Goal: Task Accomplishment & Management: Manage account settings

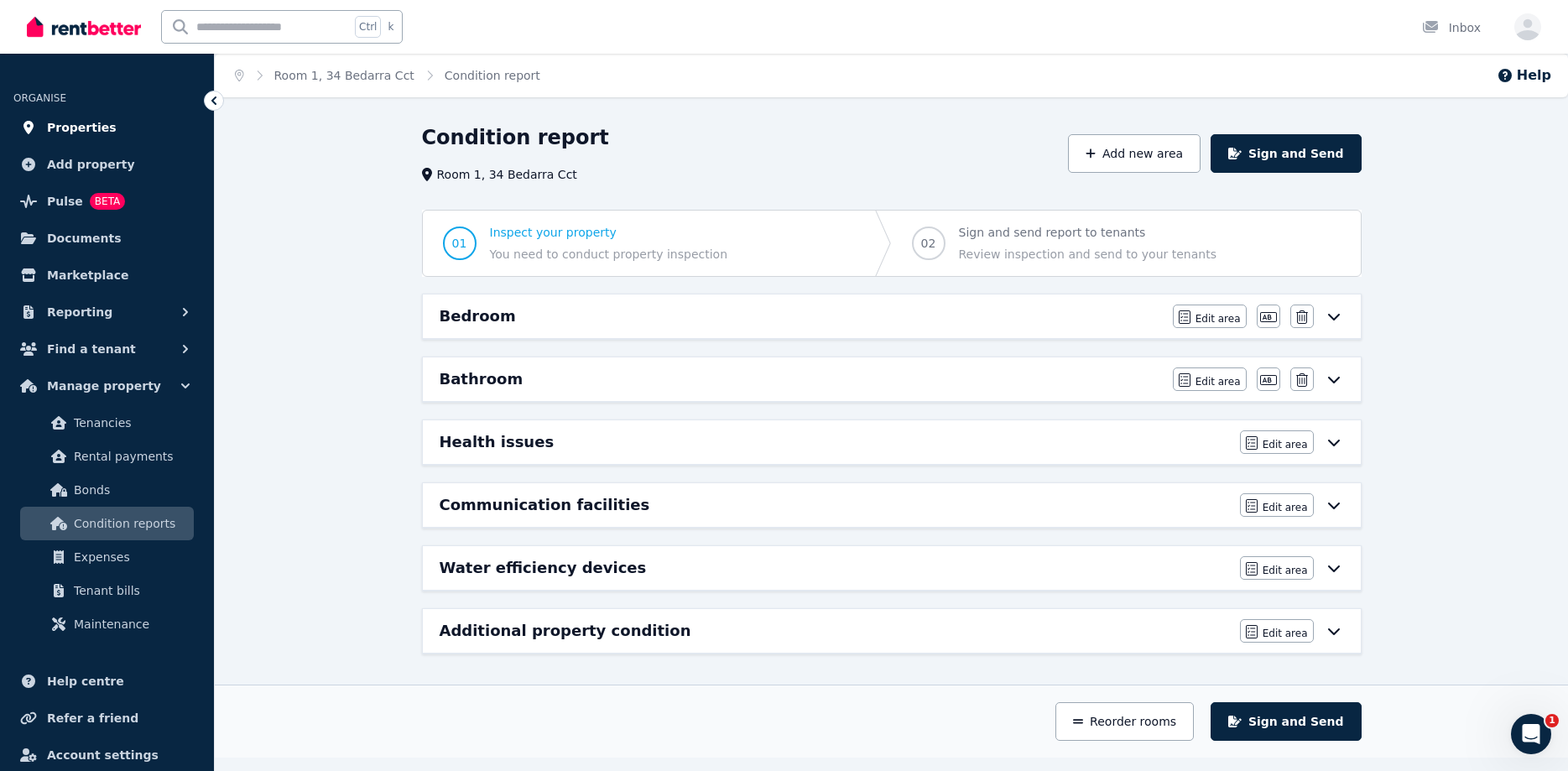
click at [69, 120] on span "Properties" at bounding box center [82, 127] width 70 height 20
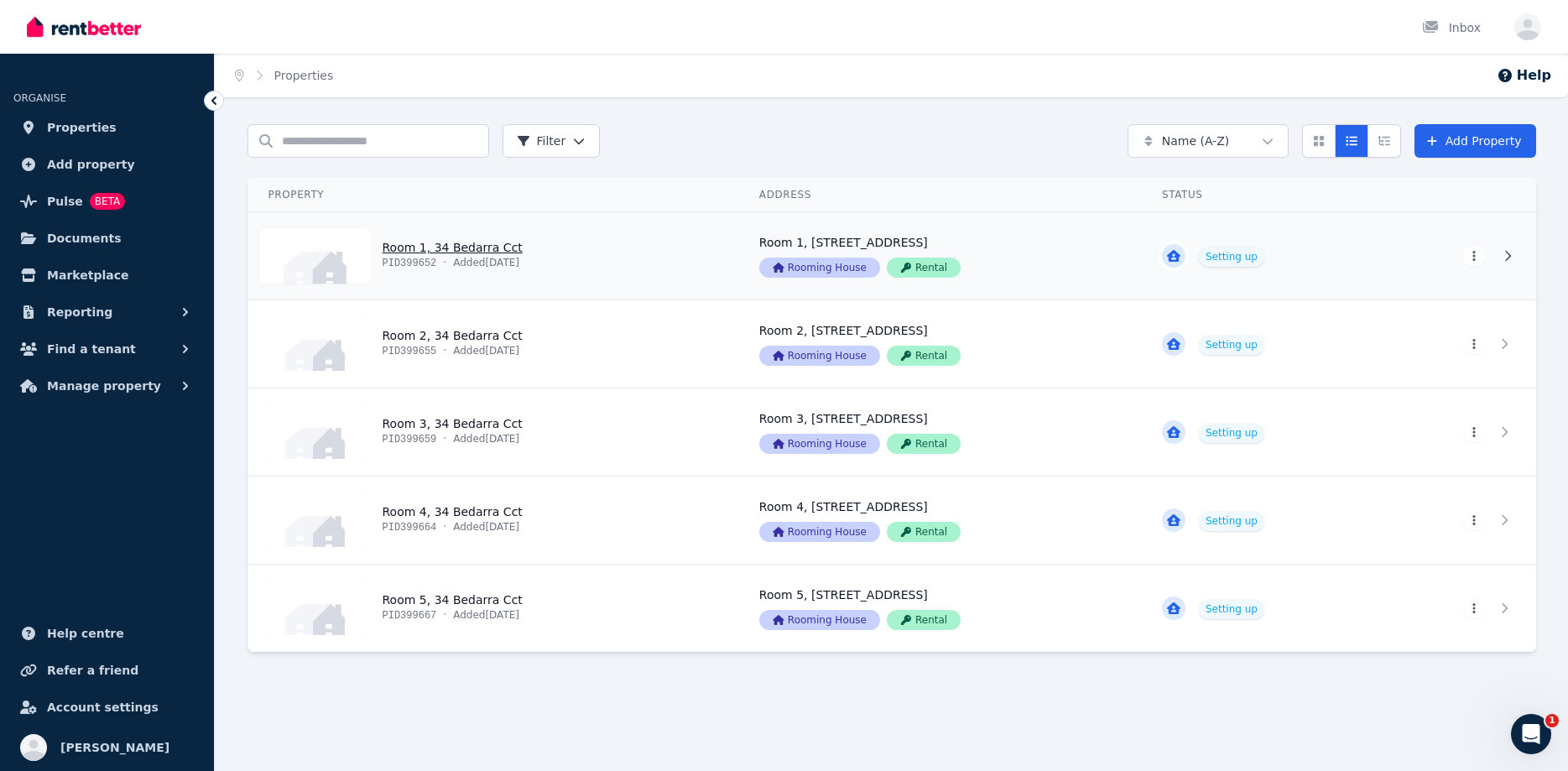
click at [1372, 269] on link "View property details" at bounding box center [1260, 256] width 238 height 87
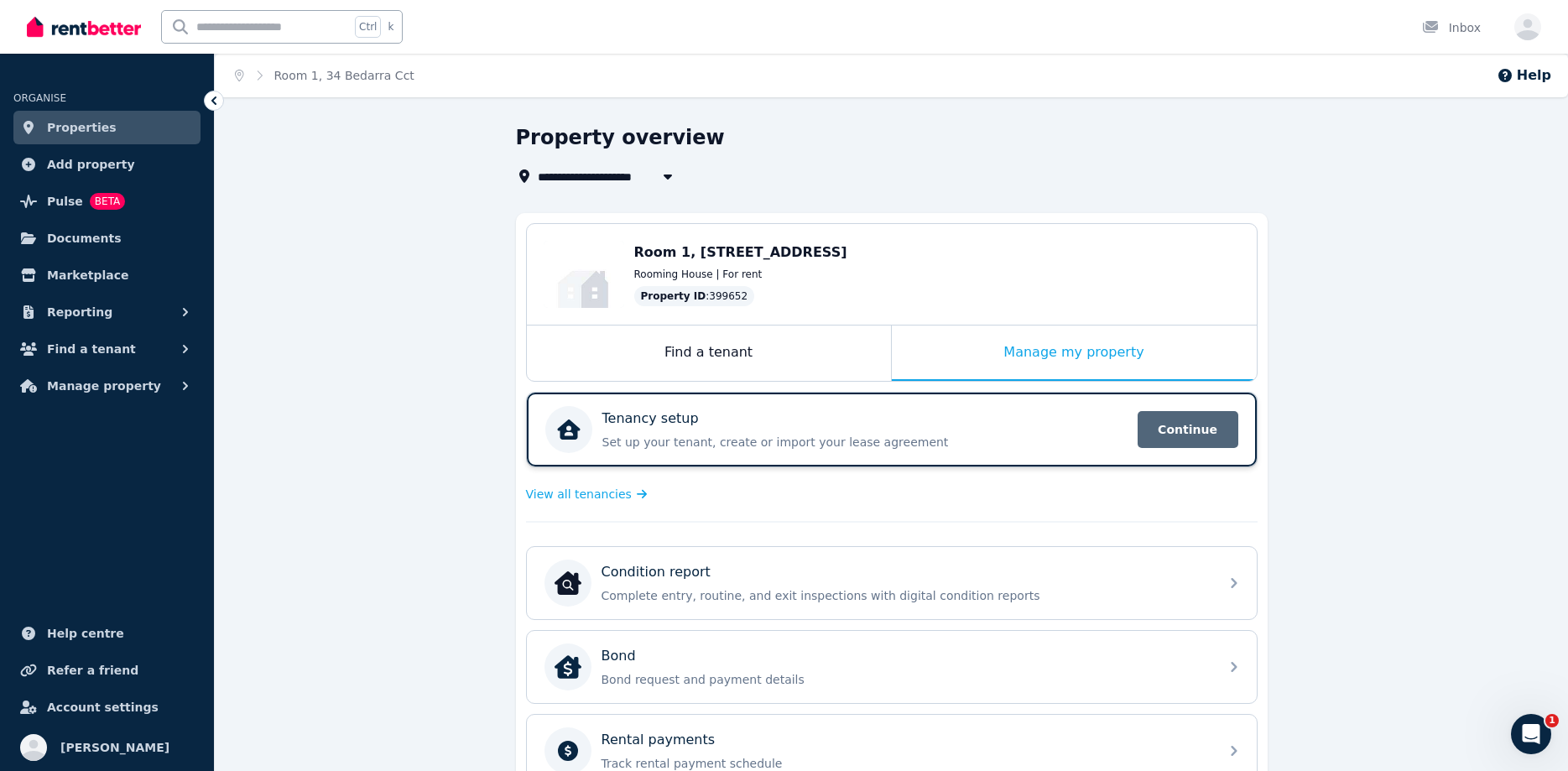
click at [1208, 421] on span "Continue" at bounding box center [1188, 430] width 101 height 37
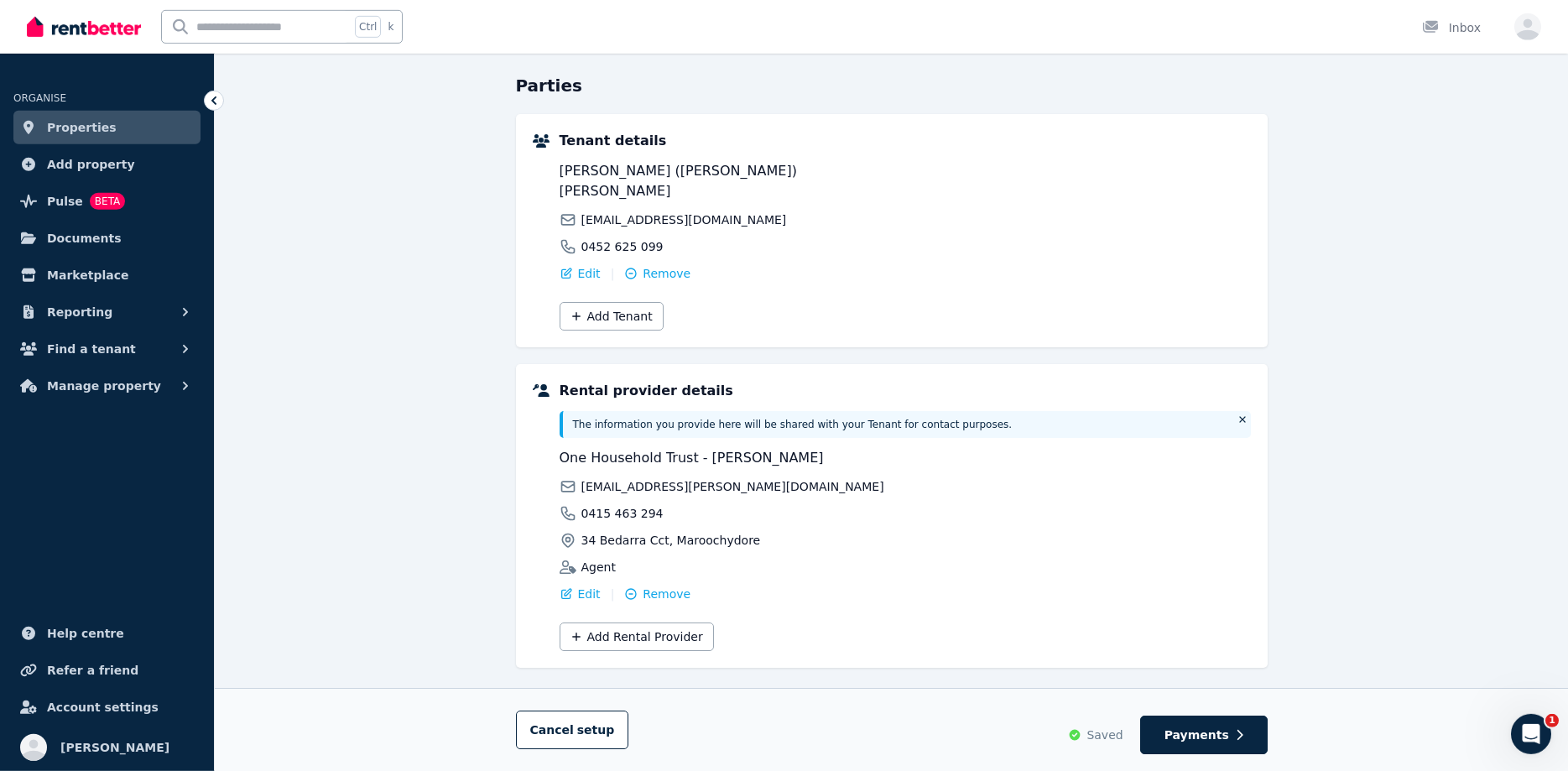
scroll to position [155, 0]
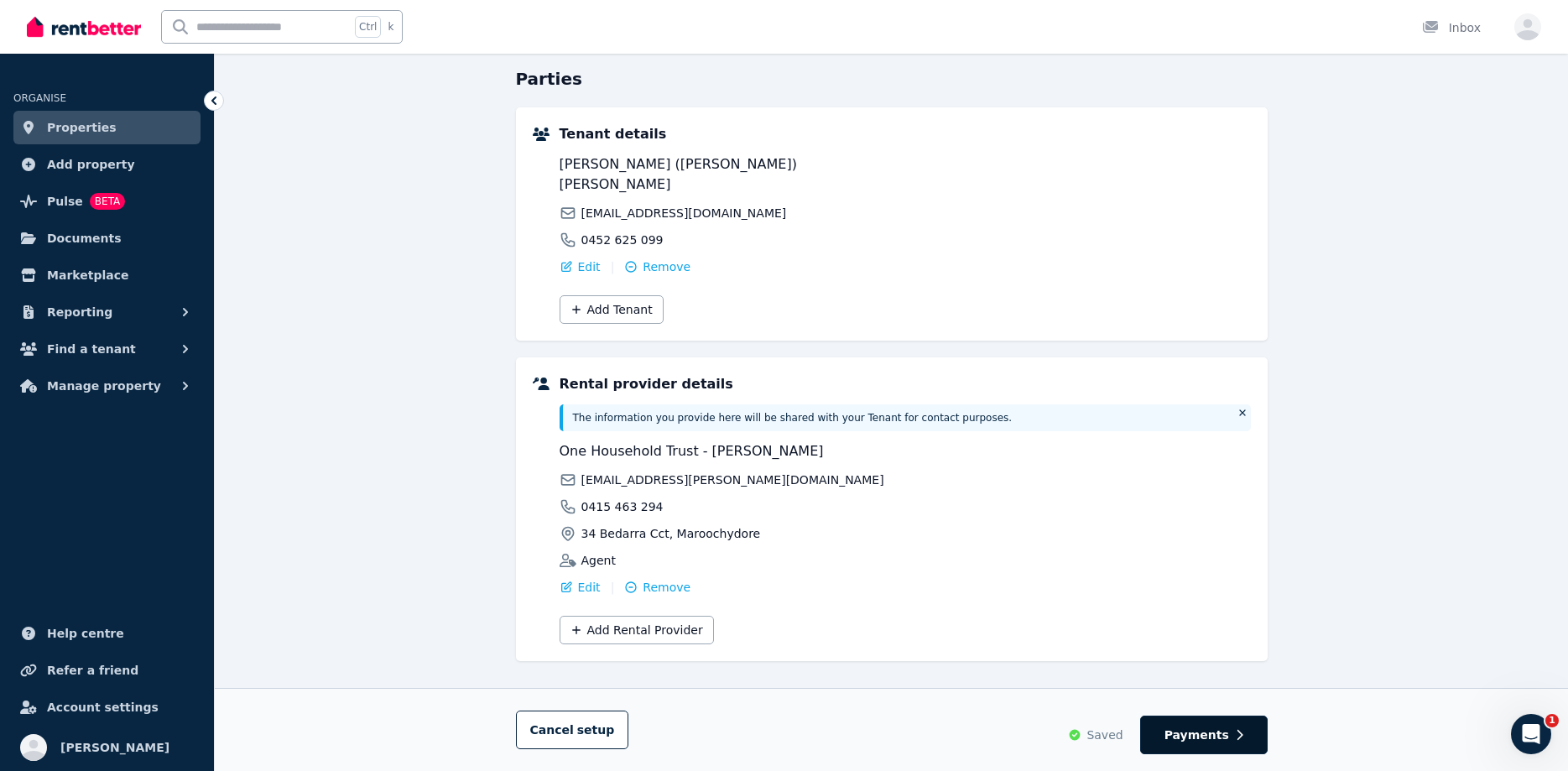
click at [1213, 735] on span "Payments" at bounding box center [1196, 735] width 65 height 16
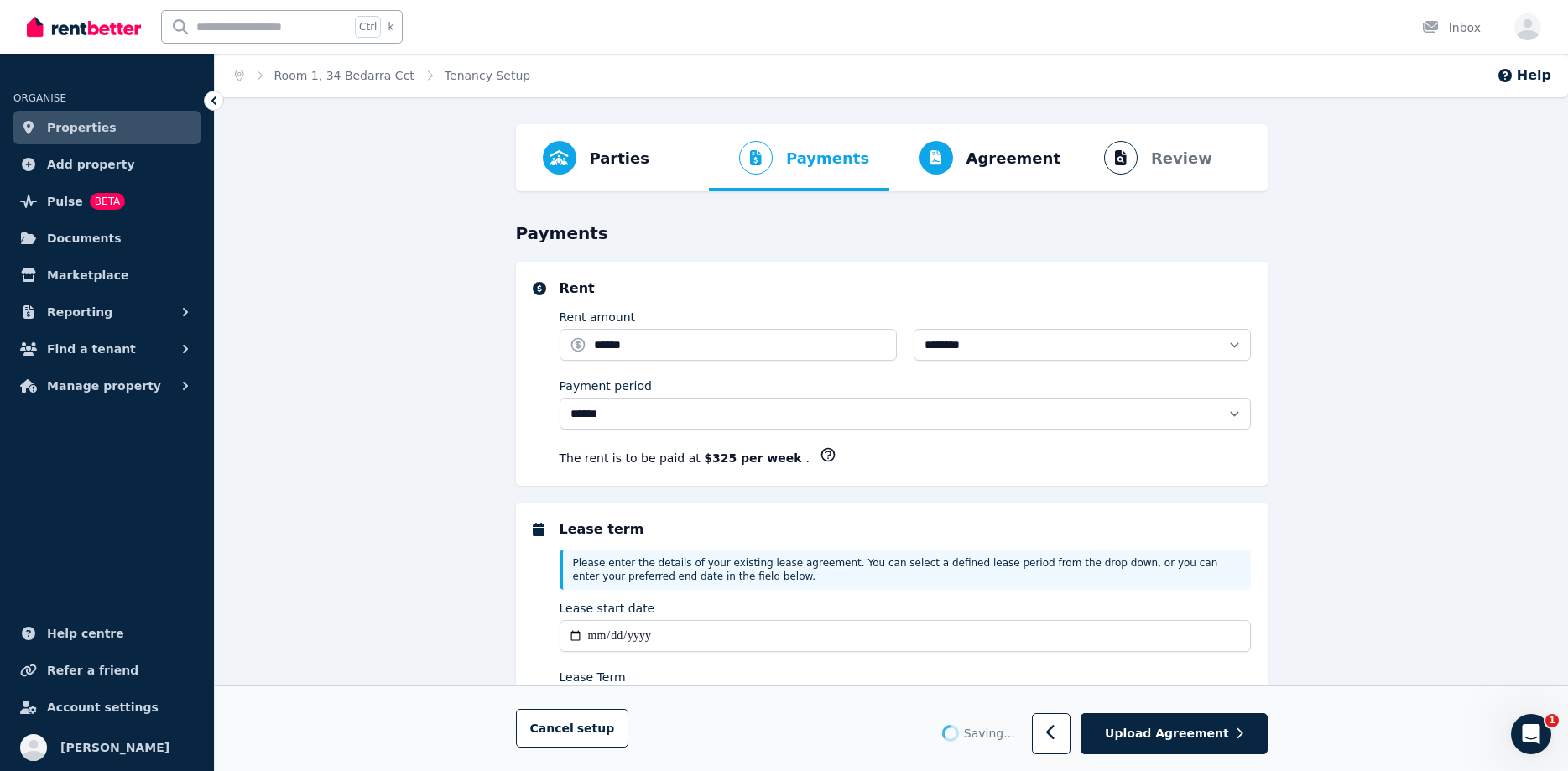
select select "**********"
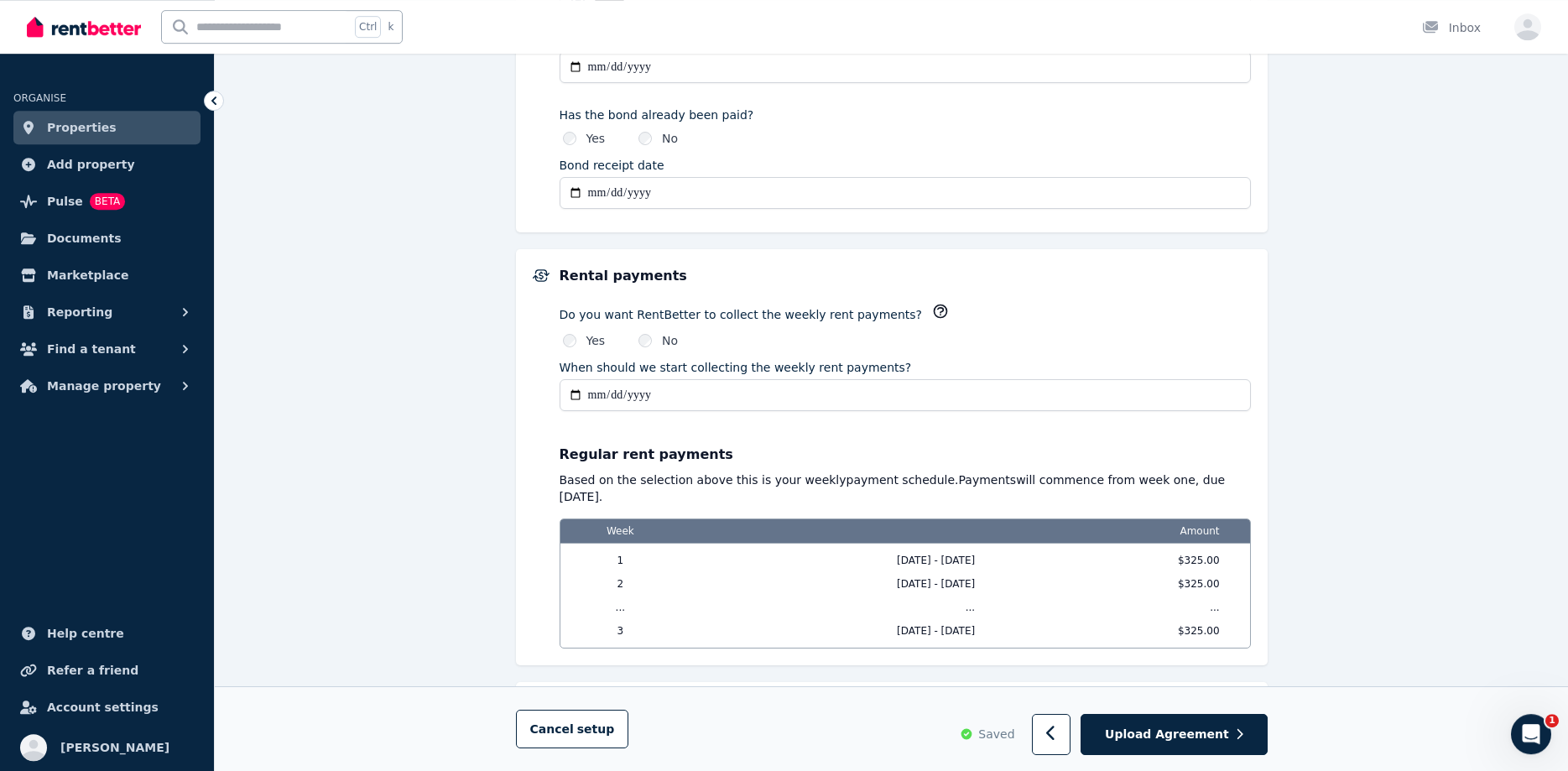
scroll to position [1027, 0]
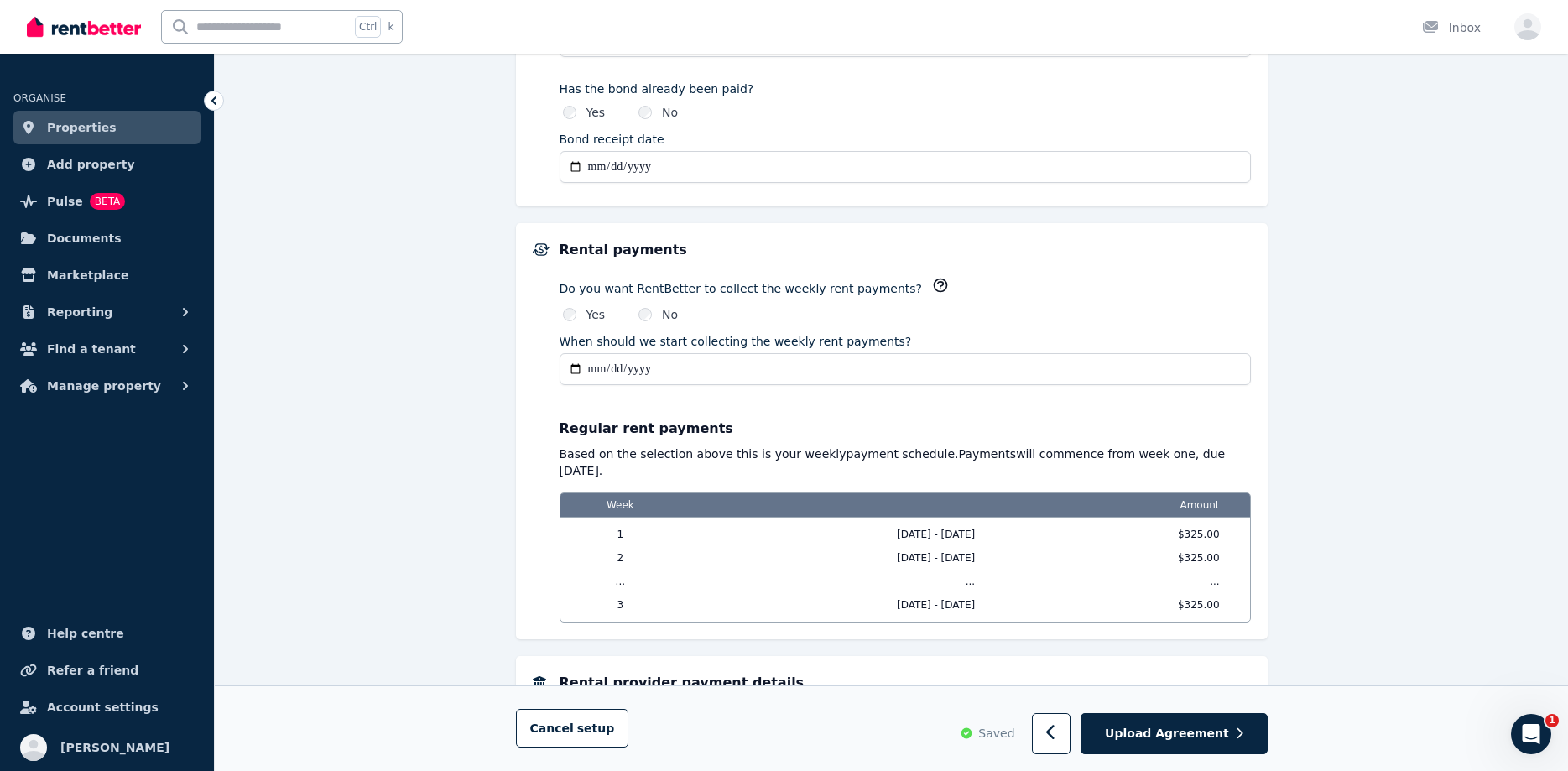
click at [903, 277] on div "Do you want RentBetter to collect the weekly rent payments?" at bounding box center [905, 288] width 692 height 23
click at [932, 279] on icon "button" at bounding box center [940, 285] width 16 height 16
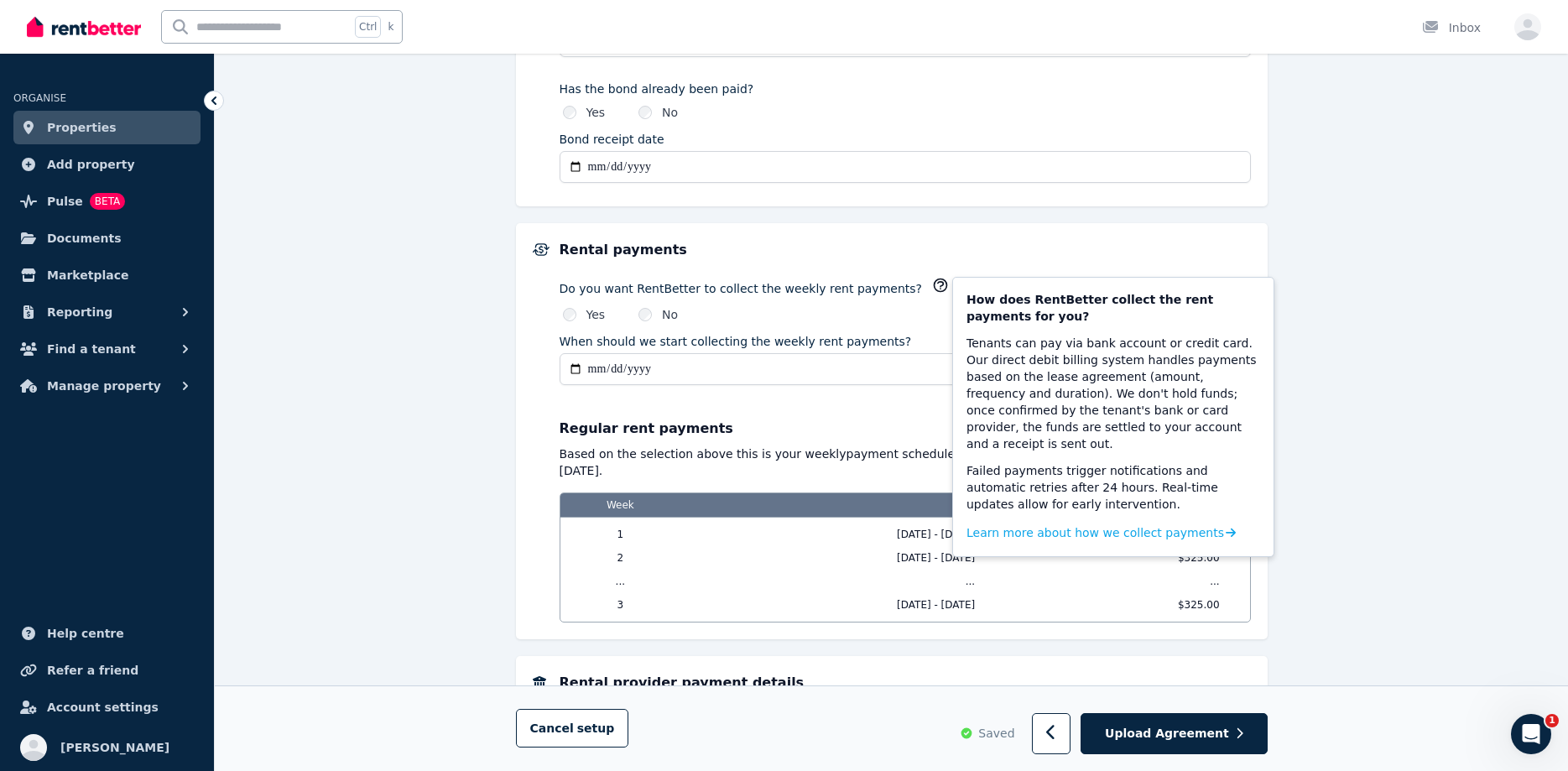
click at [794, 394] on div "**********" at bounding box center [905, 431] width 692 height 382
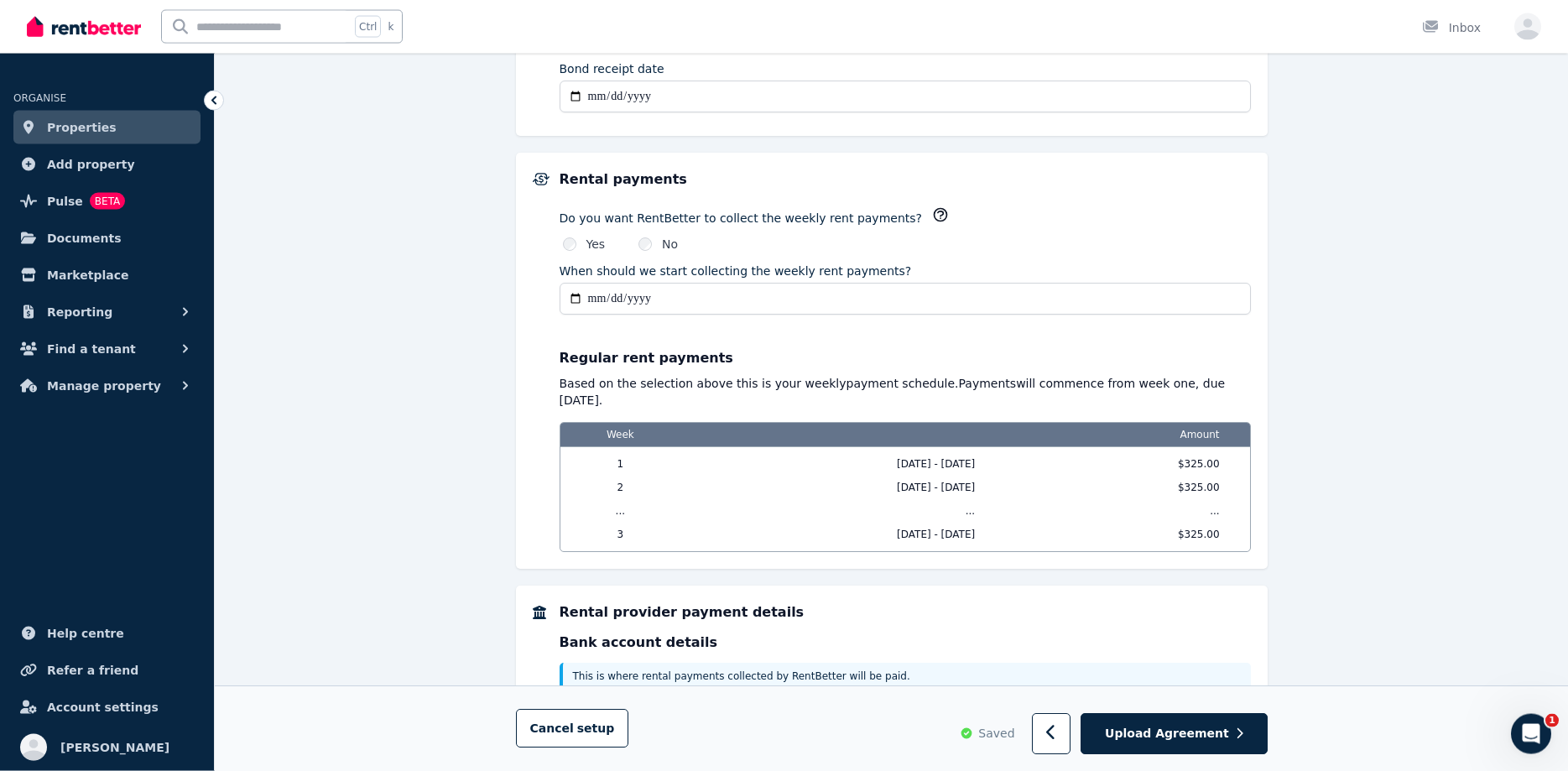
scroll to position [1186, 0]
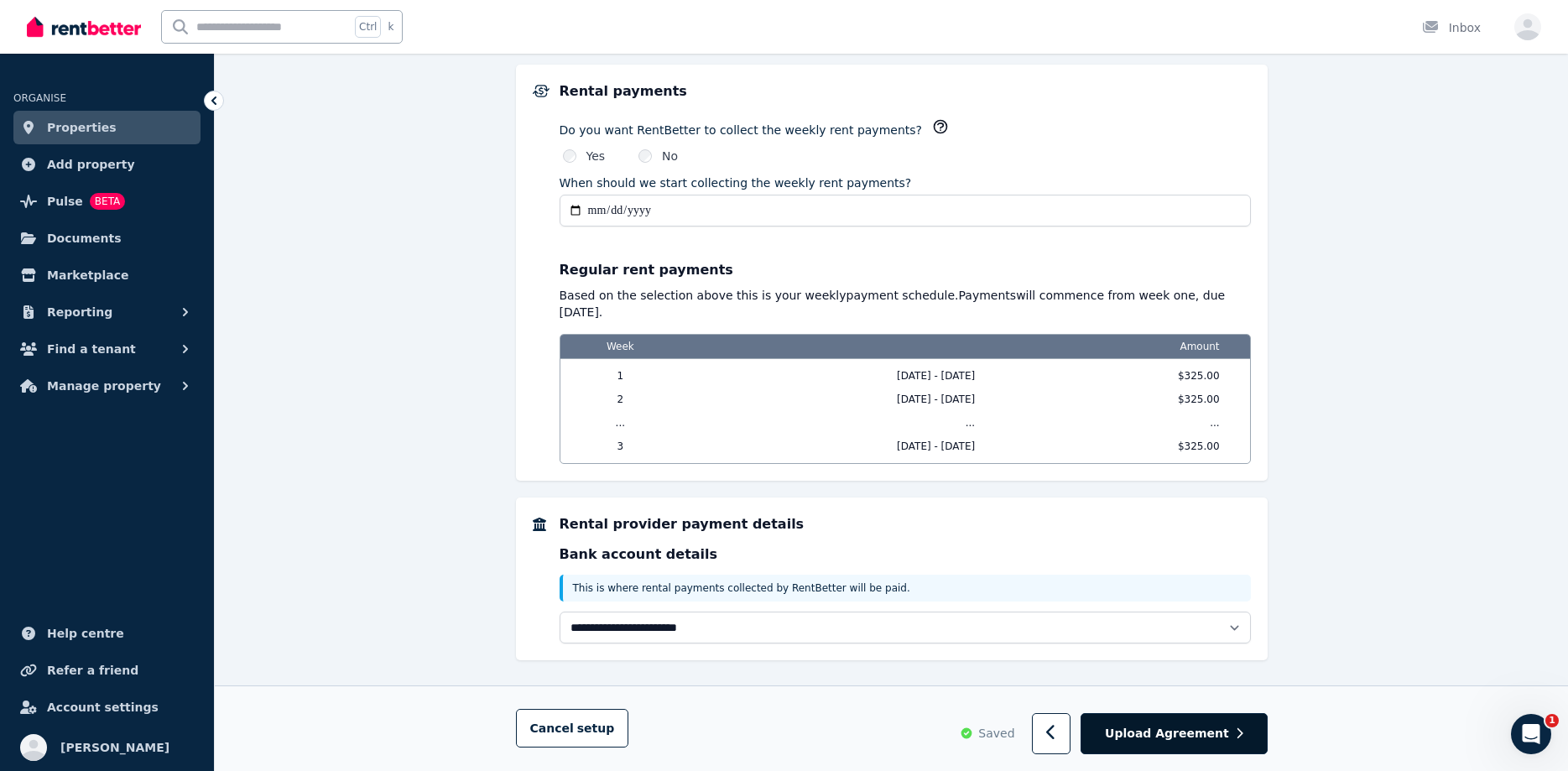
click at [1166, 734] on span "Upload Agreement" at bounding box center [1167, 734] width 124 height 16
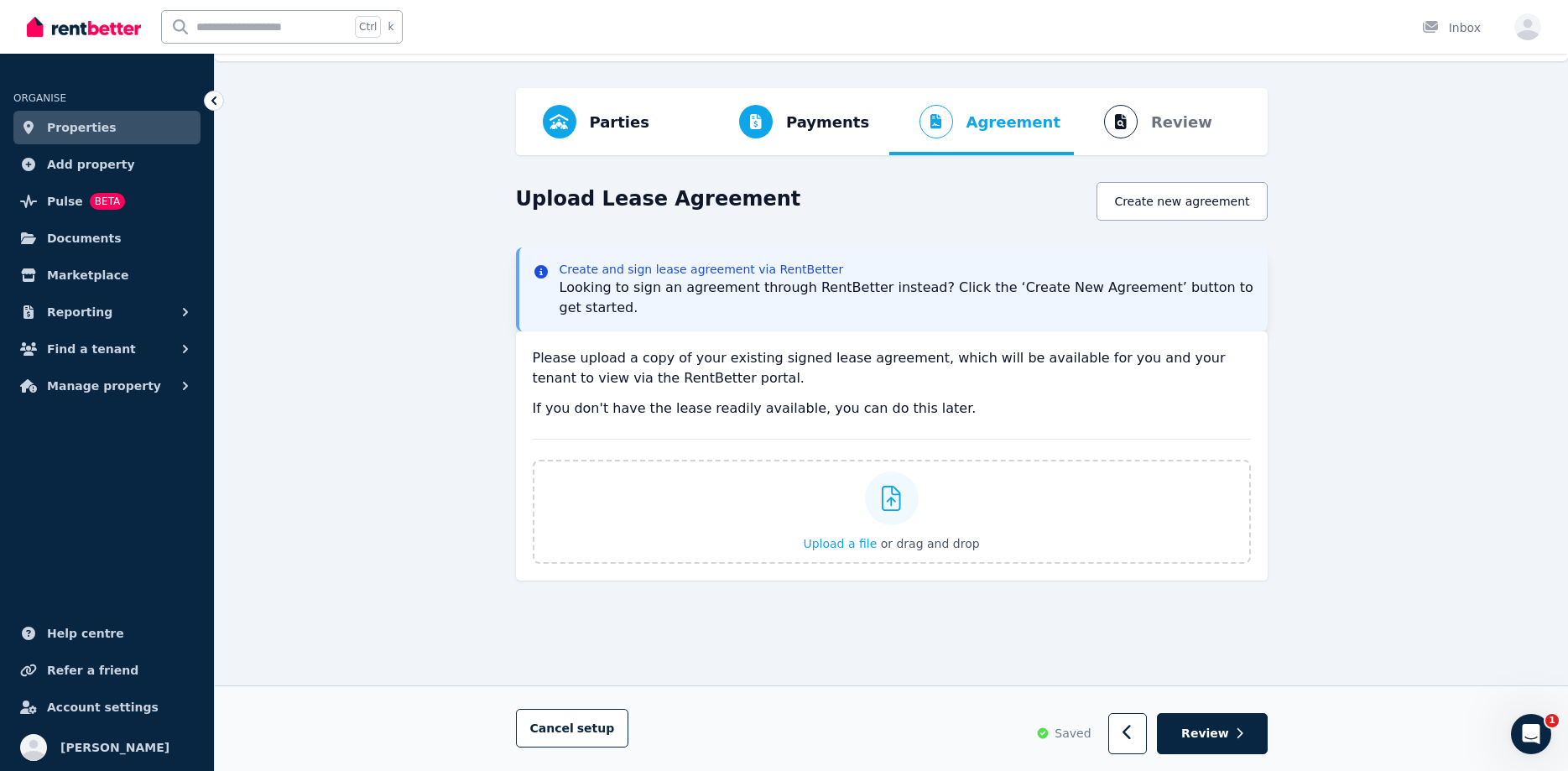
scroll to position [0, 0]
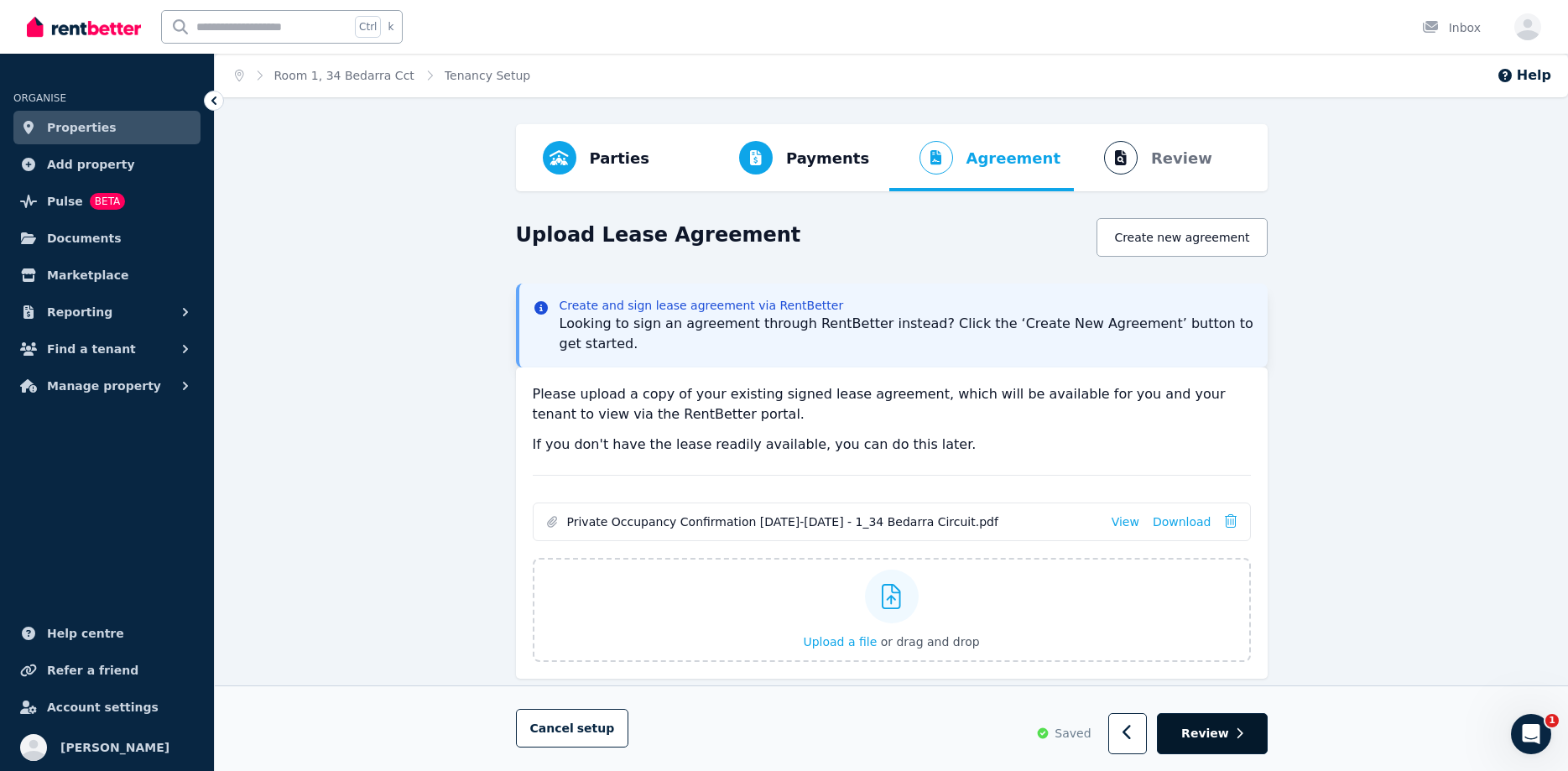
click at [1227, 741] on span "Review" at bounding box center [1205, 734] width 48 height 16
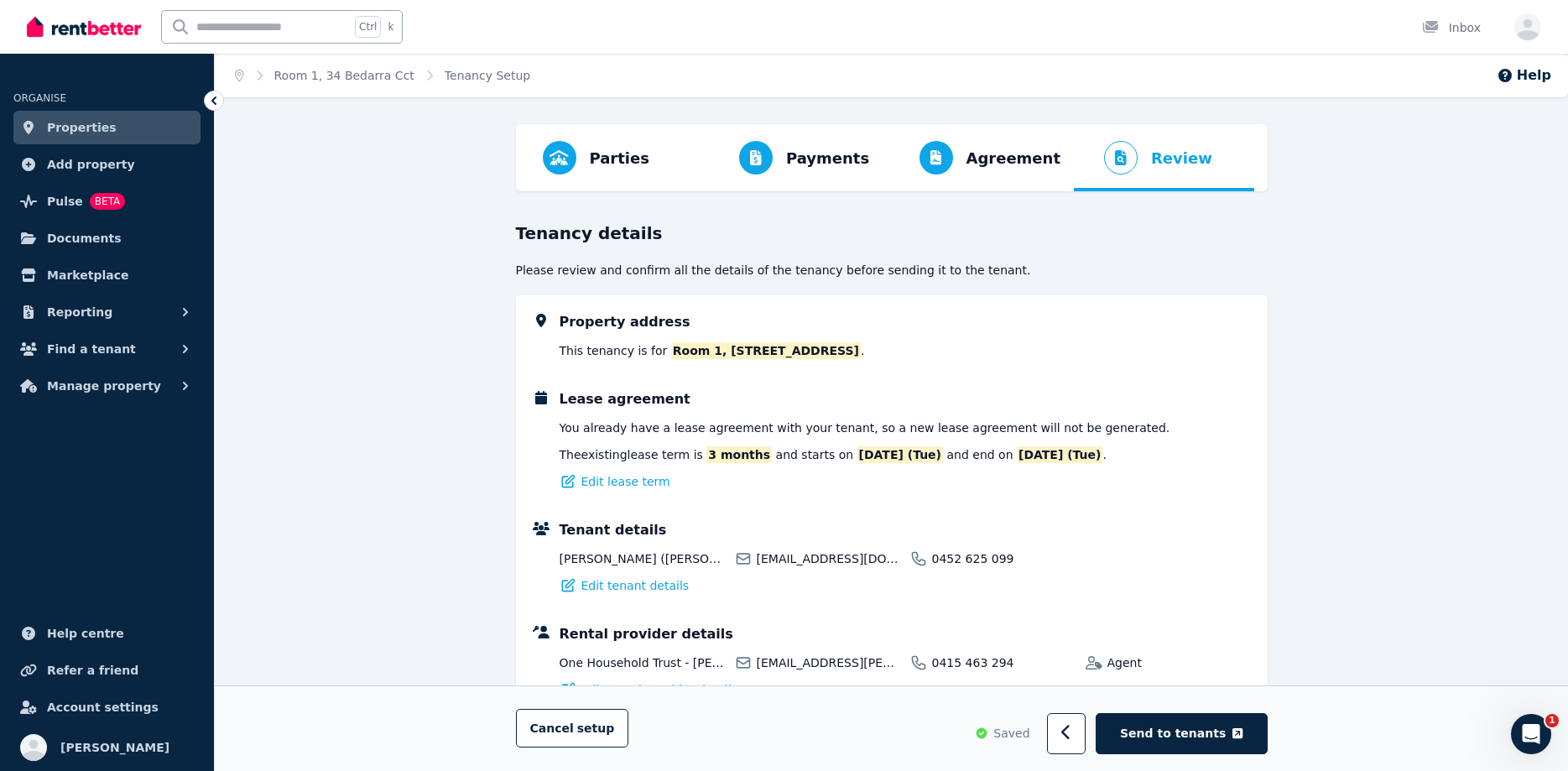
scroll to position [257, 0]
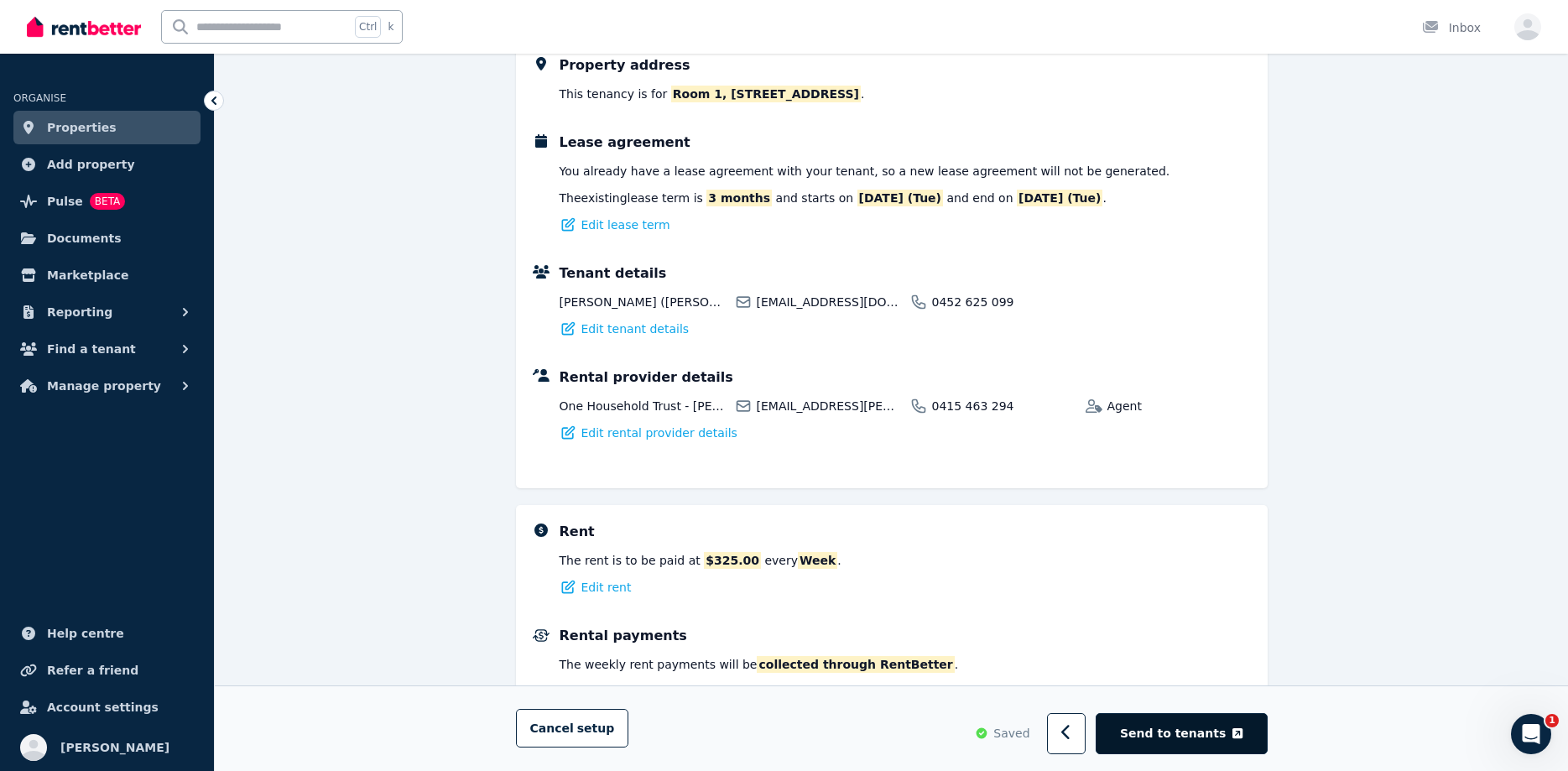
click at [1191, 731] on span "Send to tenants" at bounding box center [1173, 734] width 106 height 16
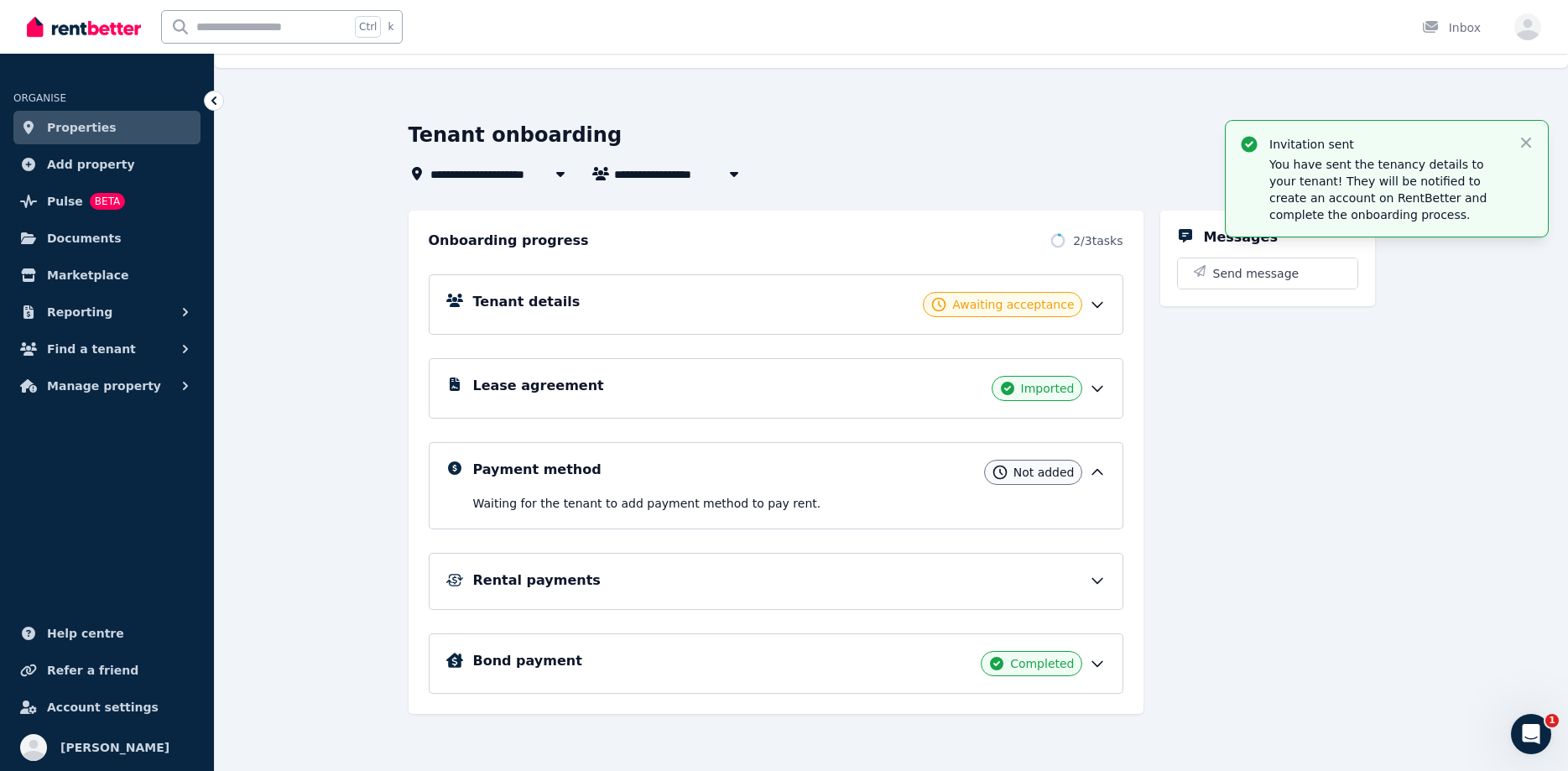
scroll to position [29, 0]
click at [997, 301] on span "Awaiting acceptance" at bounding box center [1013, 304] width 122 height 16
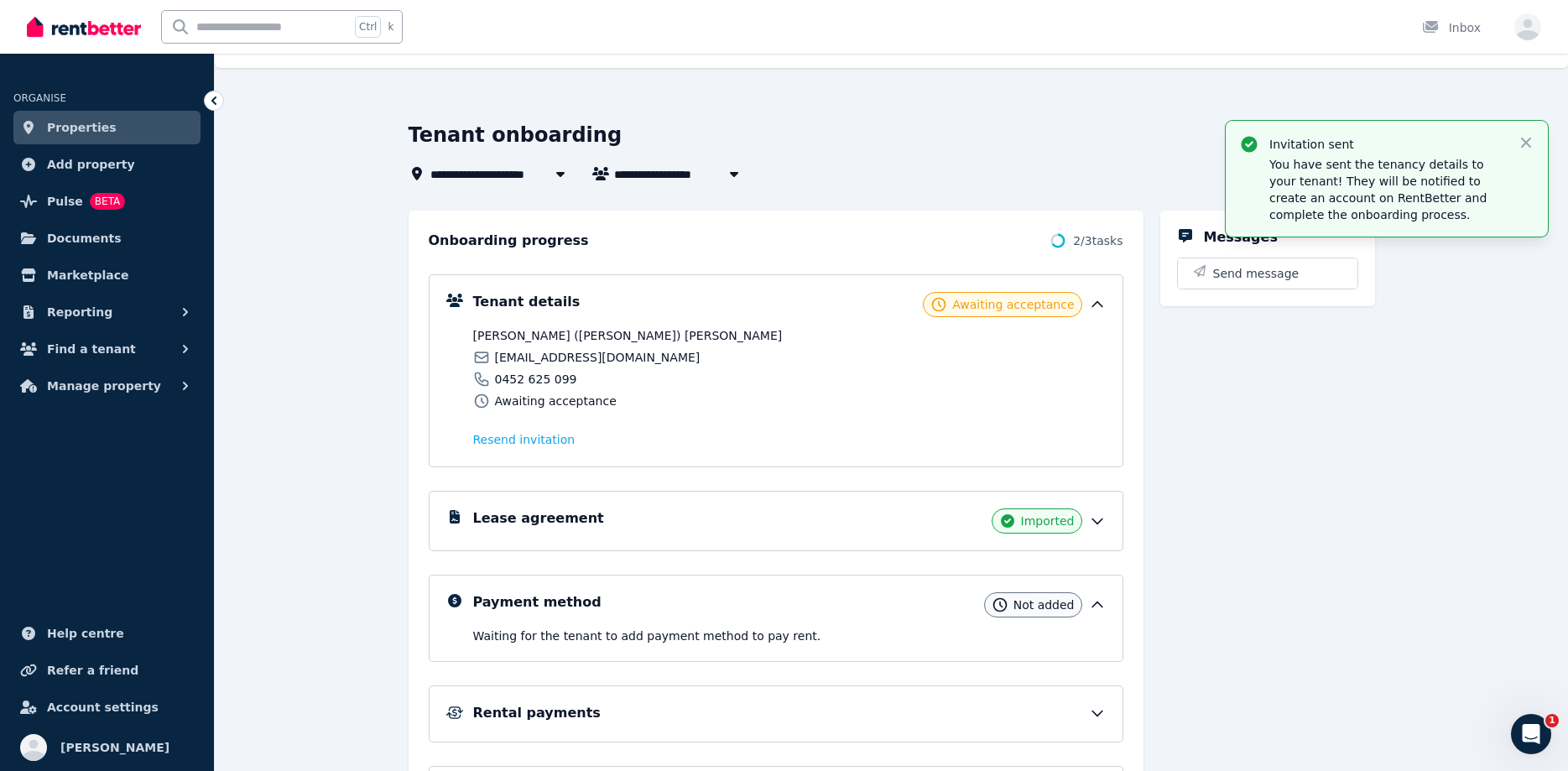
scroll to position [115, 0]
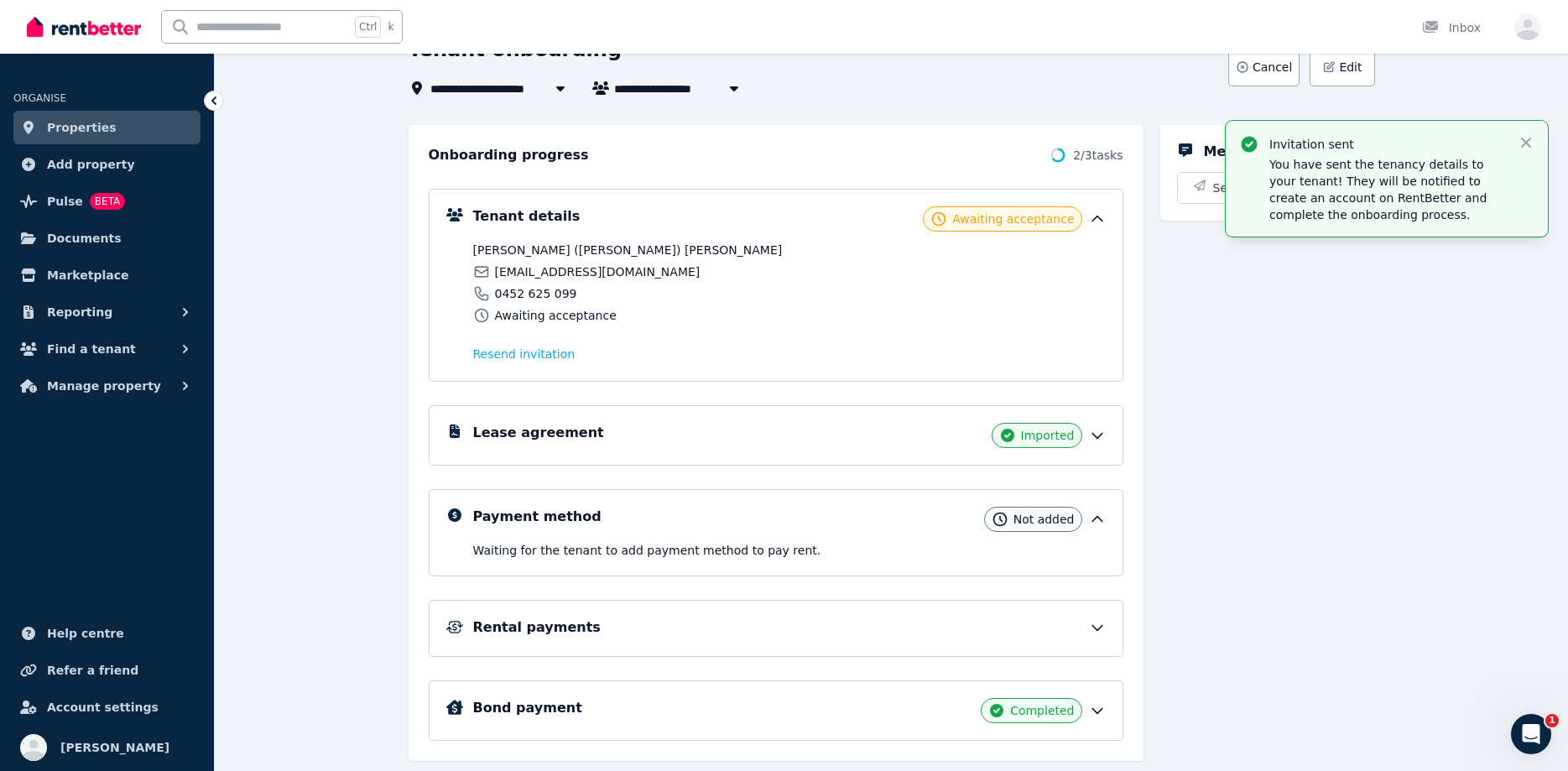
click at [1297, 536] on div "Messages Send message" at bounding box center [1268, 442] width 215 height 636
click at [1525, 147] on icon "button" at bounding box center [1526, 142] width 16 height 16
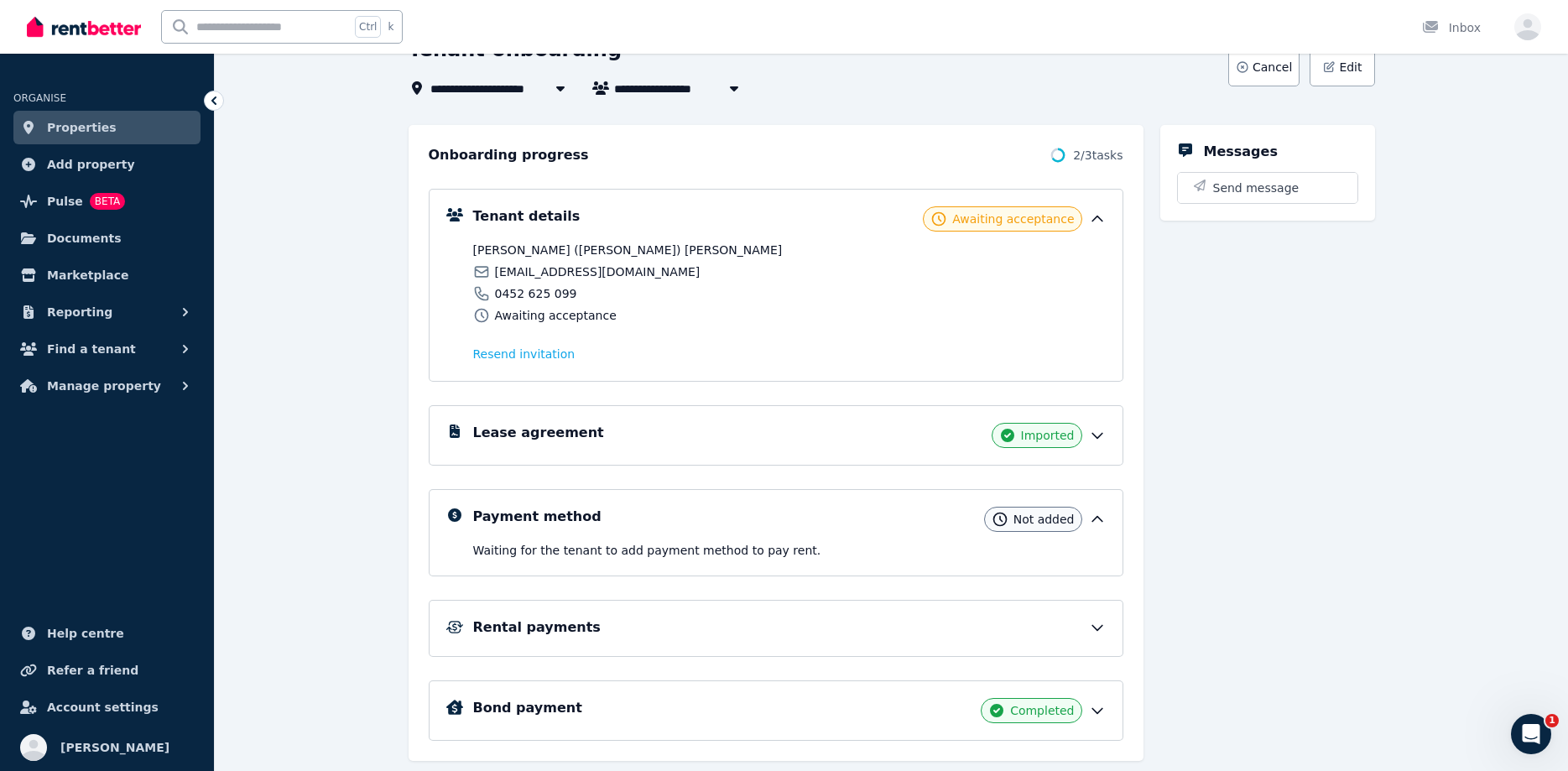
scroll to position [0, 0]
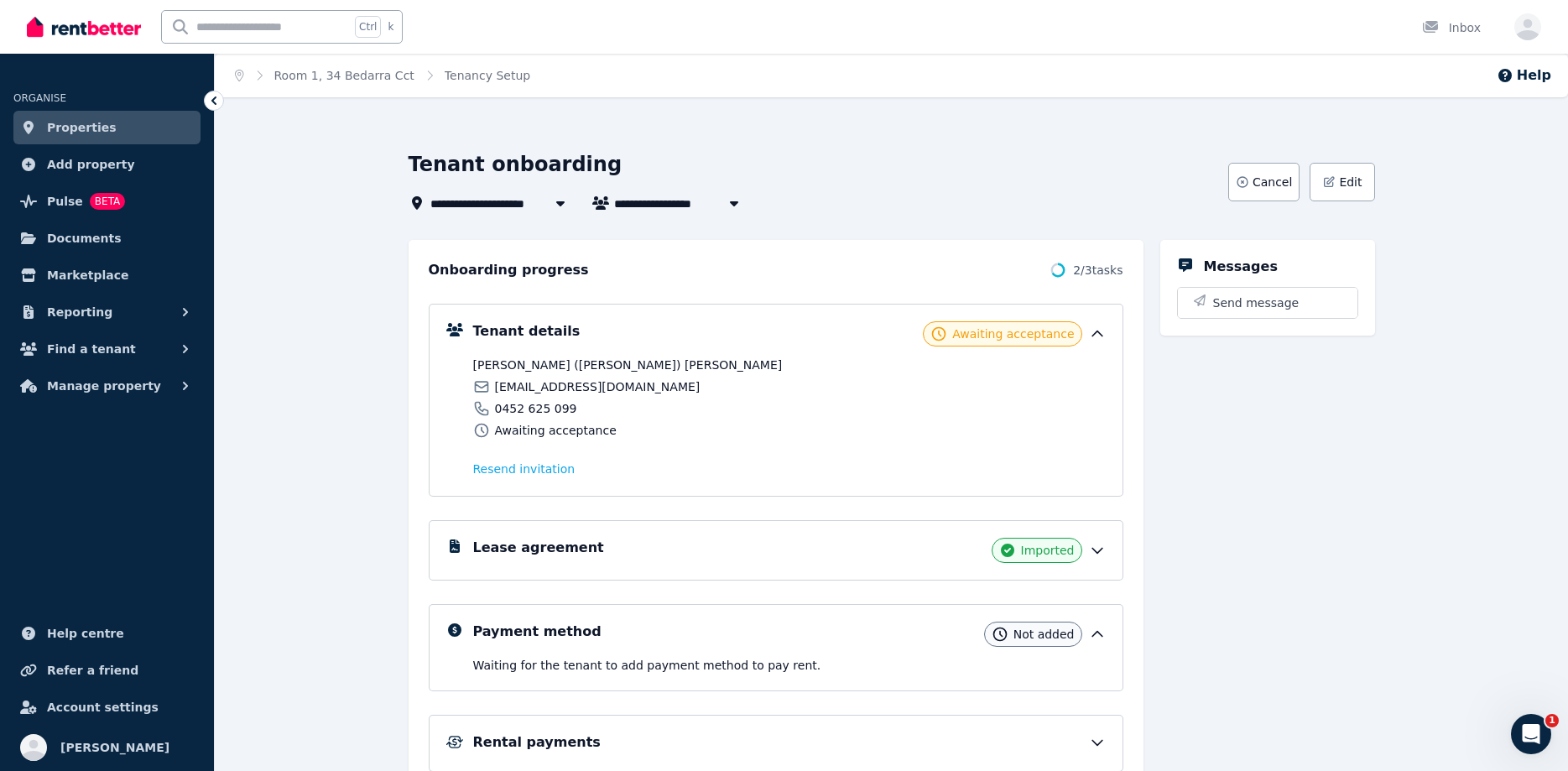
click at [79, 121] on span "Properties" at bounding box center [82, 127] width 70 height 20
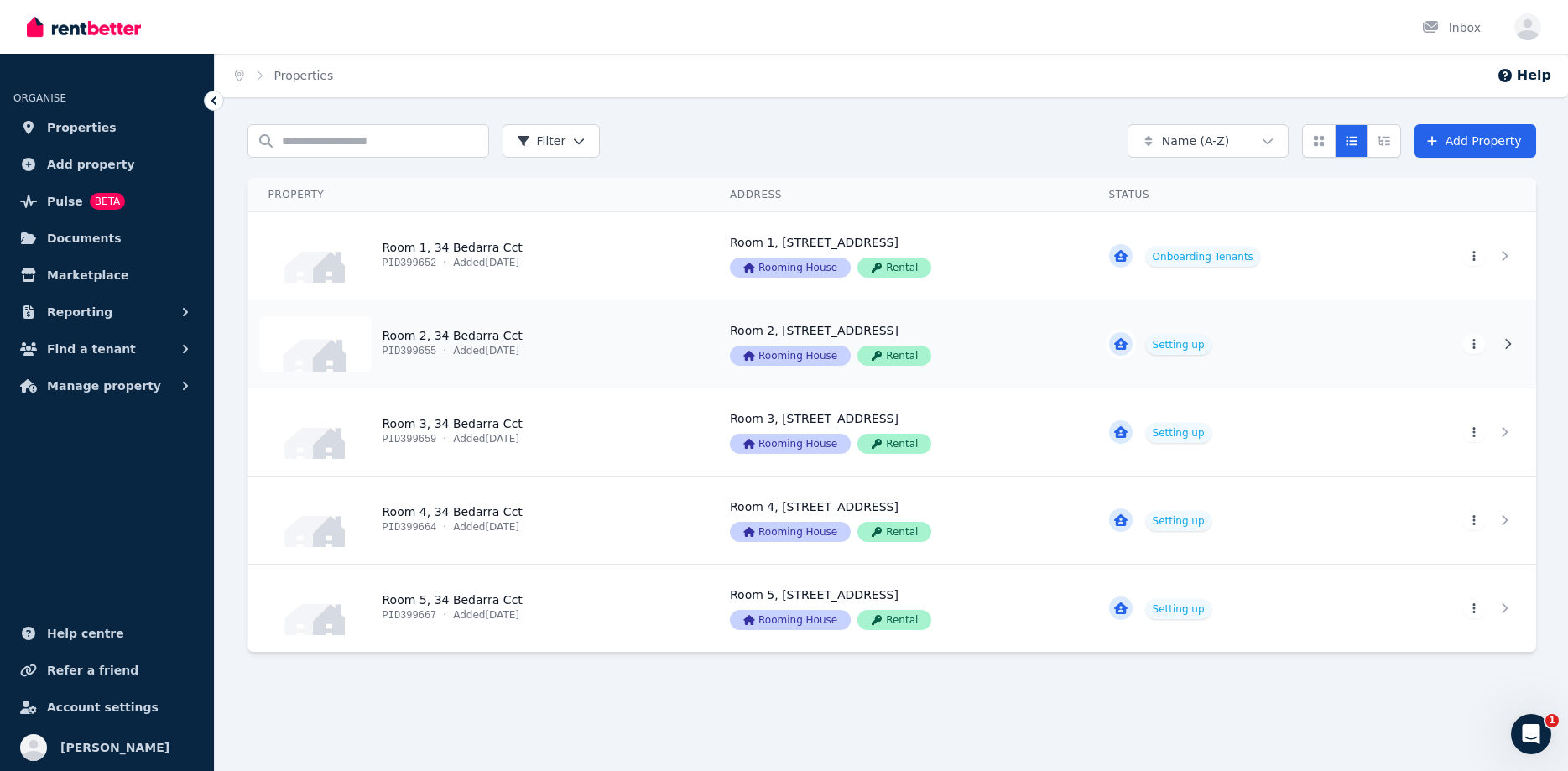
click at [515, 328] on link "View property details" at bounding box center [480, 344] width 462 height 87
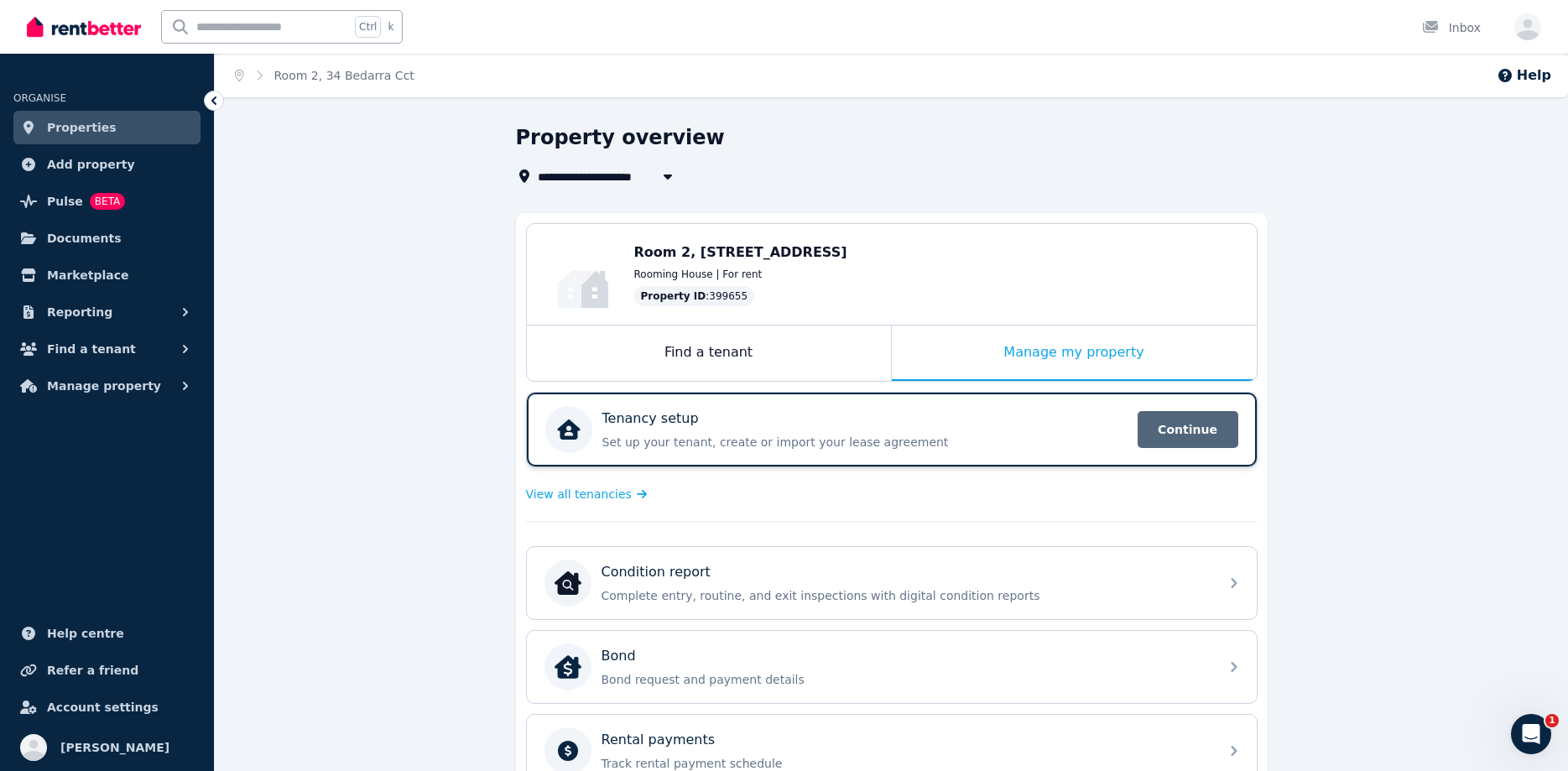
click at [1194, 414] on span "Continue" at bounding box center [1188, 430] width 101 height 37
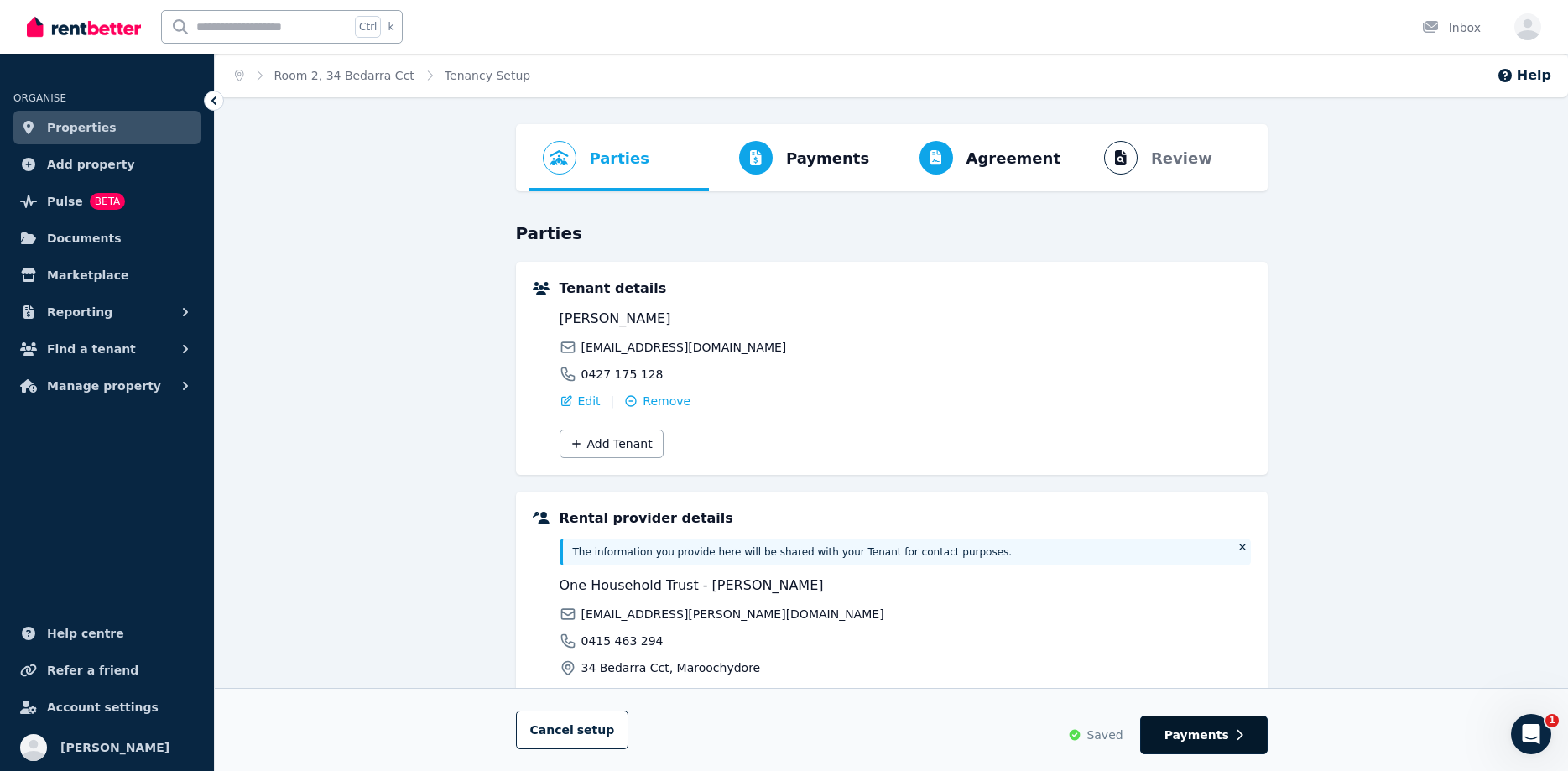
click at [1235, 745] on button "Payments" at bounding box center [1204, 735] width 127 height 38
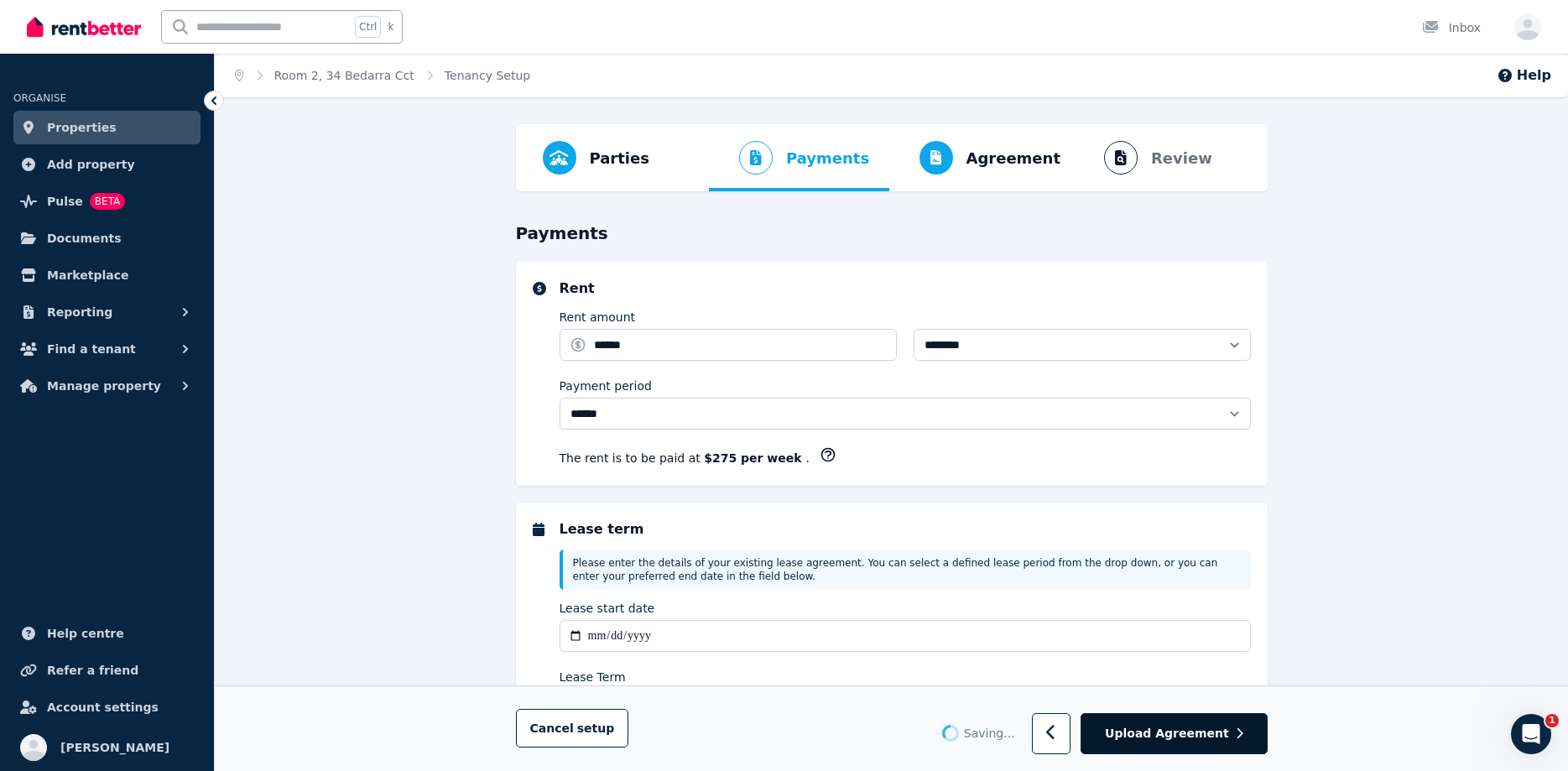
select select "**********"
click at [1235, 735] on button "Upload Agreement" at bounding box center [1173, 734] width 187 height 41
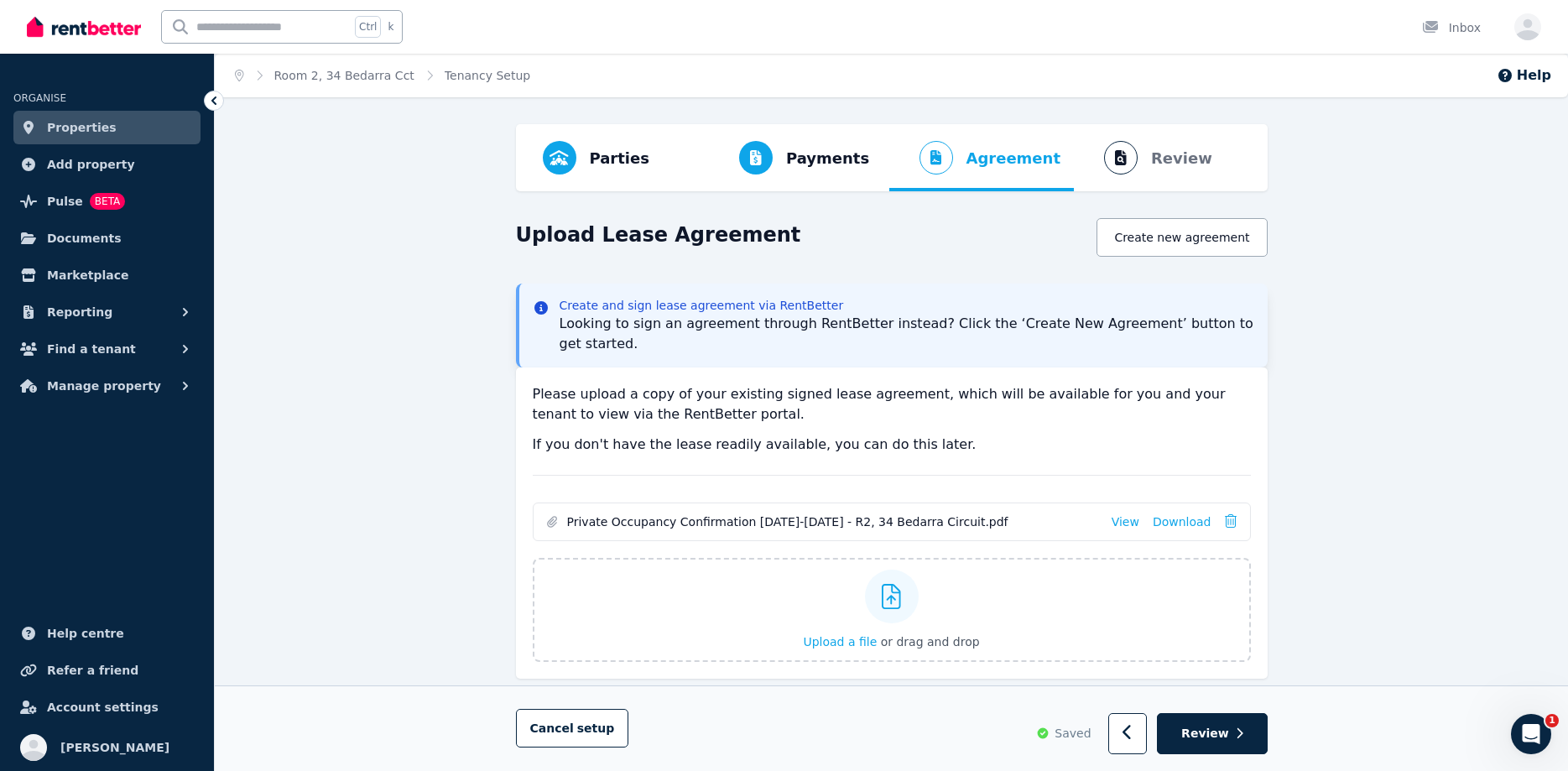
click at [1235, 735] on button "Review" at bounding box center [1211, 734] width 110 height 41
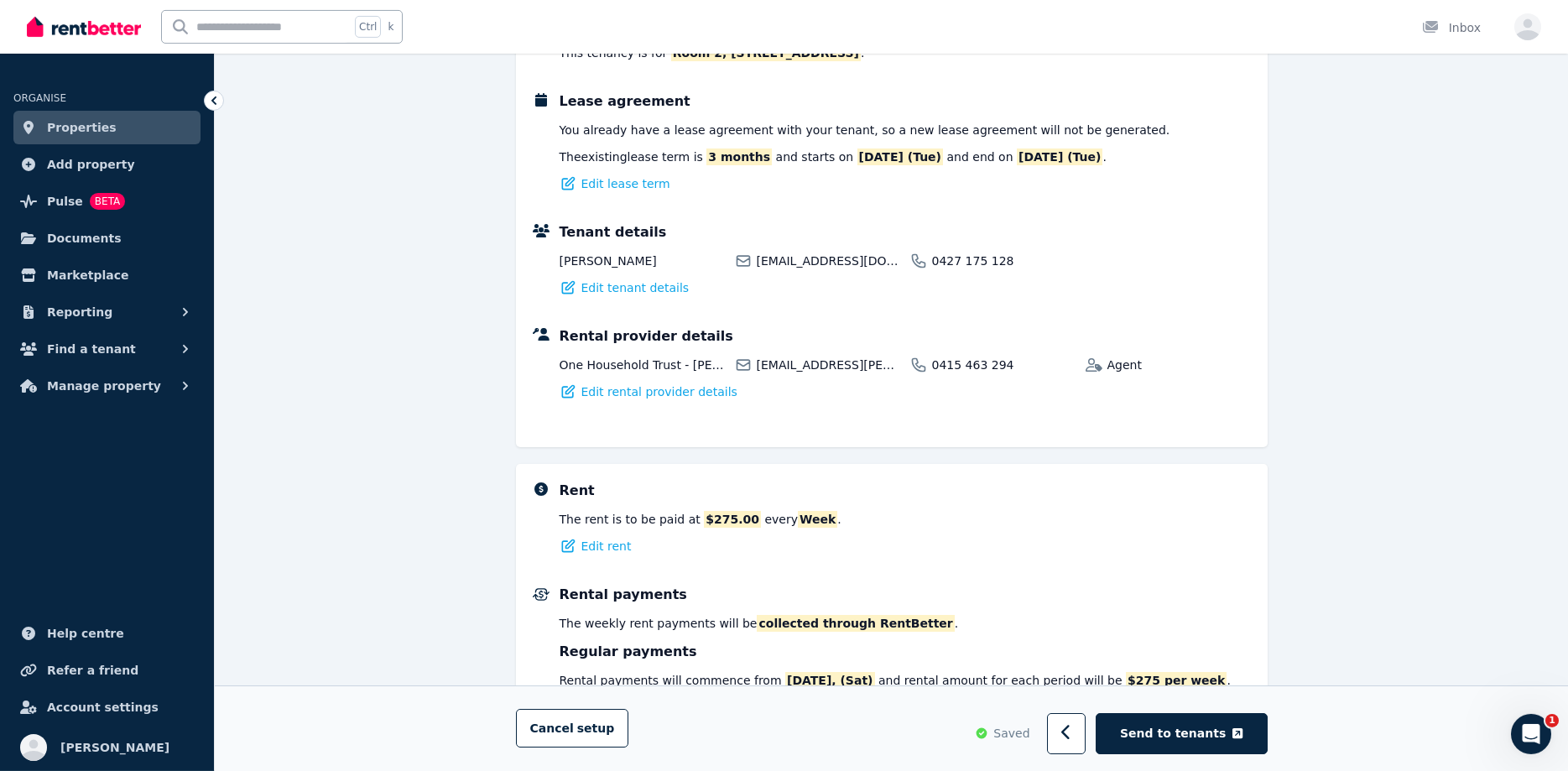
scroll to position [342, 0]
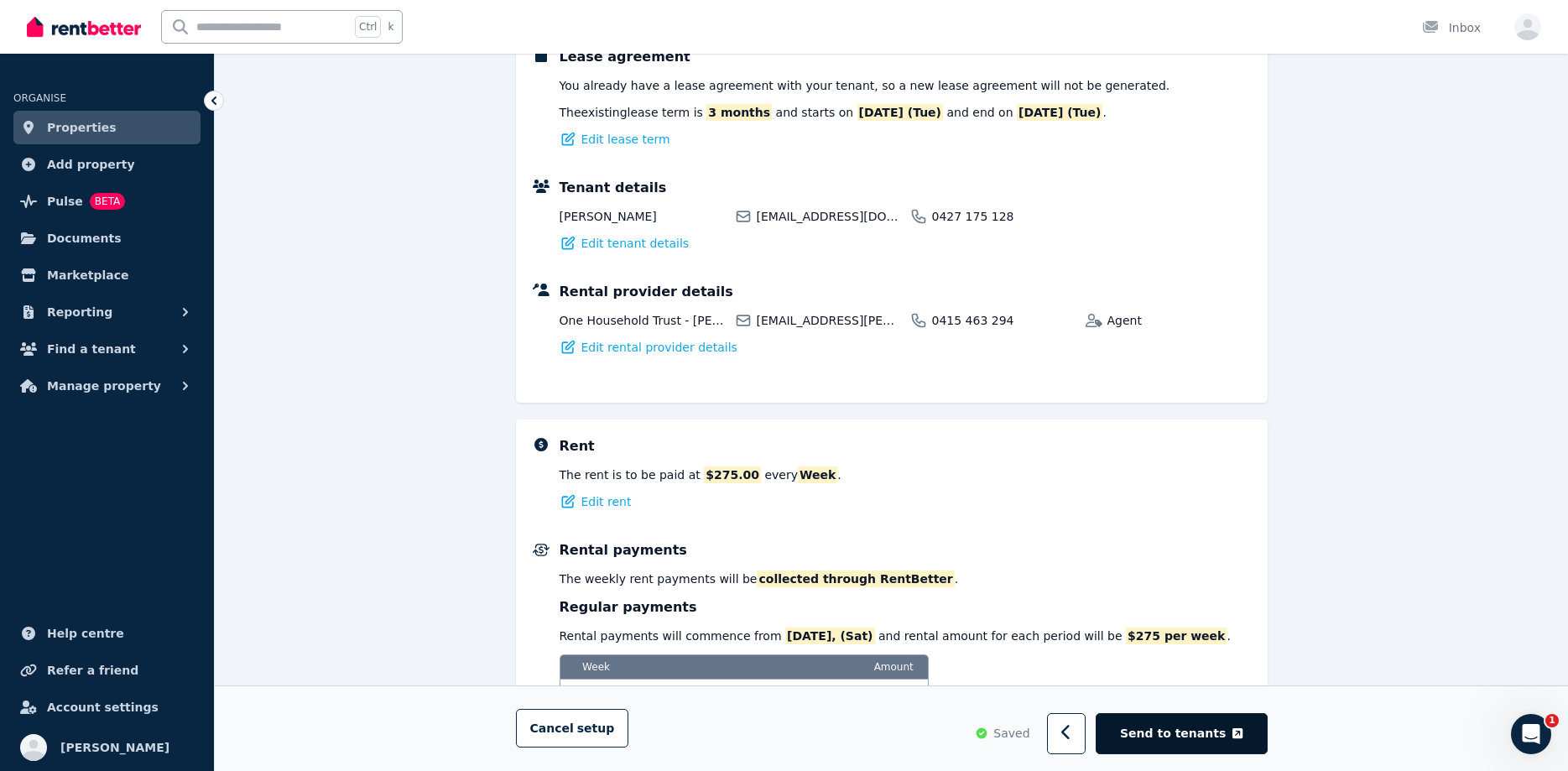
click at [1188, 725] on button "Send to tenants" at bounding box center [1181, 734] width 171 height 41
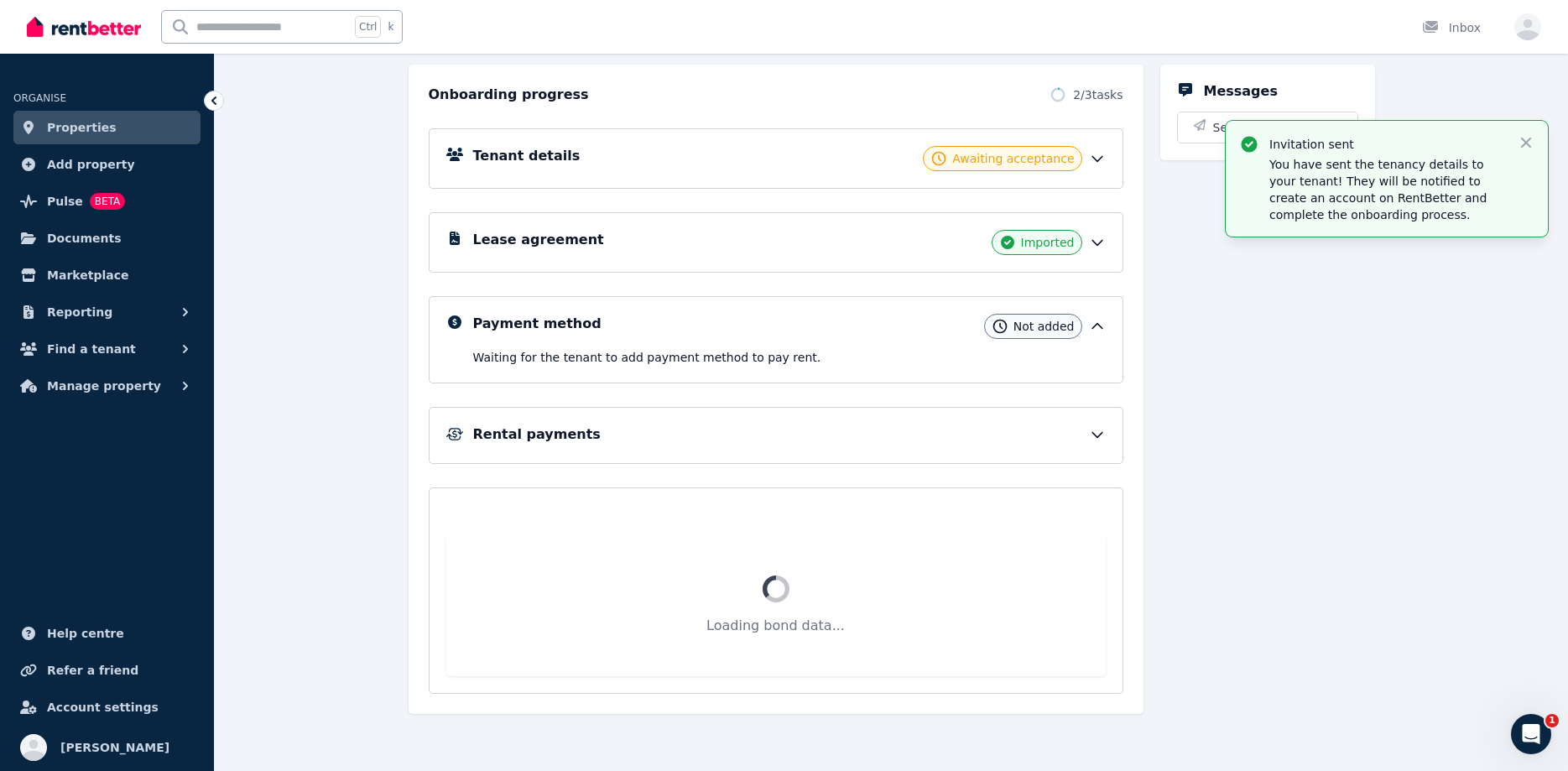
scroll to position [29, 0]
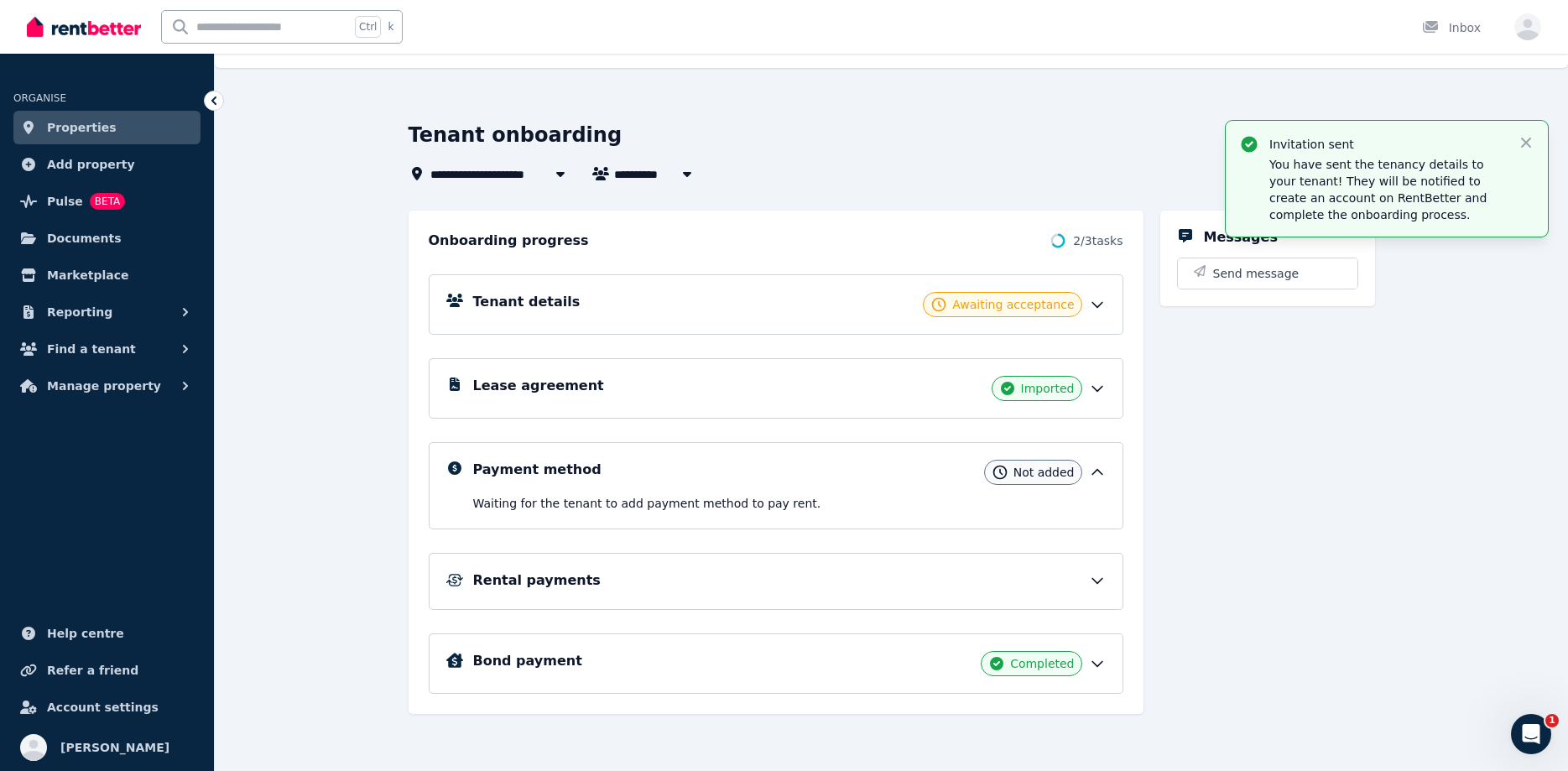
click at [100, 134] on span "Properties" at bounding box center [82, 127] width 70 height 20
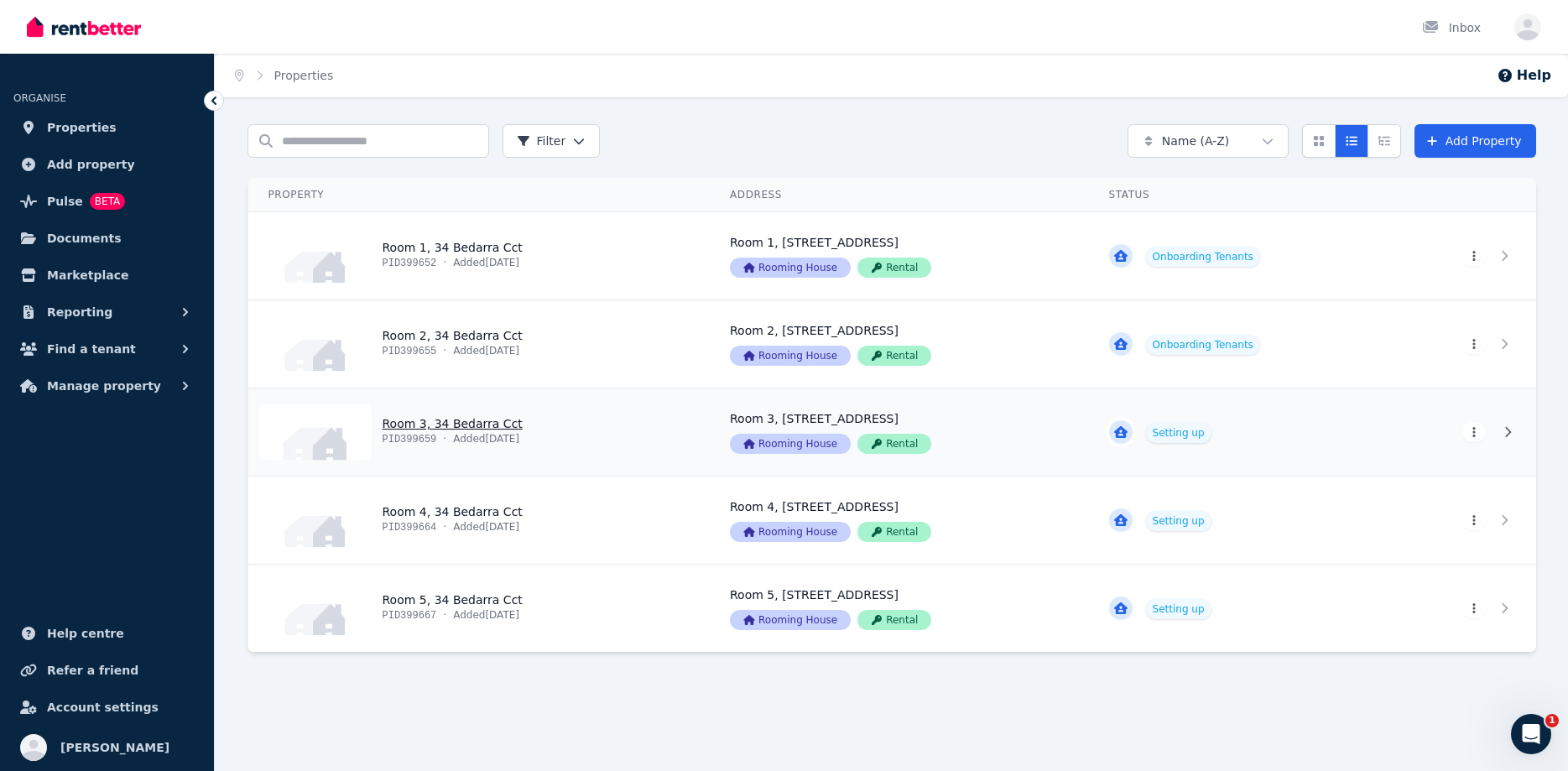
click at [1050, 445] on link "View property details" at bounding box center [899, 432] width 379 height 87
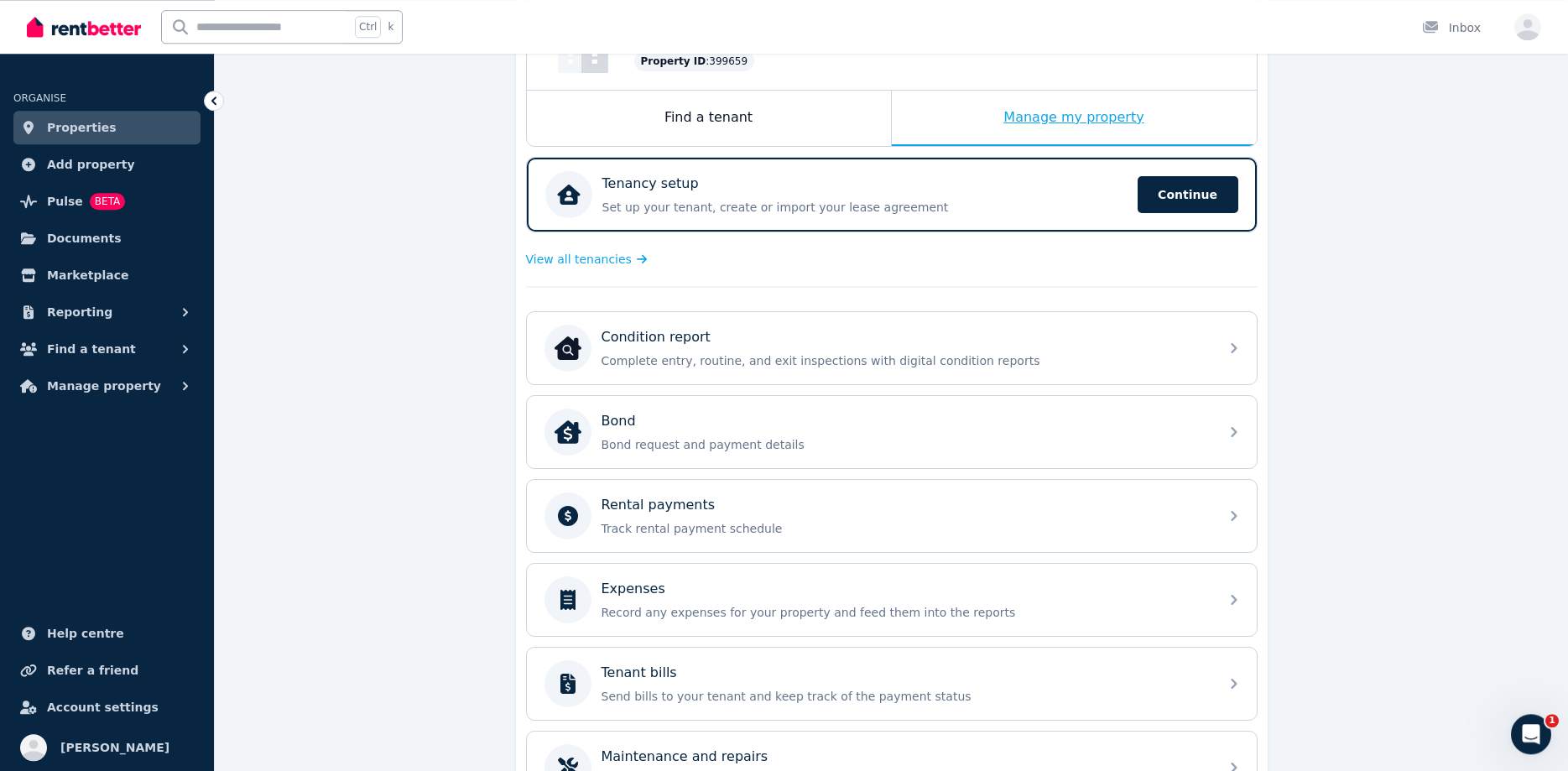
scroll to position [84, 0]
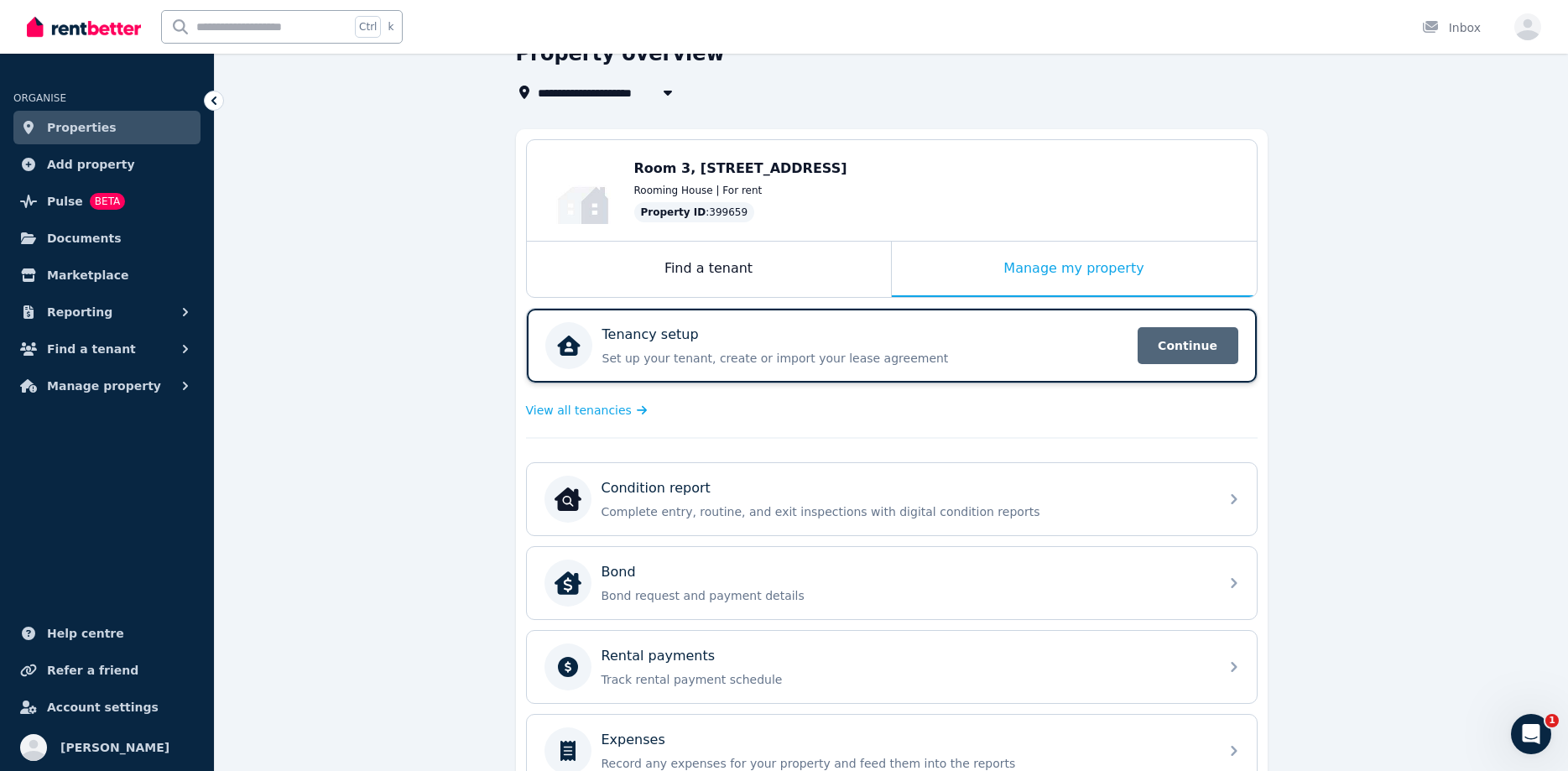
click at [1179, 336] on span "Continue" at bounding box center [1188, 346] width 101 height 37
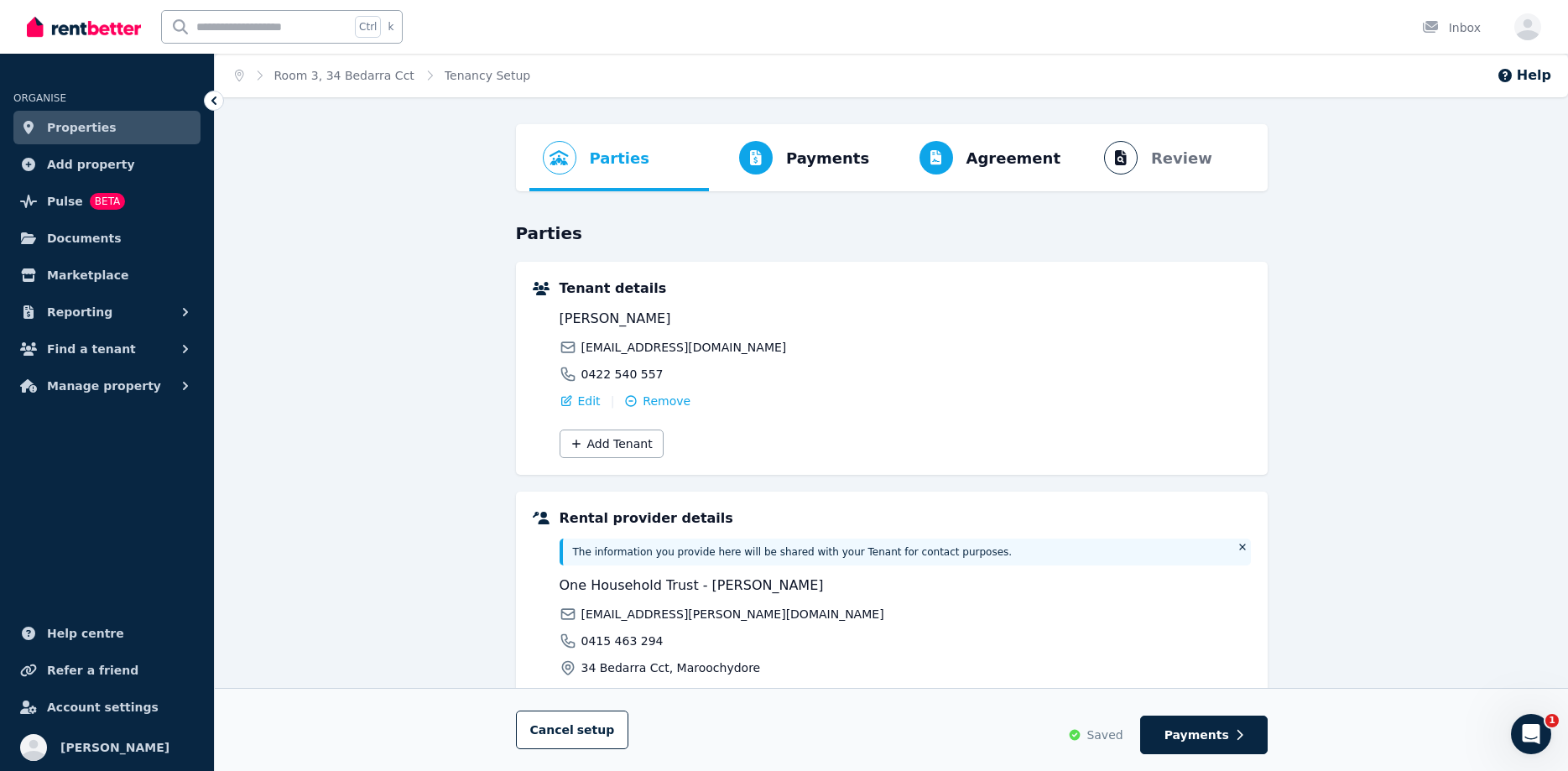
scroll to position [155, 0]
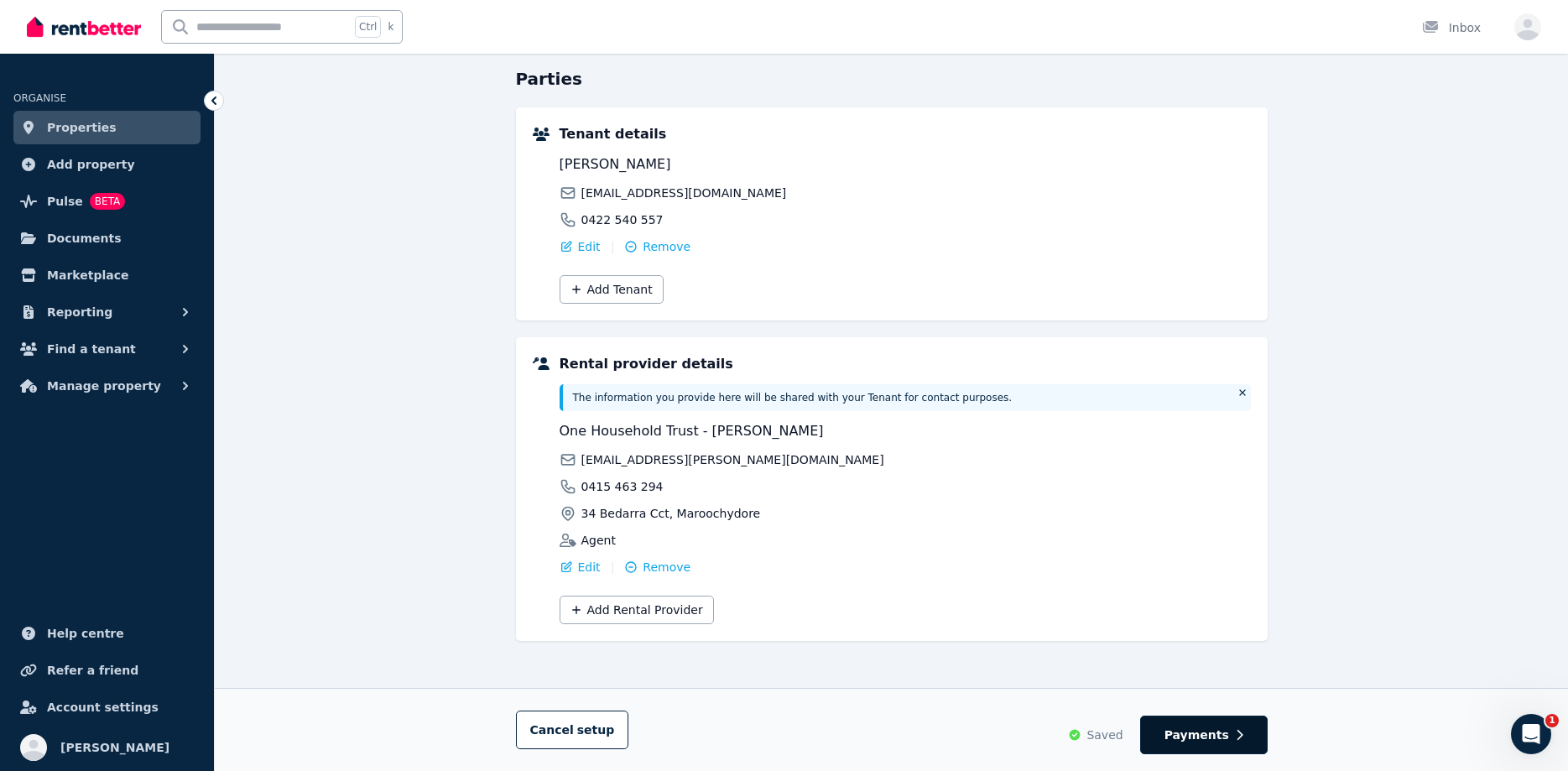
click at [1227, 749] on button "Payments" at bounding box center [1204, 735] width 127 height 38
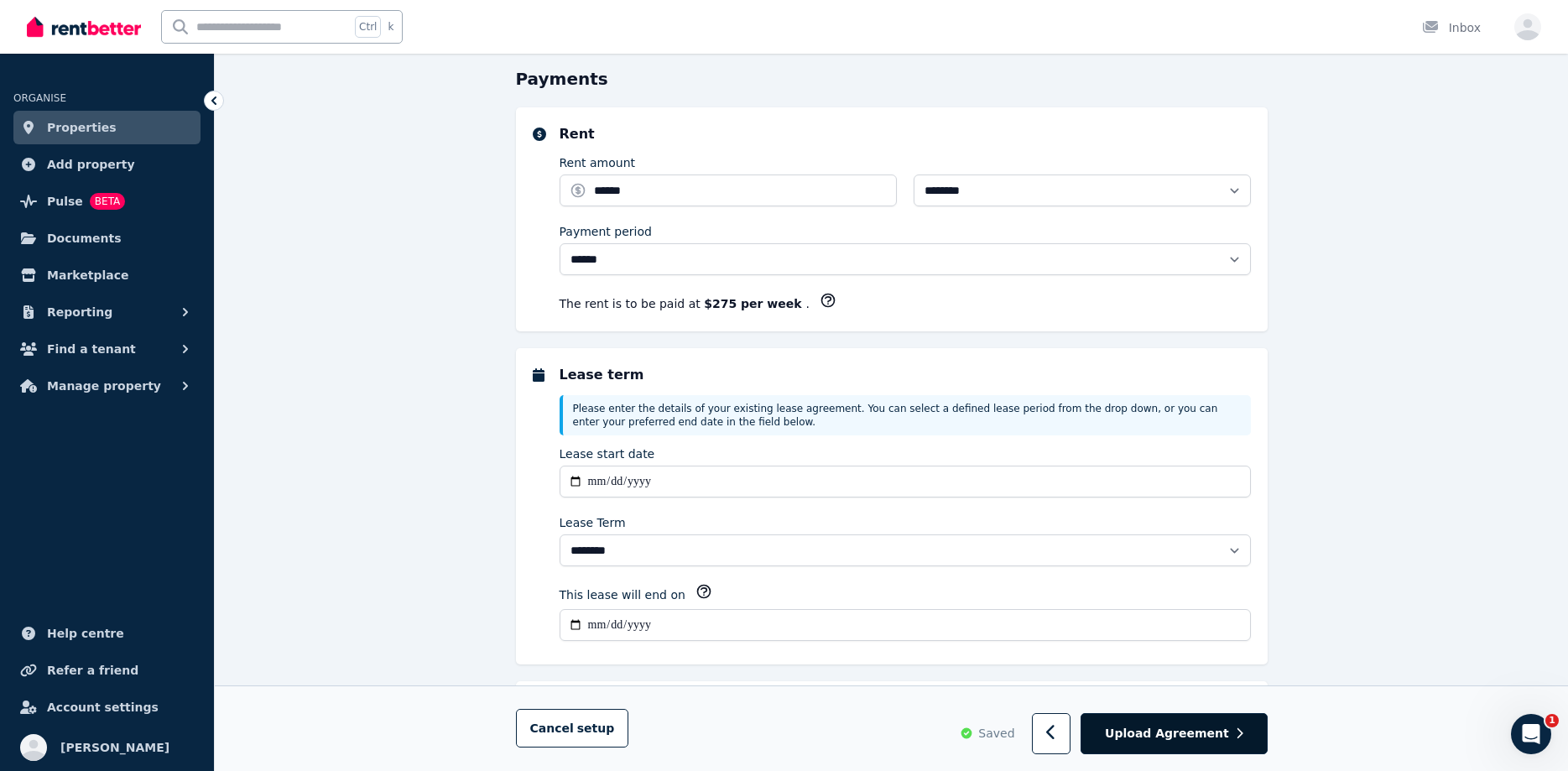
scroll to position [0, 0]
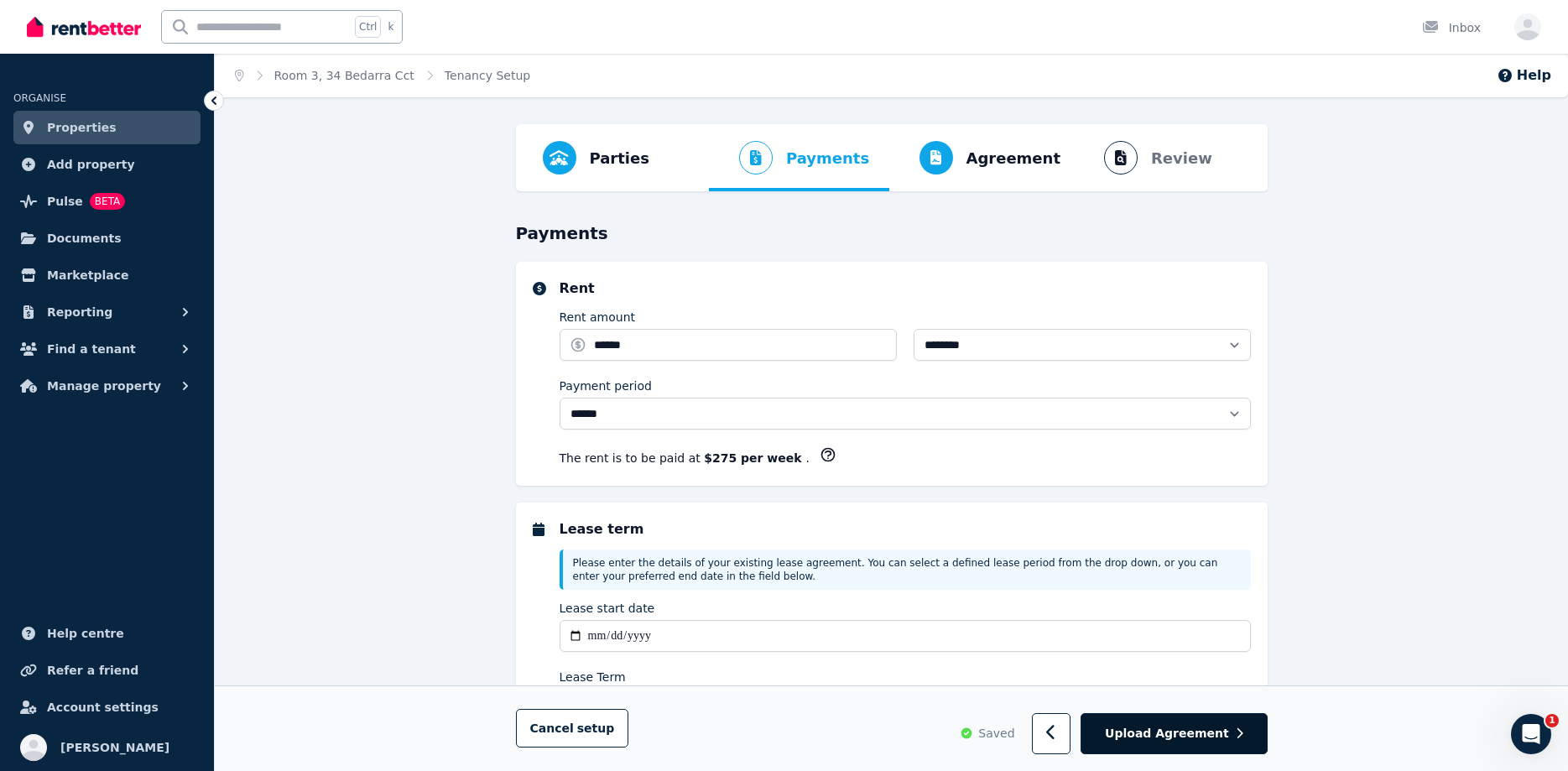
select select "**********"
click at [1249, 729] on button "Upload Agreement" at bounding box center [1173, 734] width 187 height 41
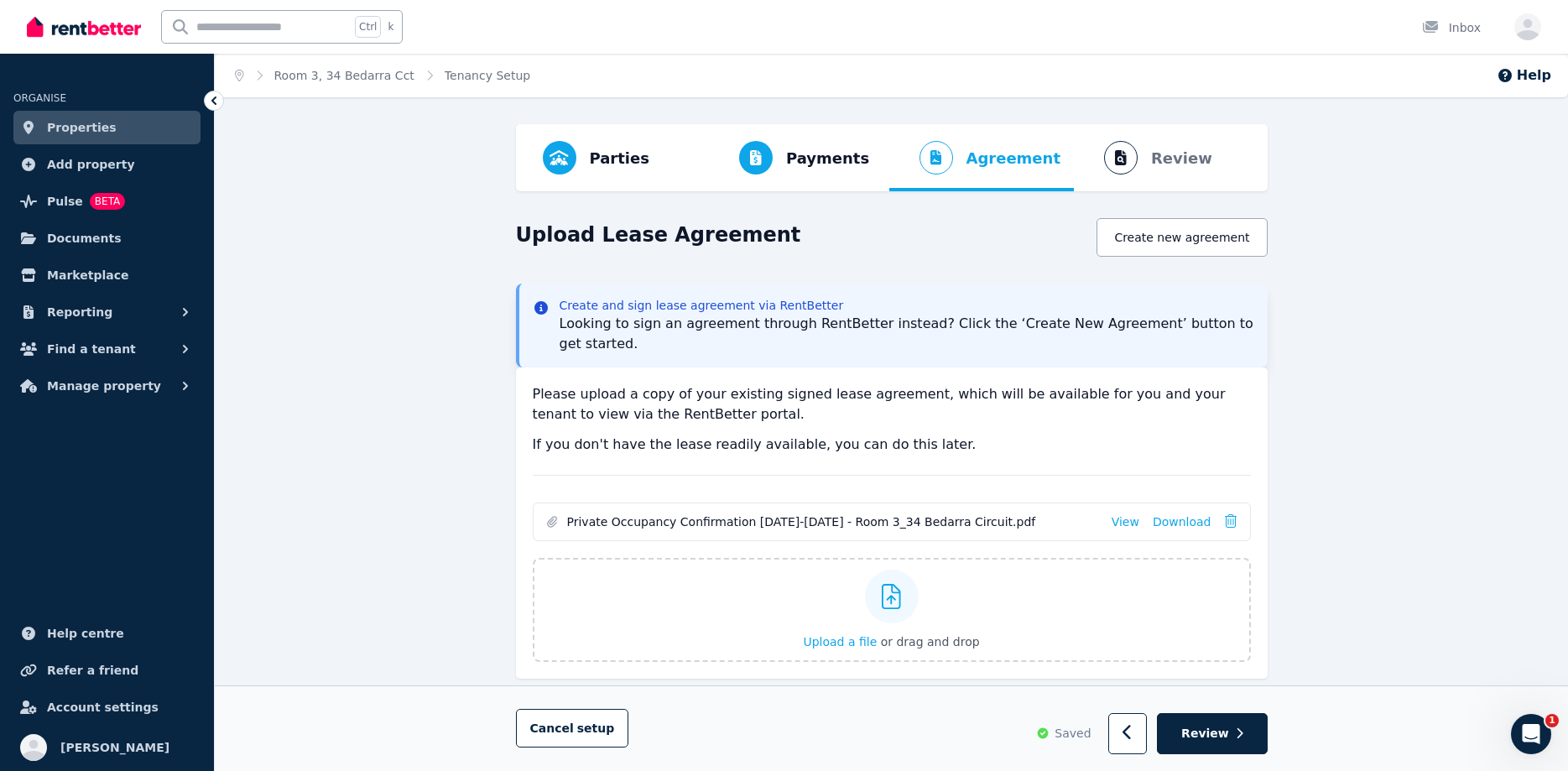
click at [1249, 729] on button "Review" at bounding box center [1211, 734] width 110 height 41
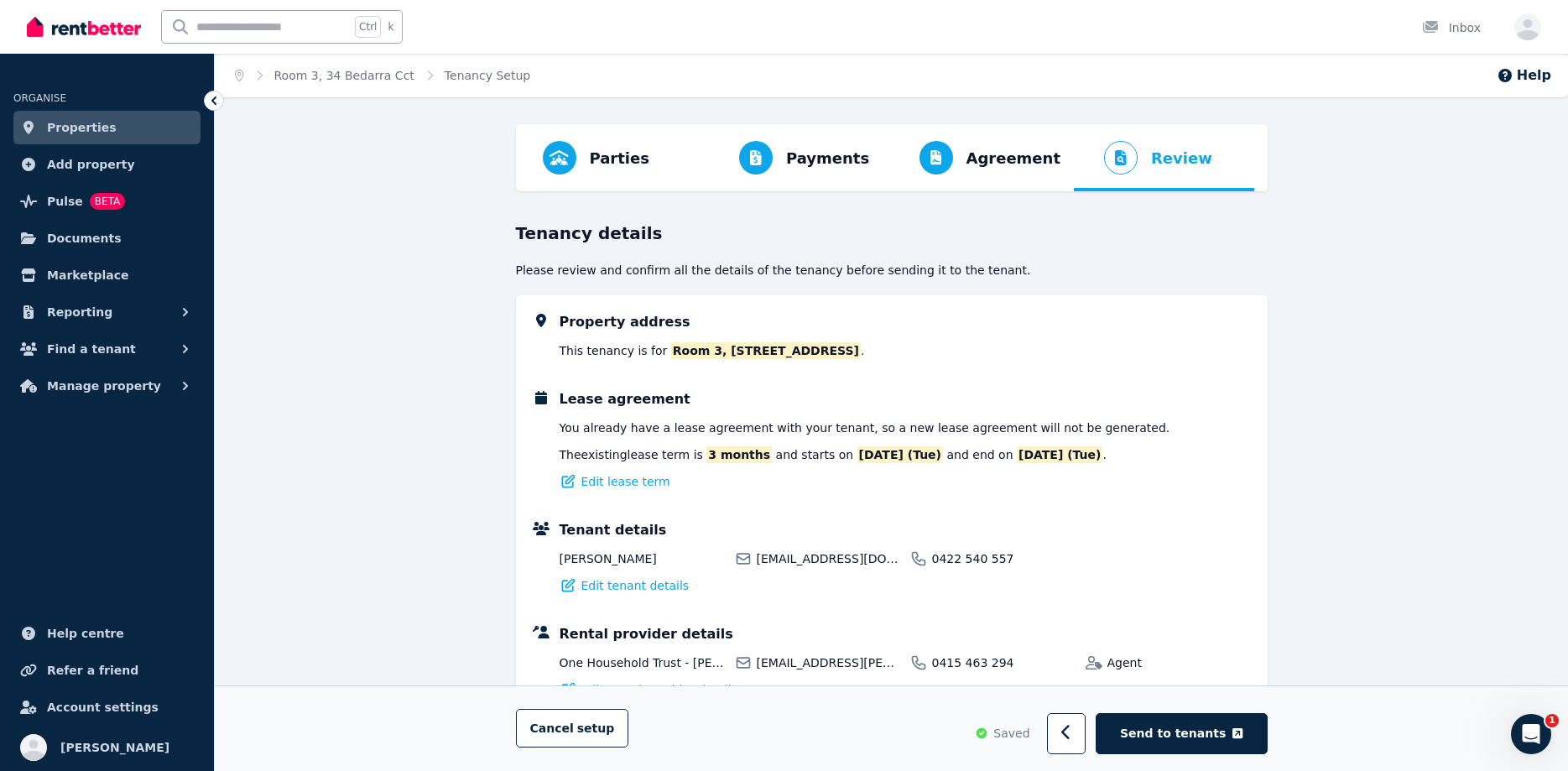
click at [1249, 729] on button "Send to tenants" at bounding box center [1181, 734] width 171 height 41
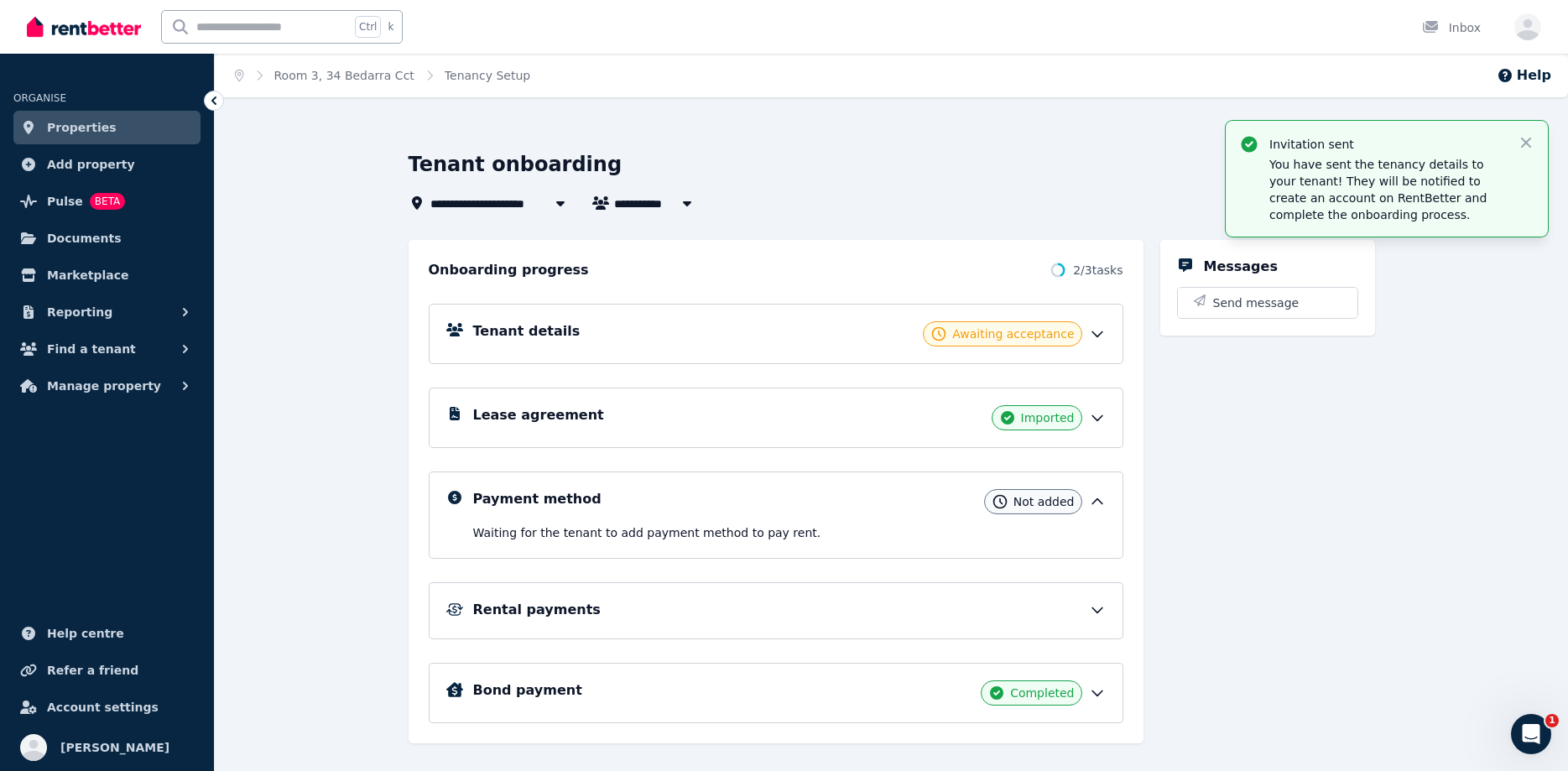
click at [86, 136] on span "Properties" at bounding box center [82, 127] width 70 height 20
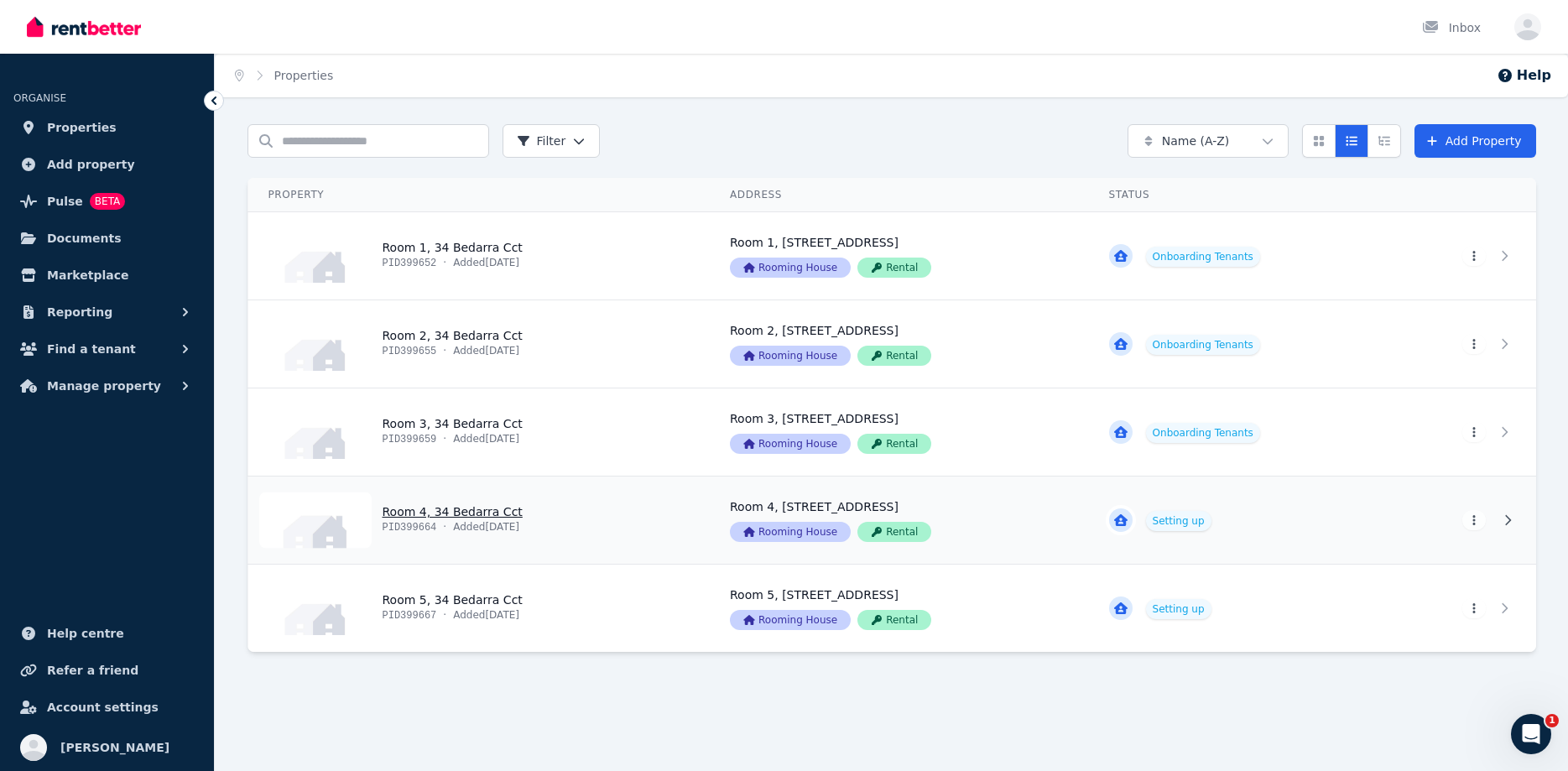
click at [1021, 508] on link "View property details" at bounding box center [899, 521] width 379 height 87
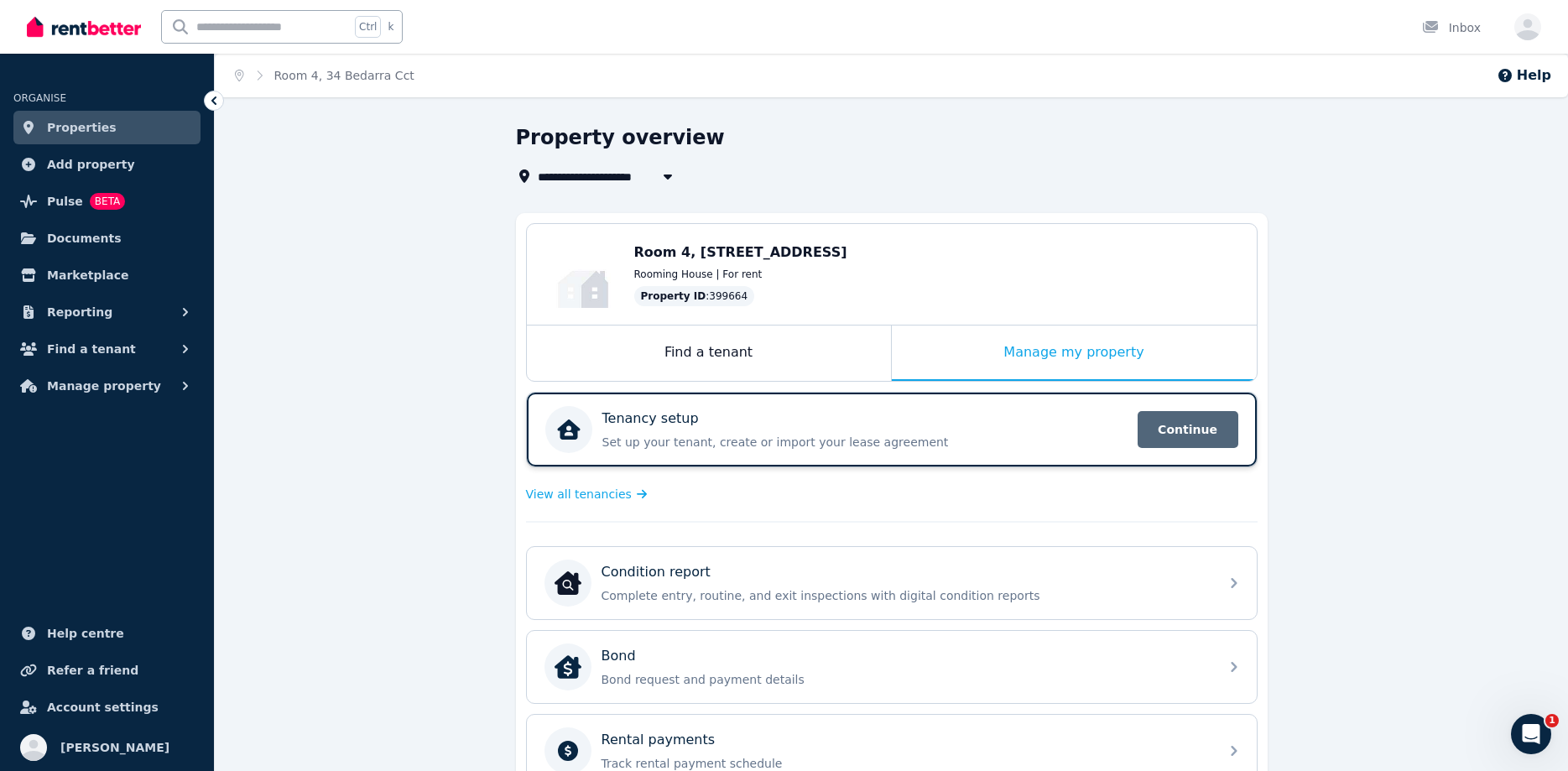
click at [1160, 427] on span "Continue" at bounding box center [1188, 430] width 101 height 37
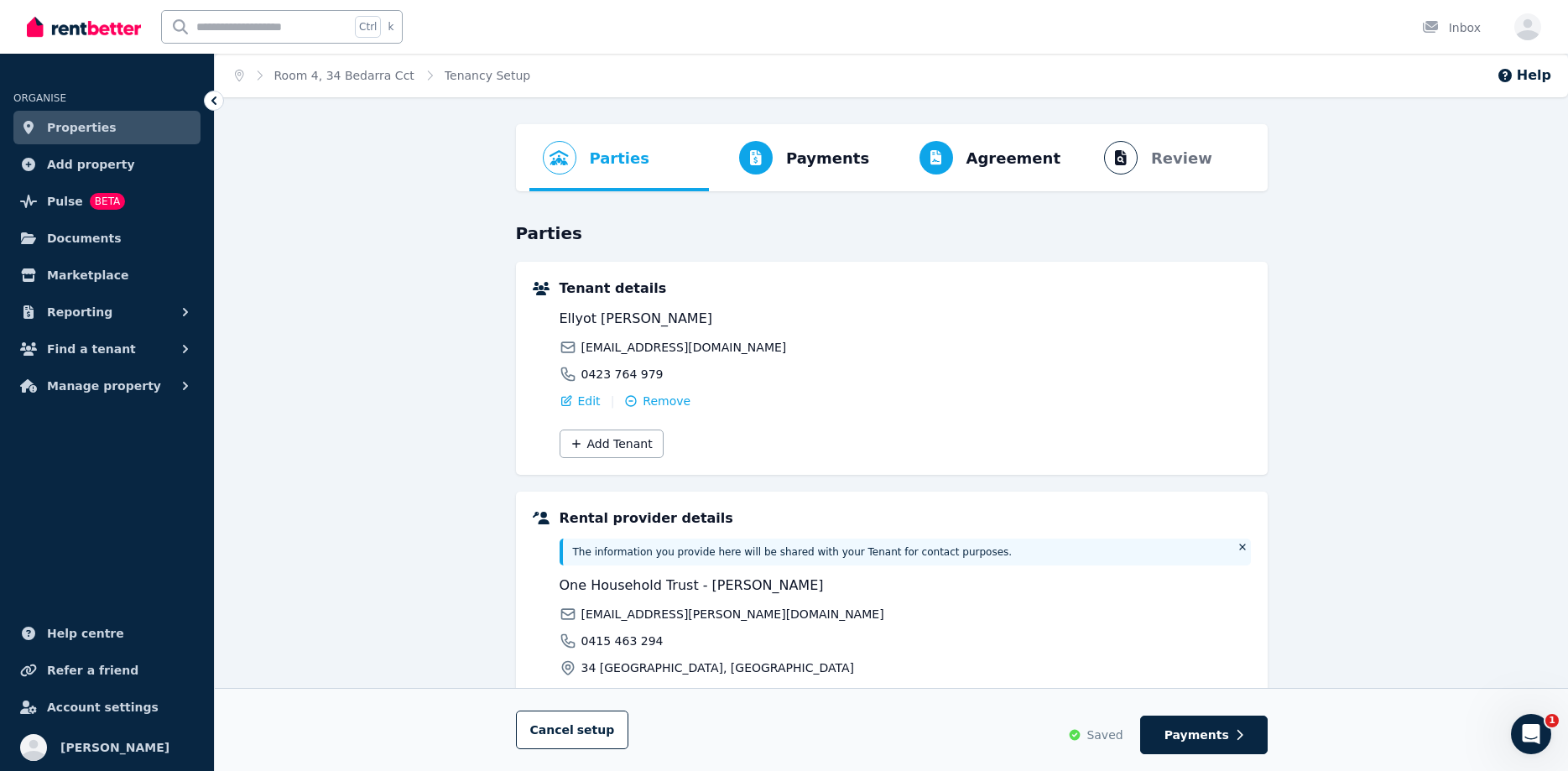
scroll to position [155, 0]
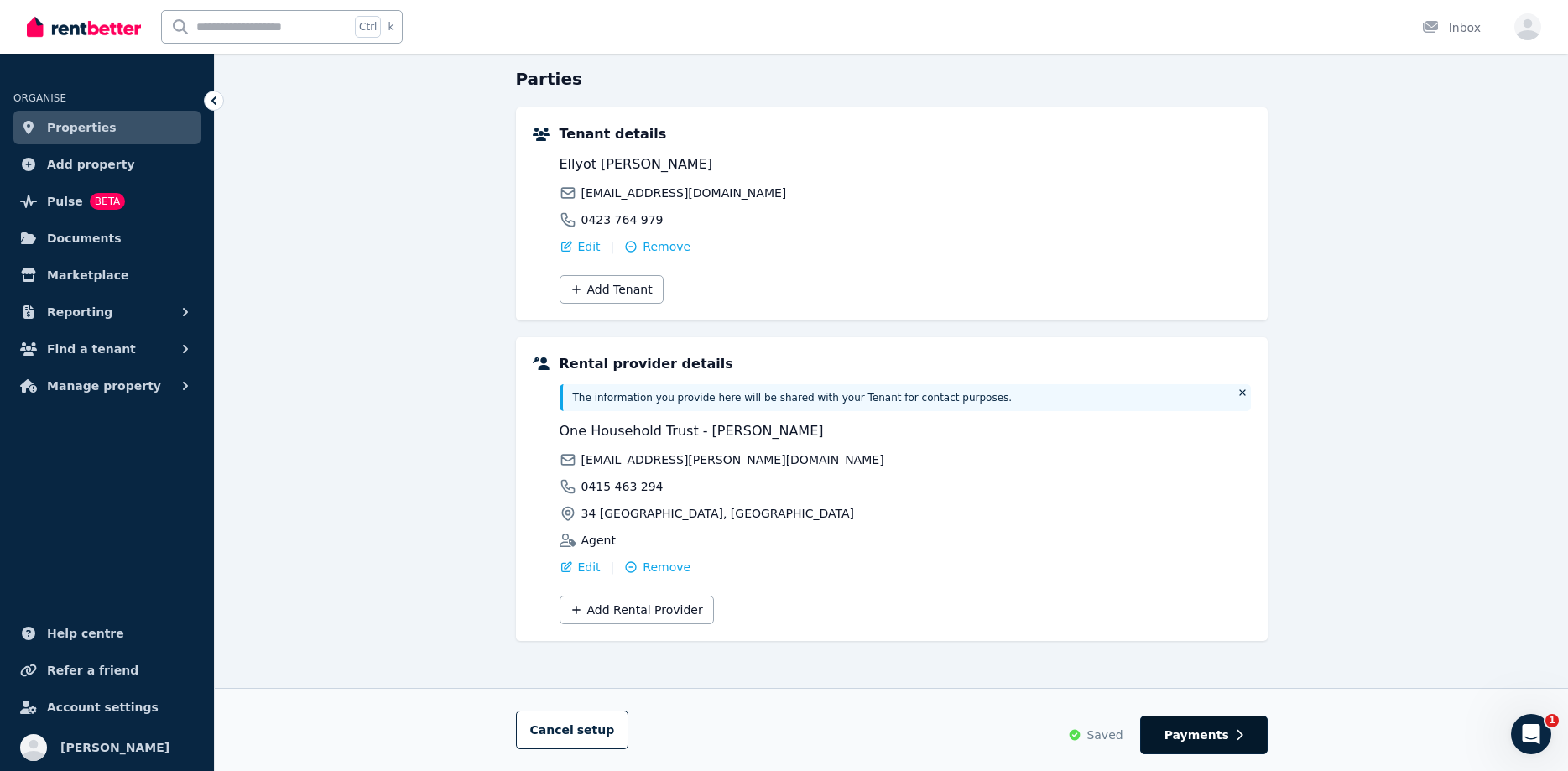
click at [1200, 736] on span "Payments" at bounding box center [1196, 735] width 65 height 16
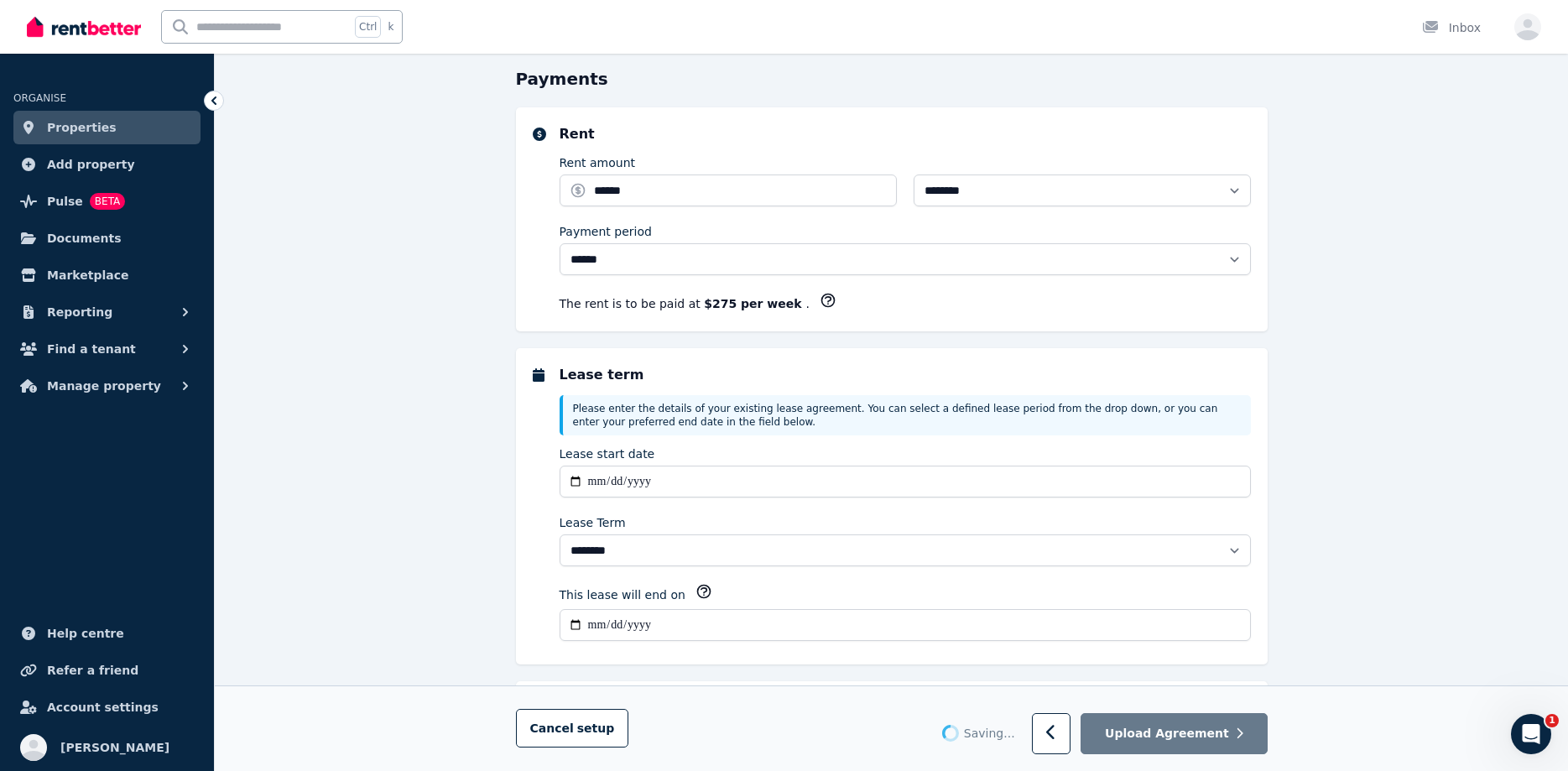
scroll to position [0, 0]
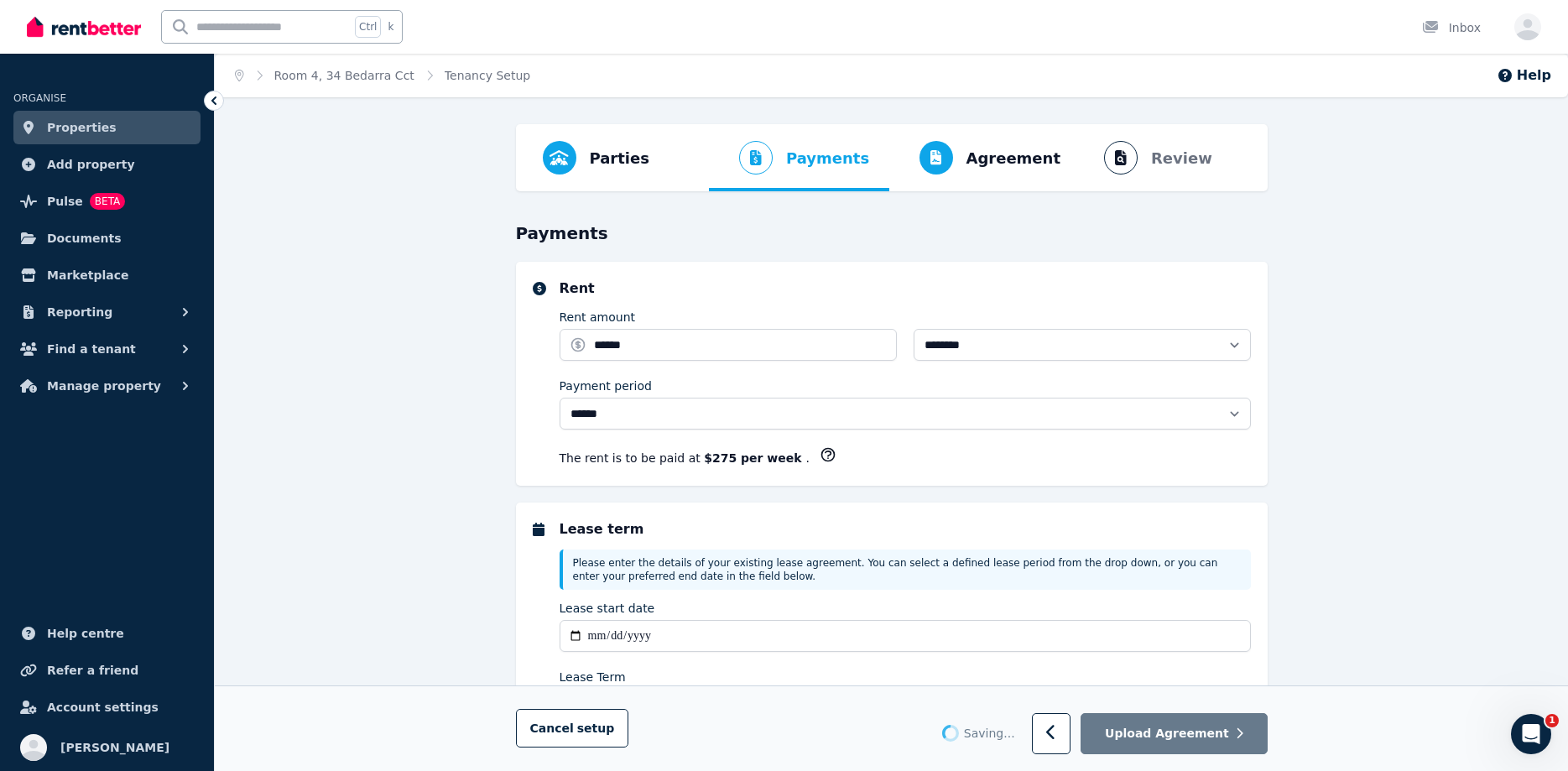
select select "**********"
click at [1200, 736] on span "Upload Agreement" at bounding box center [1167, 734] width 124 height 16
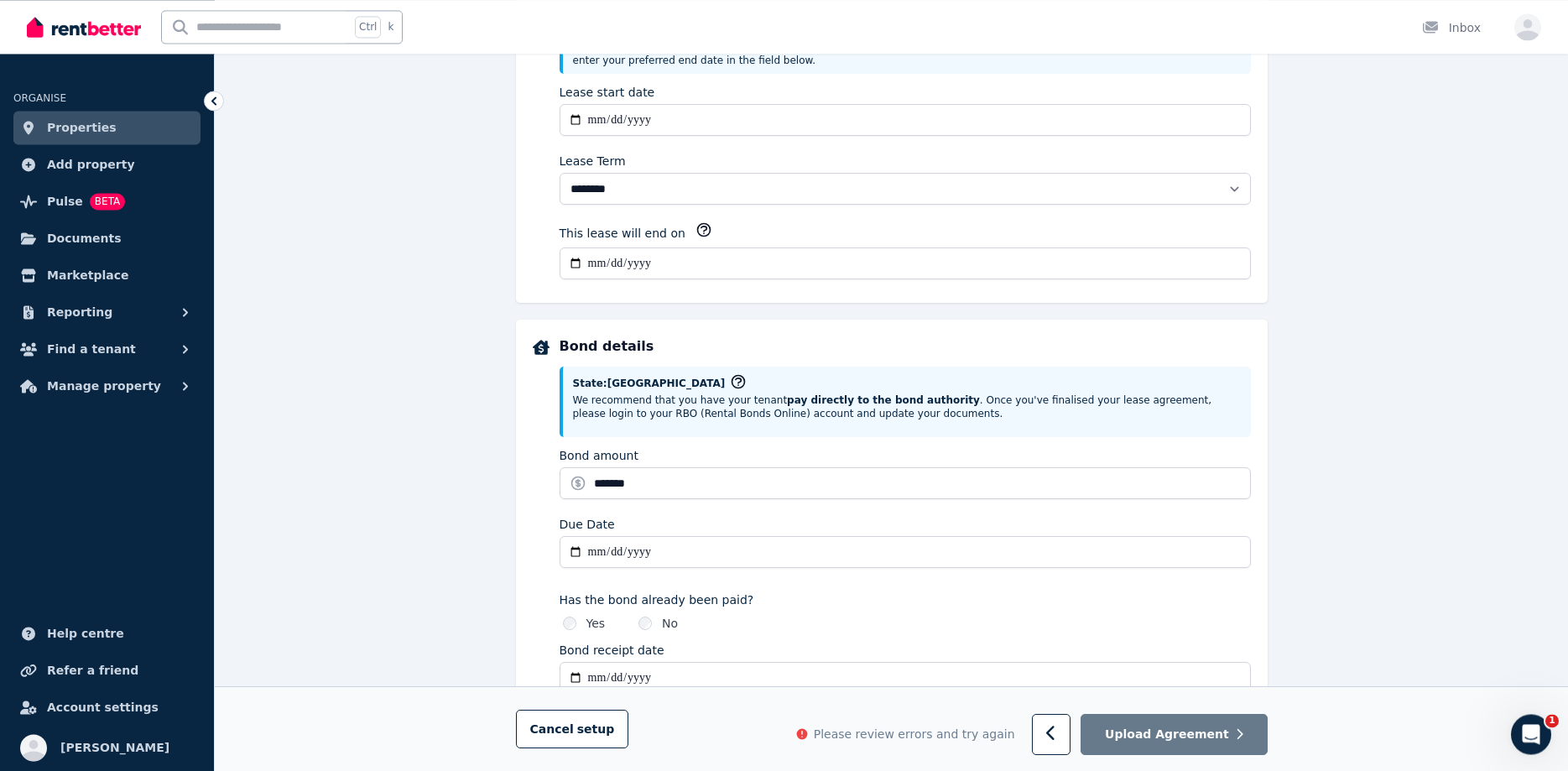
scroll to position [856, 0]
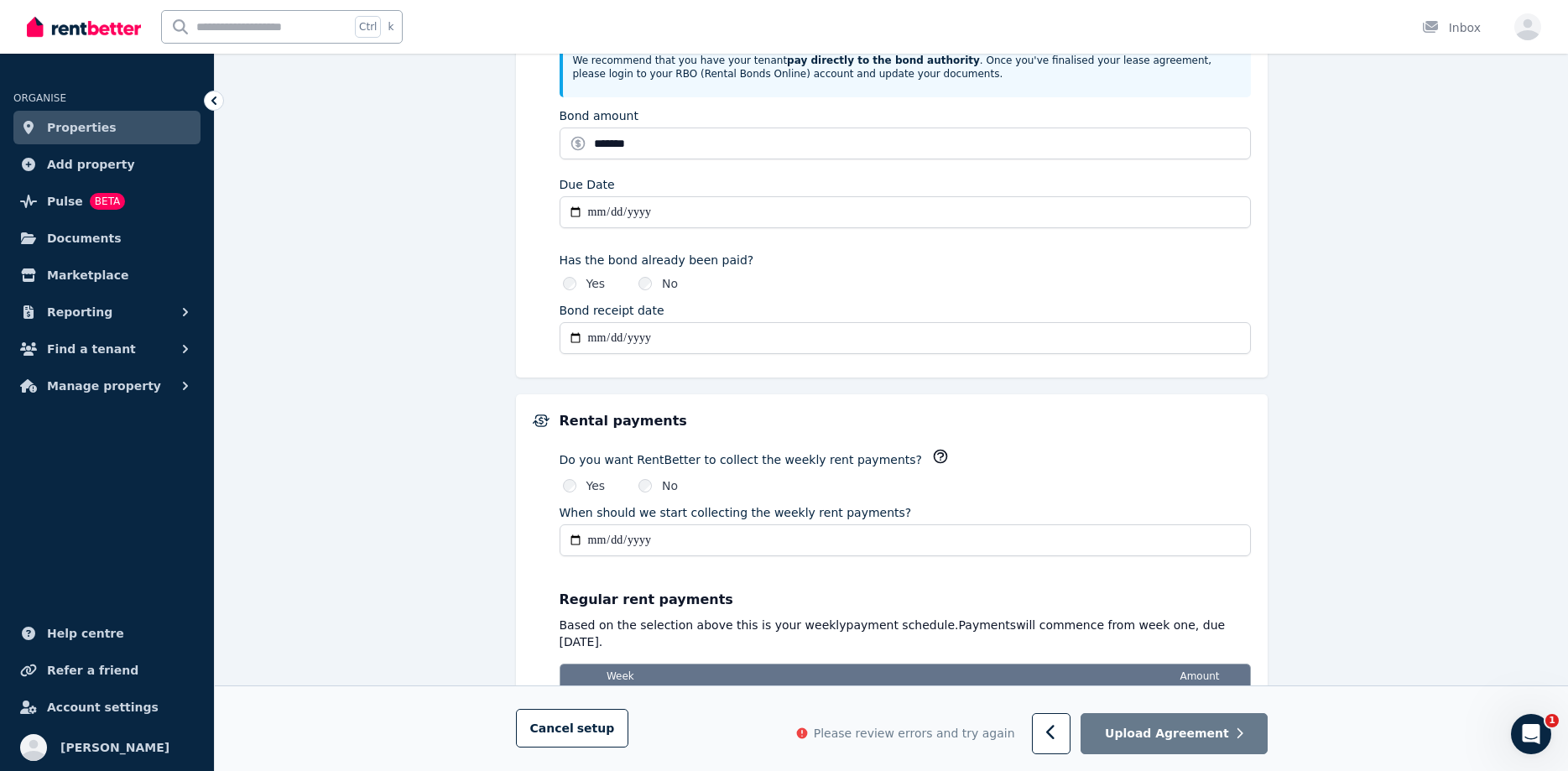
click at [1096, 731] on div "Upload Agreement" at bounding box center [1149, 734] width 236 height 41
click at [1066, 725] on button "button" at bounding box center [1051, 734] width 39 height 41
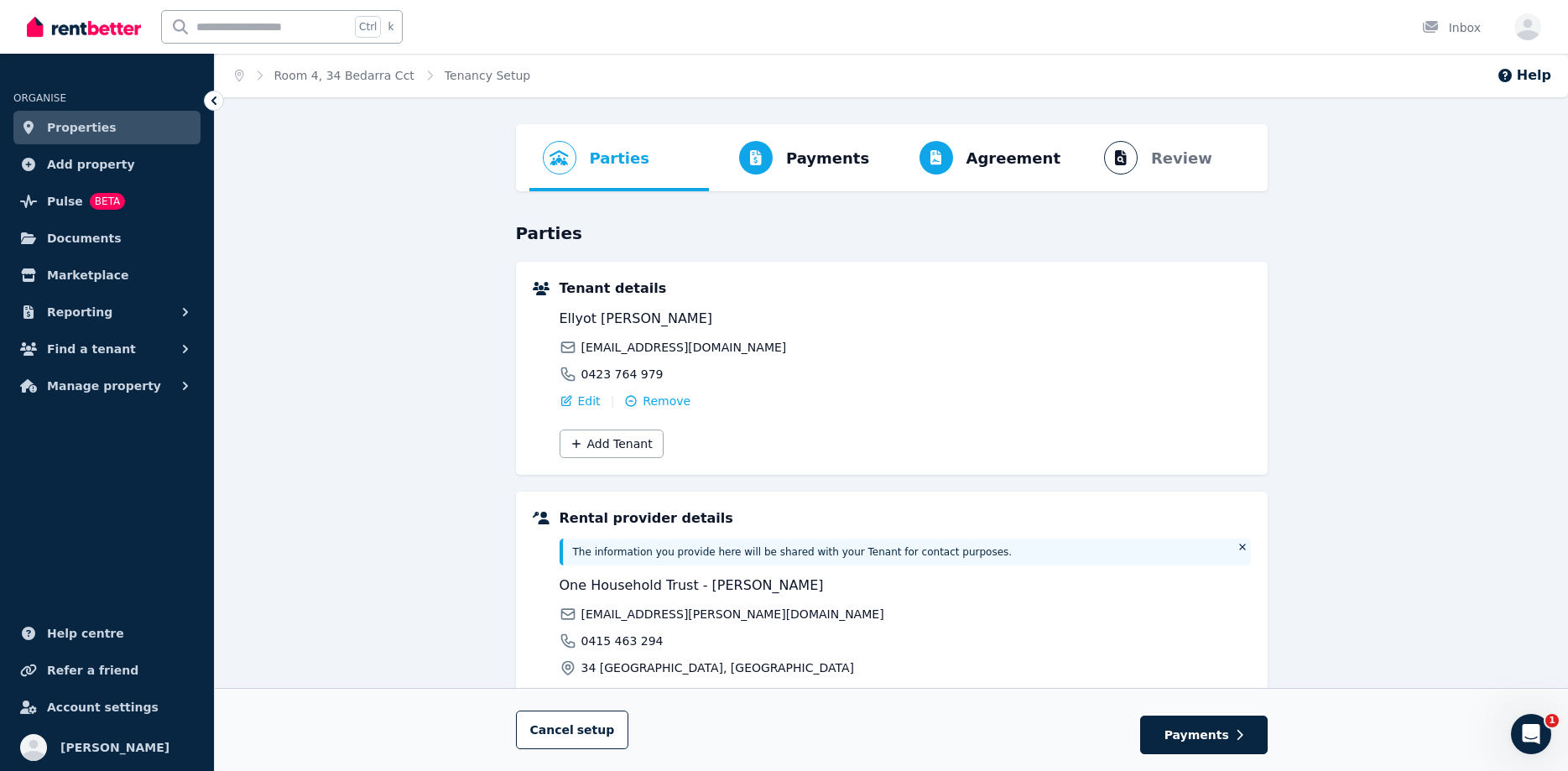
scroll to position [155, 0]
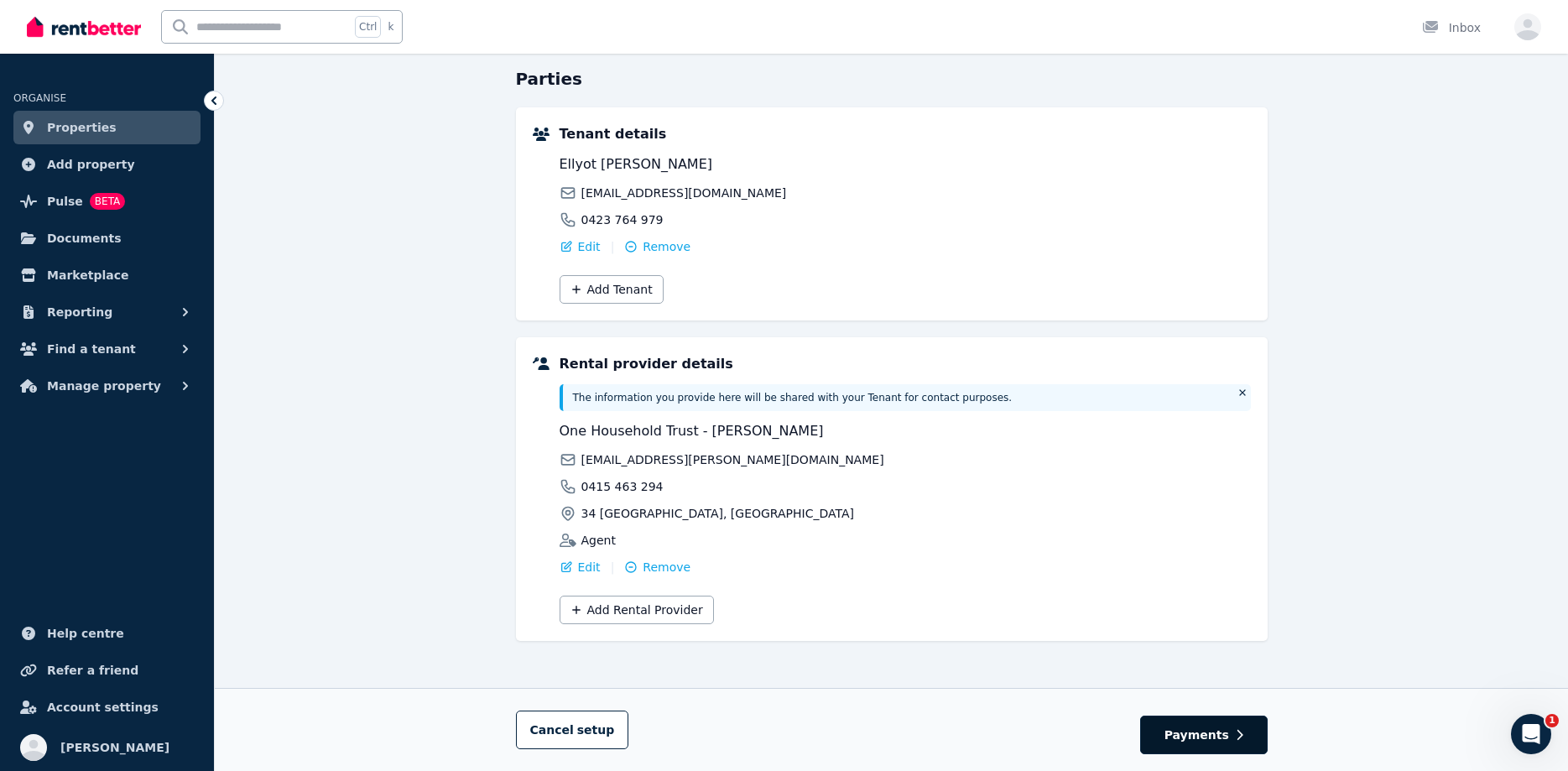
click at [1179, 731] on span "Payments" at bounding box center [1196, 735] width 65 height 16
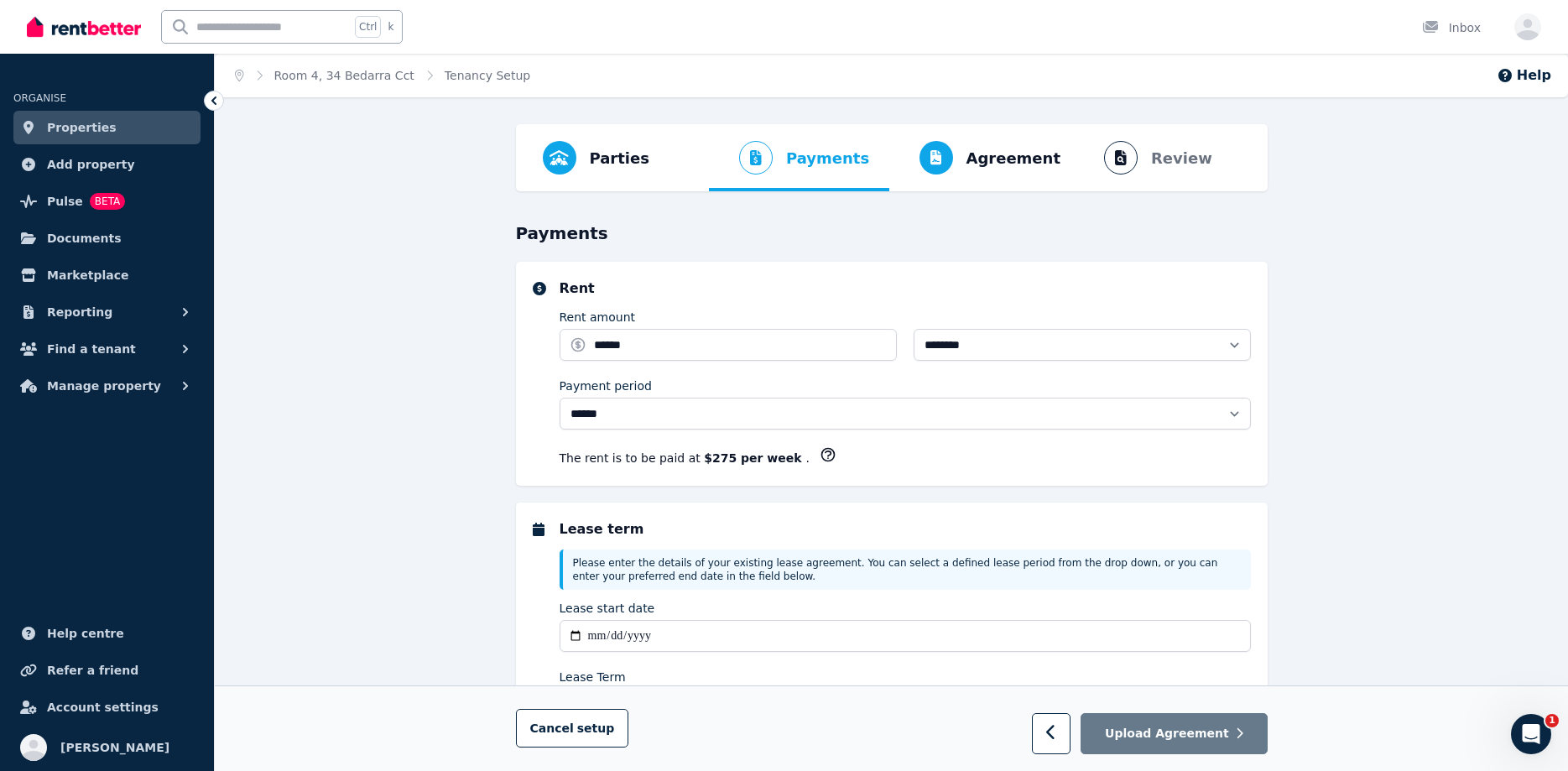
select select "**********"
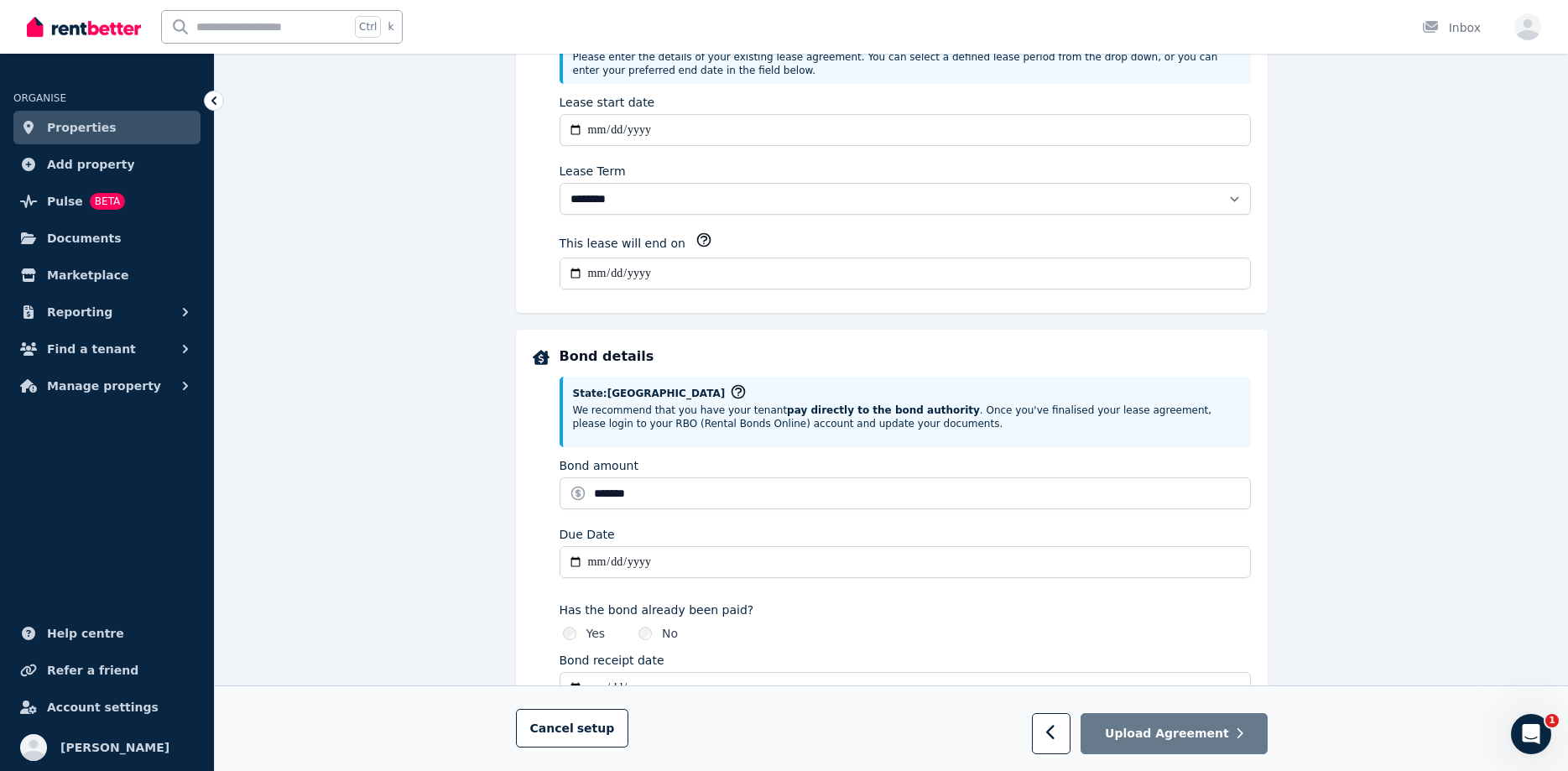
scroll to position [513, 0]
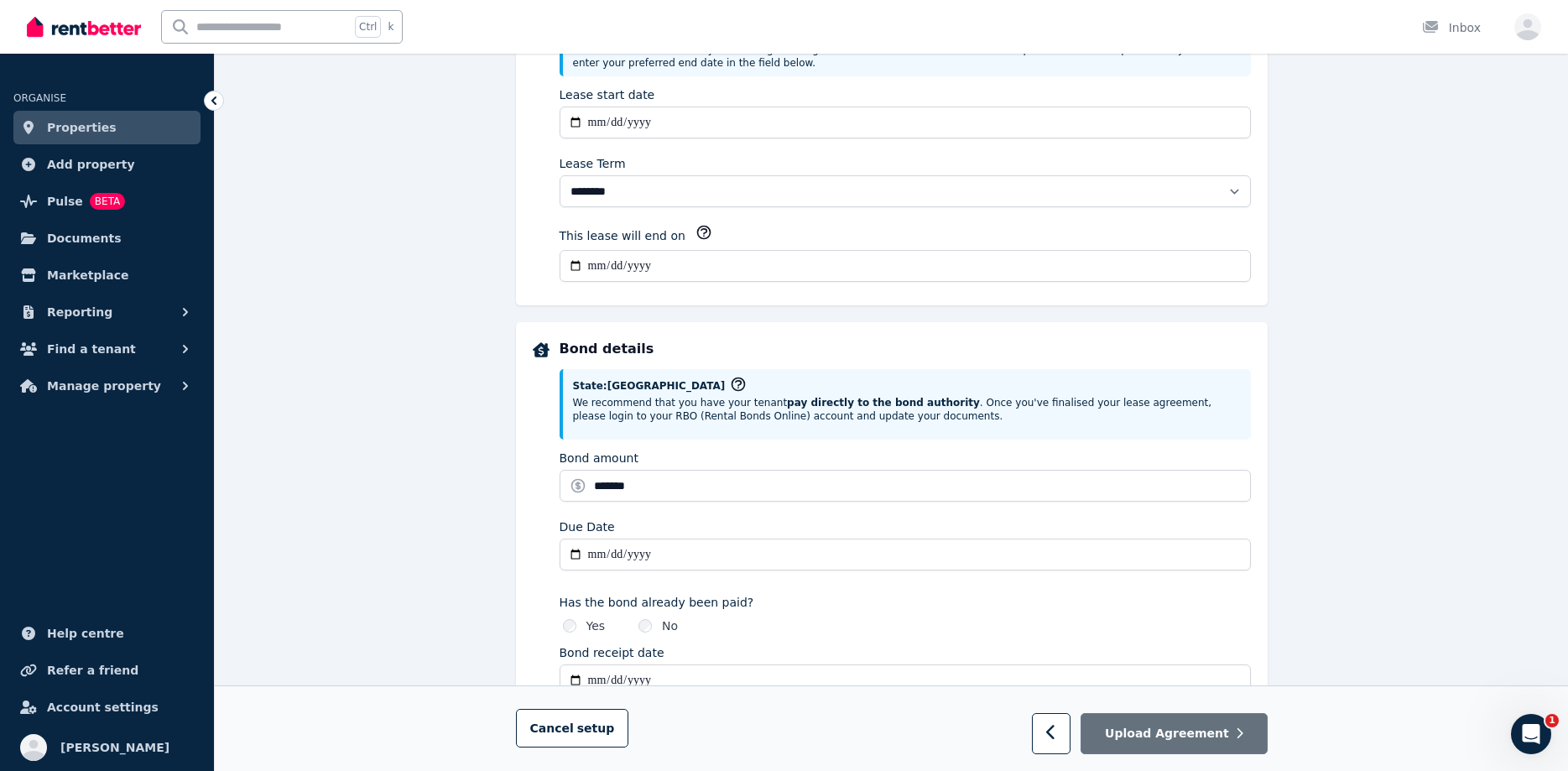
click at [1164, 742] on span "Upload Agreement" at bounding box center [1167, 734] width 124 height 16
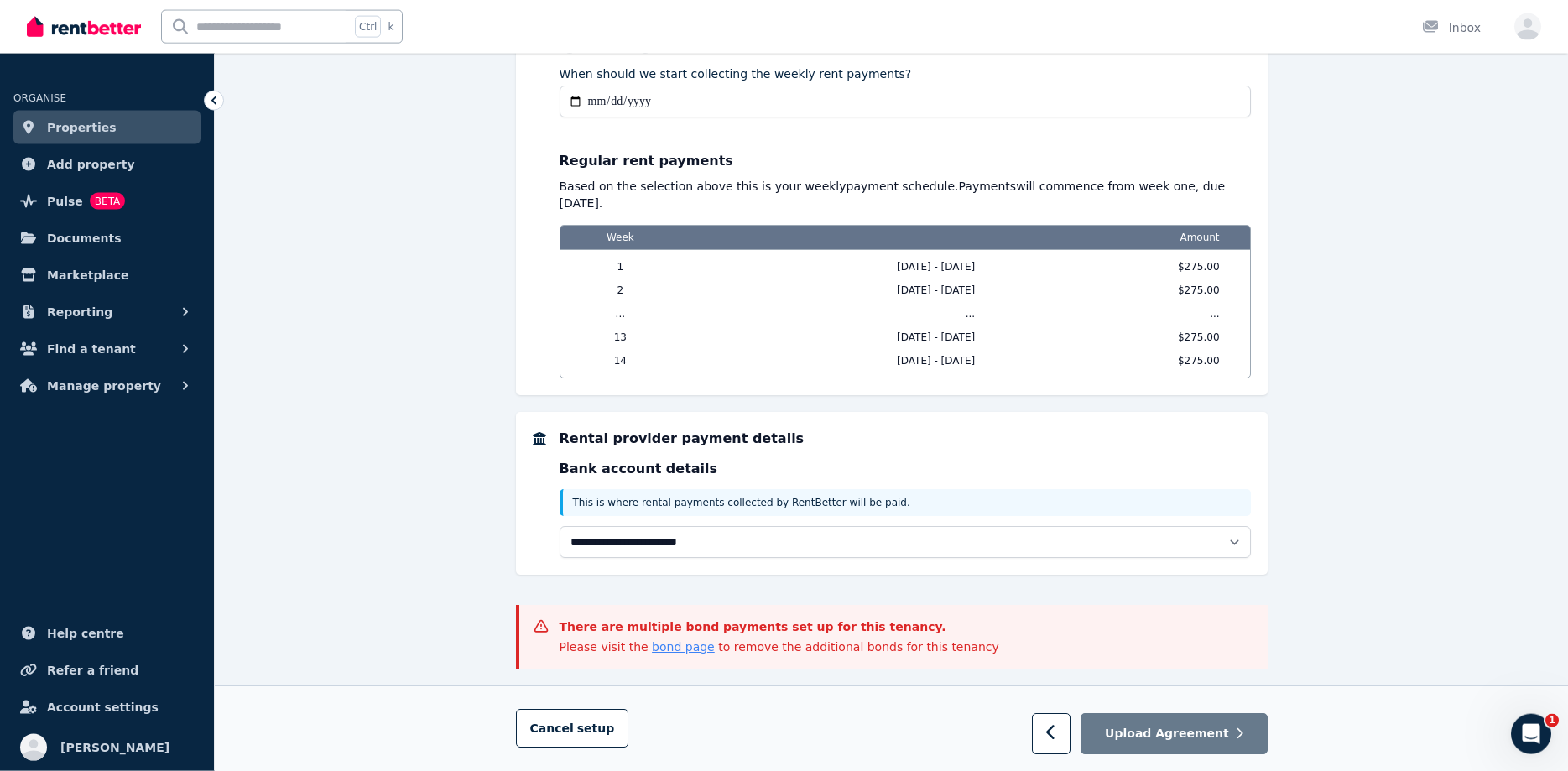
scroll to position [1300, 0]
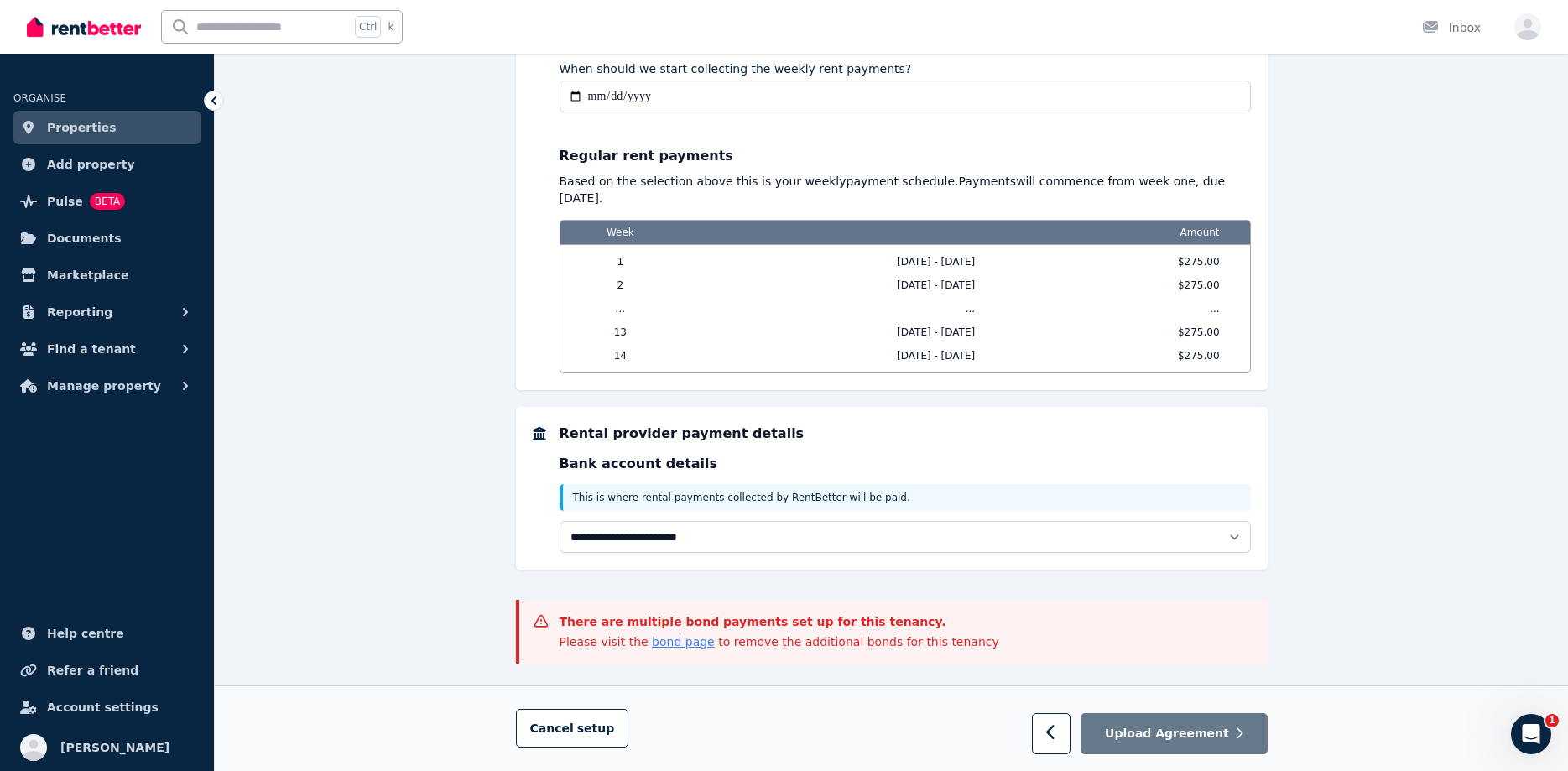
click at [661, 635] on link "bond page" at bounding box center [683, 642] width 63 height 14
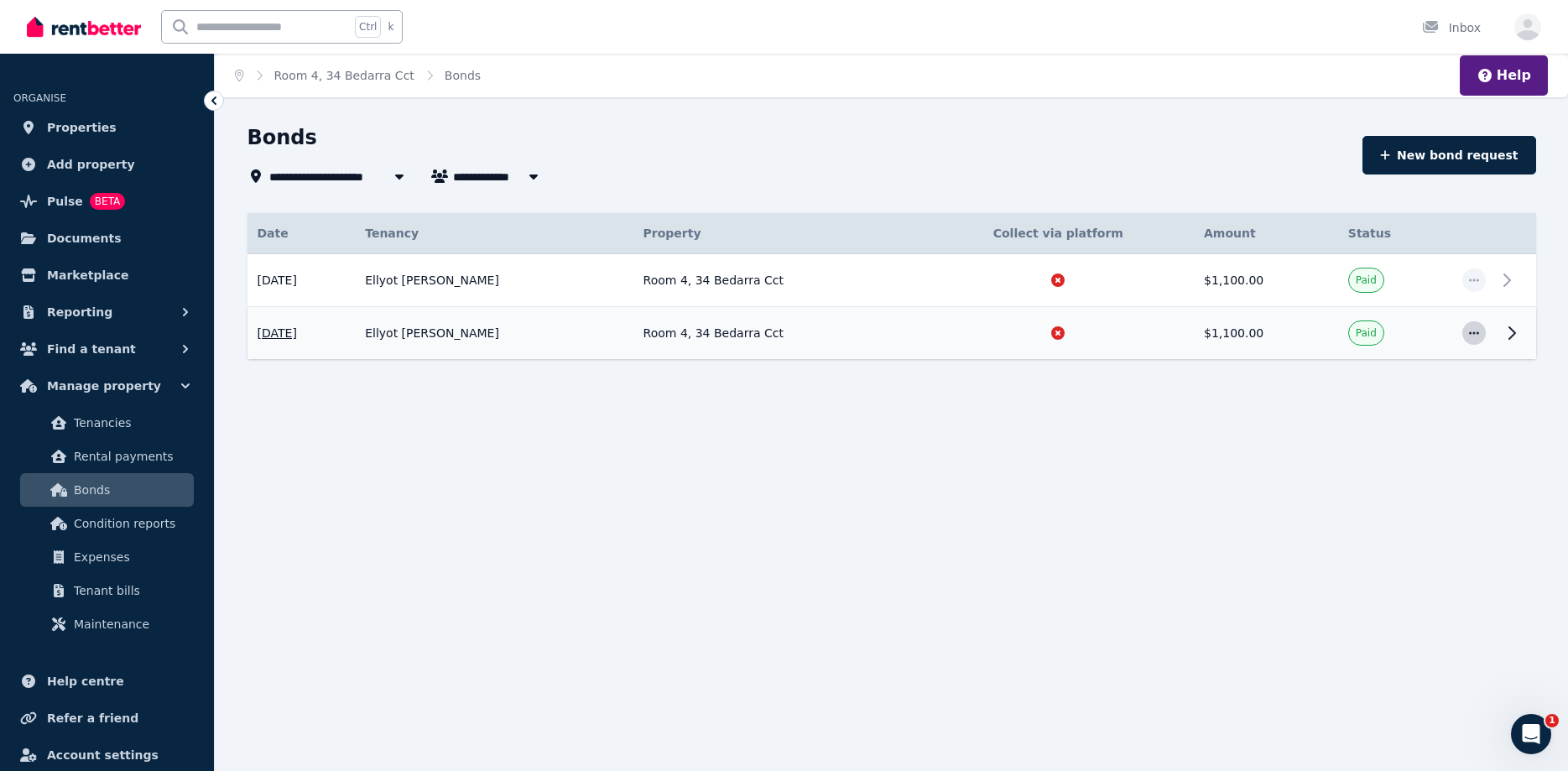
click at [1471, 330] on icon "button" at bounding box center [1473, 333] width 14 height 12
click at [1338, 332] on td "Paid" at bounding box center [1394, 333] width 114 height 53
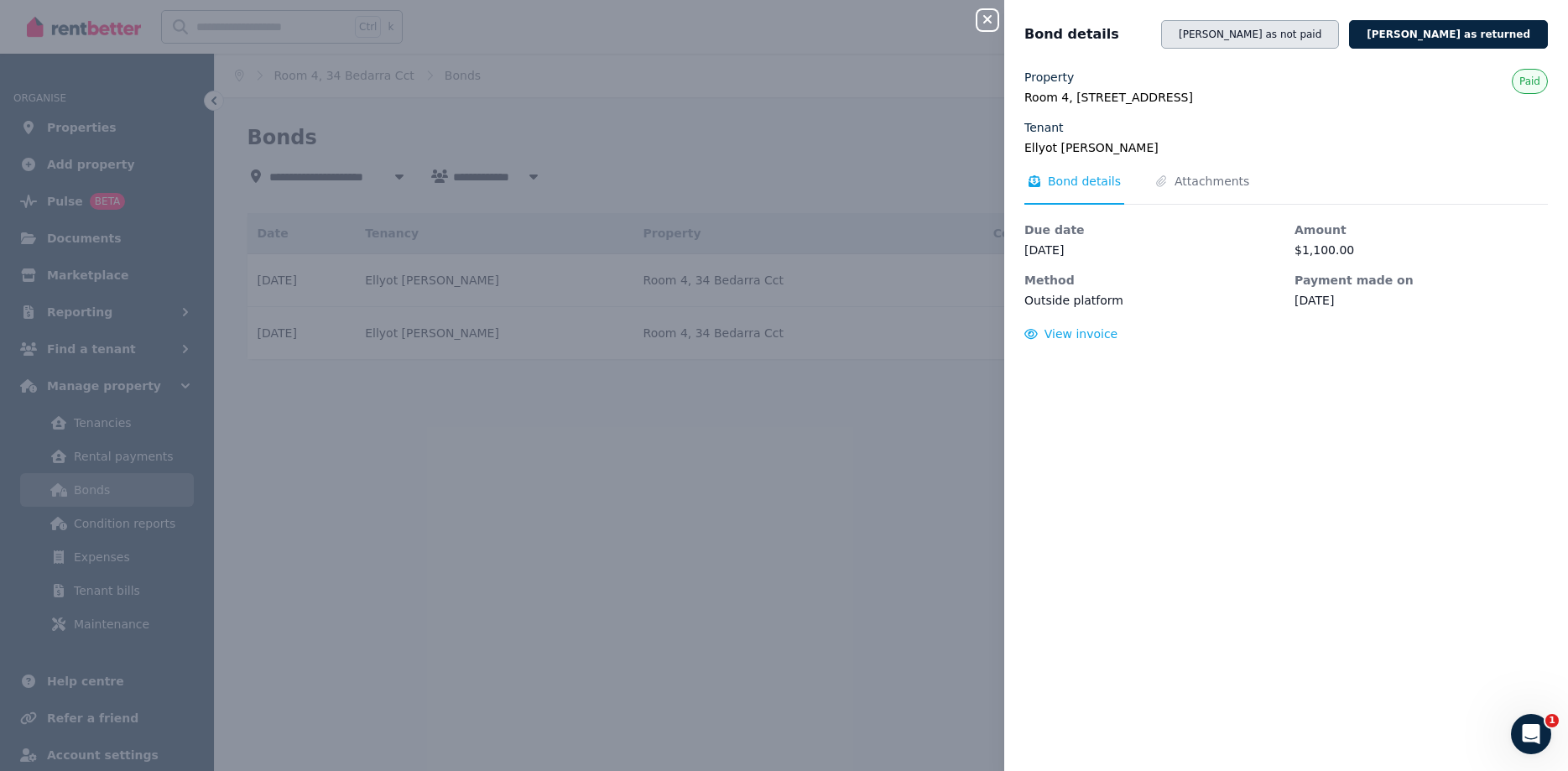
click at [1339, 35] on button "[PERSON_NAME] as not paid" at bounding box center [1249, 34] width 177 height 28
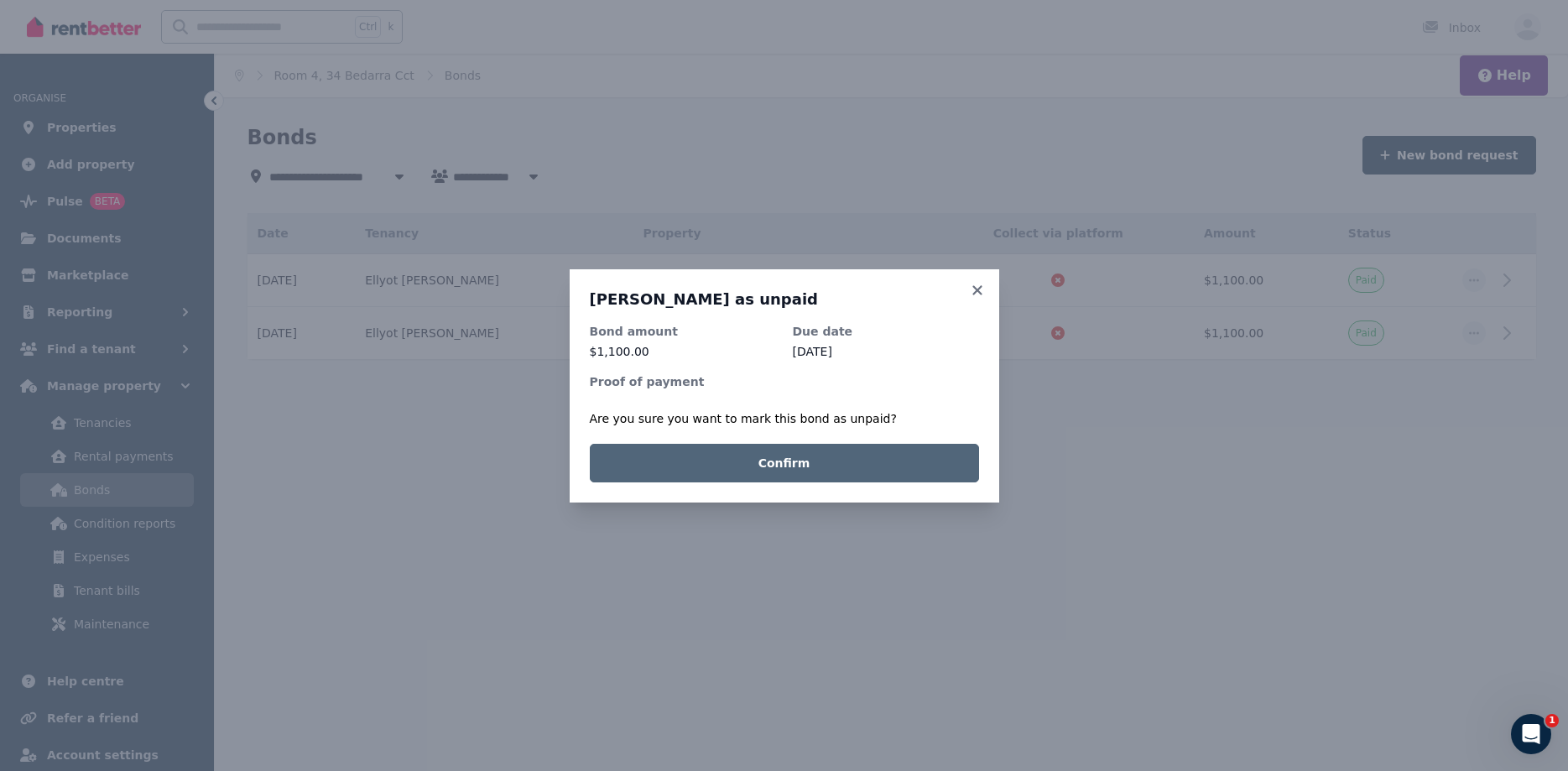
click at [744, 468] on button "Confirm" at bounding box center [784, 463] width 389 height 38
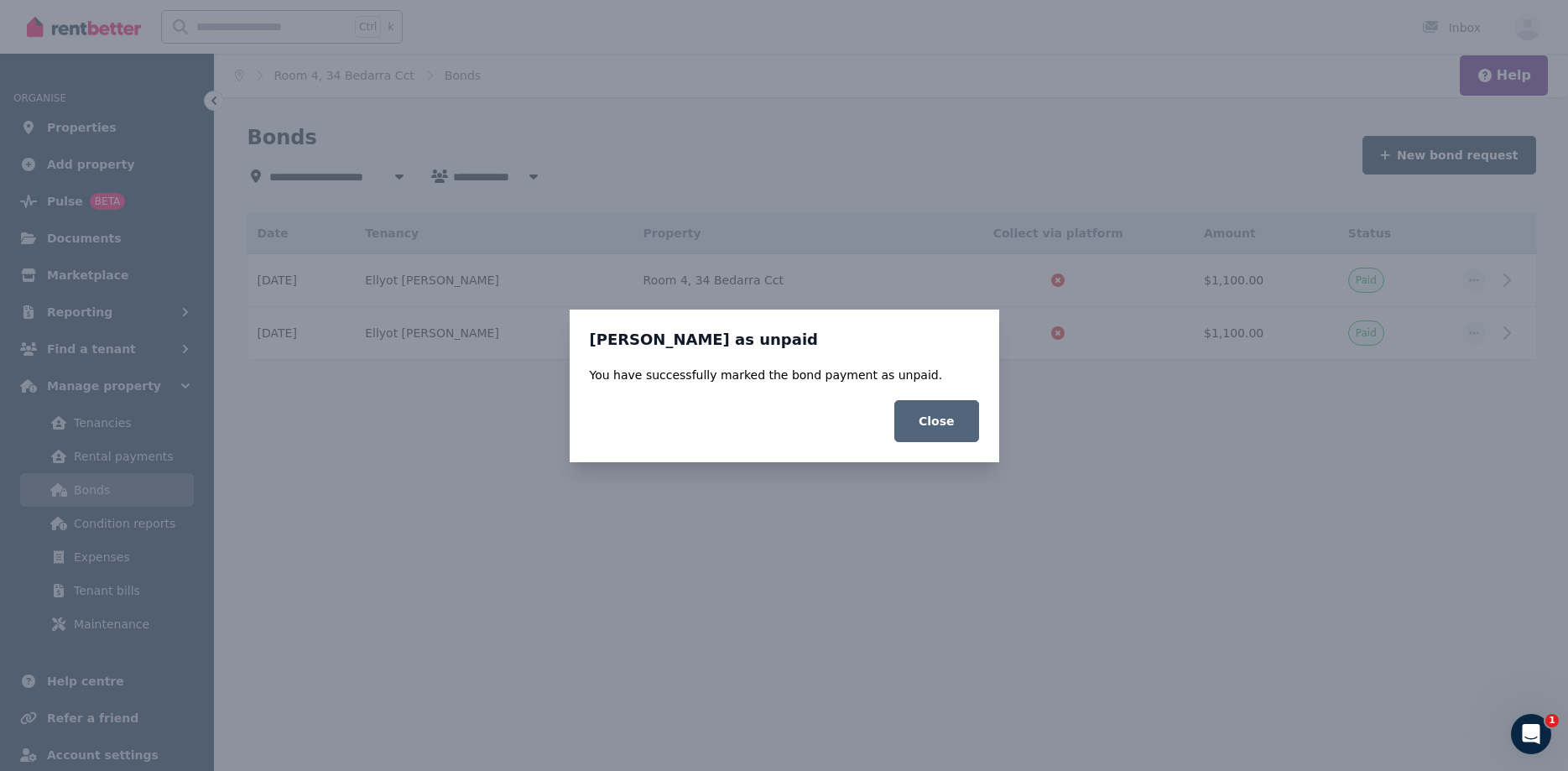
click at [951, 413] on button "Close" at bounding box center [936, 421] width 85 height 42
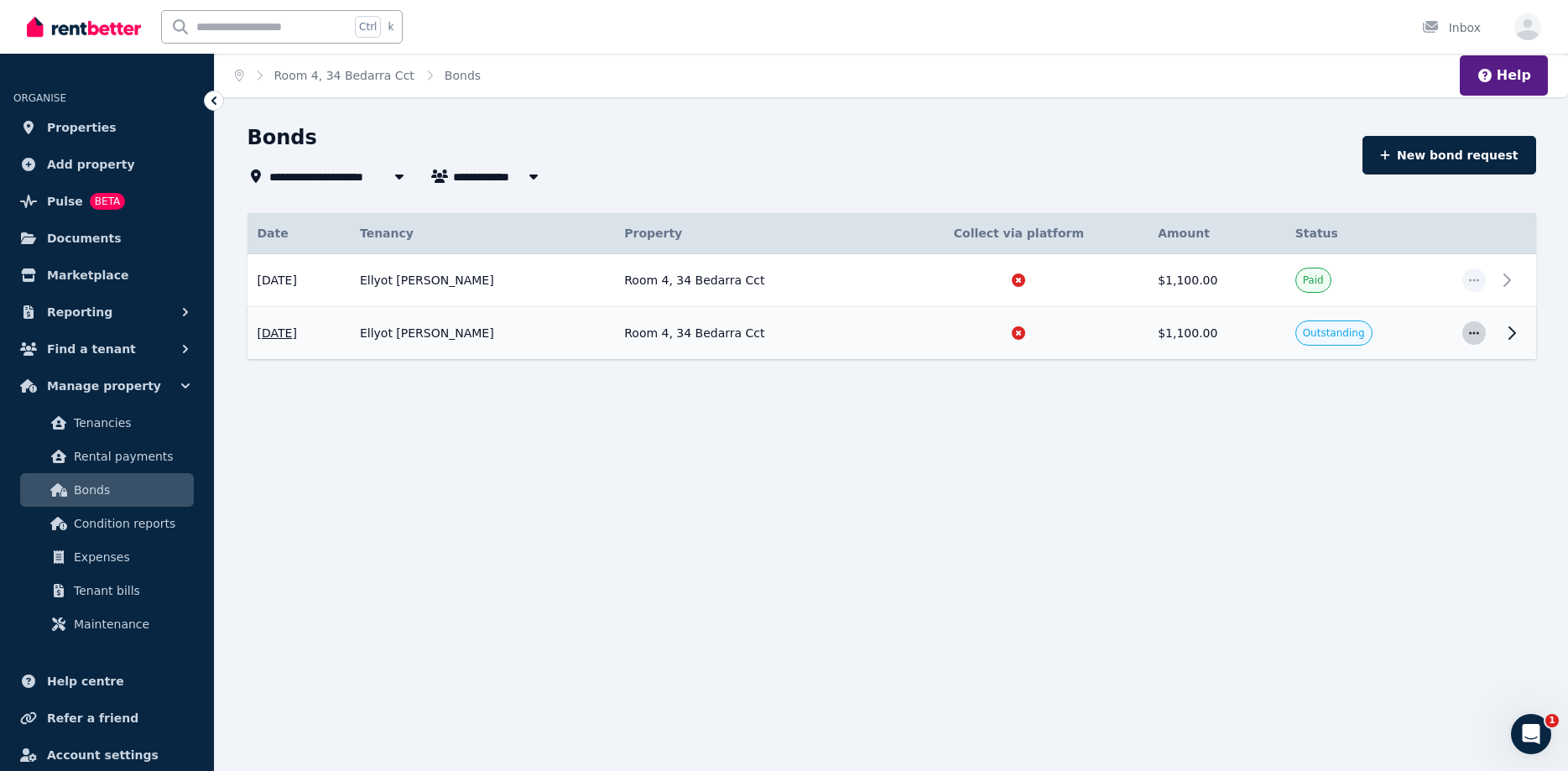
click at [1466, 337] on span "button" at bounding box center [1474, 333] width 24 height 24
click at [1373, 471] on span "Delete bond" at bounding box center [1419, 479] width 107 height 20
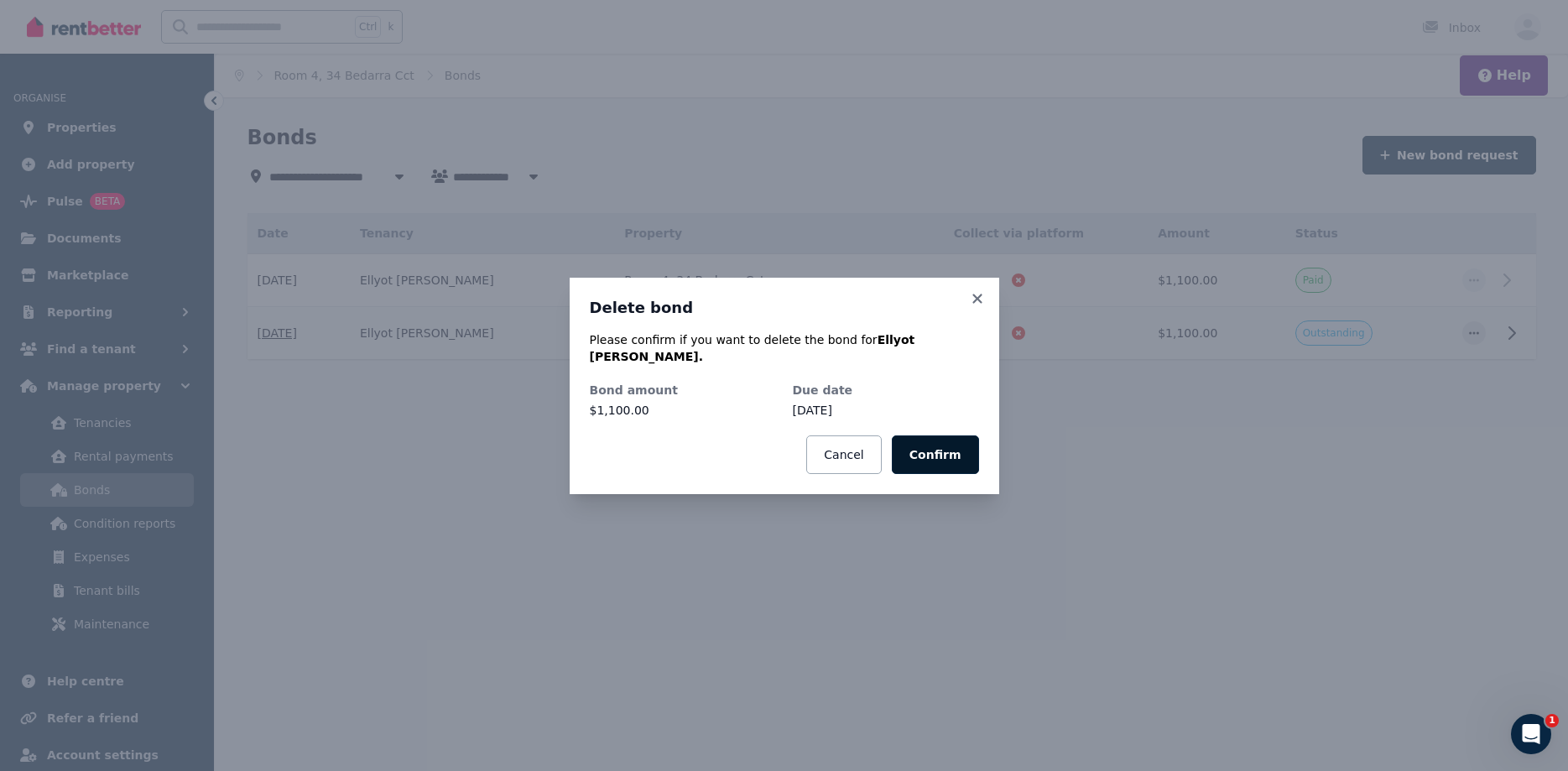
click at [964, 437] on button "Confirm" at bounding box center [936, 454] width 87 height 38
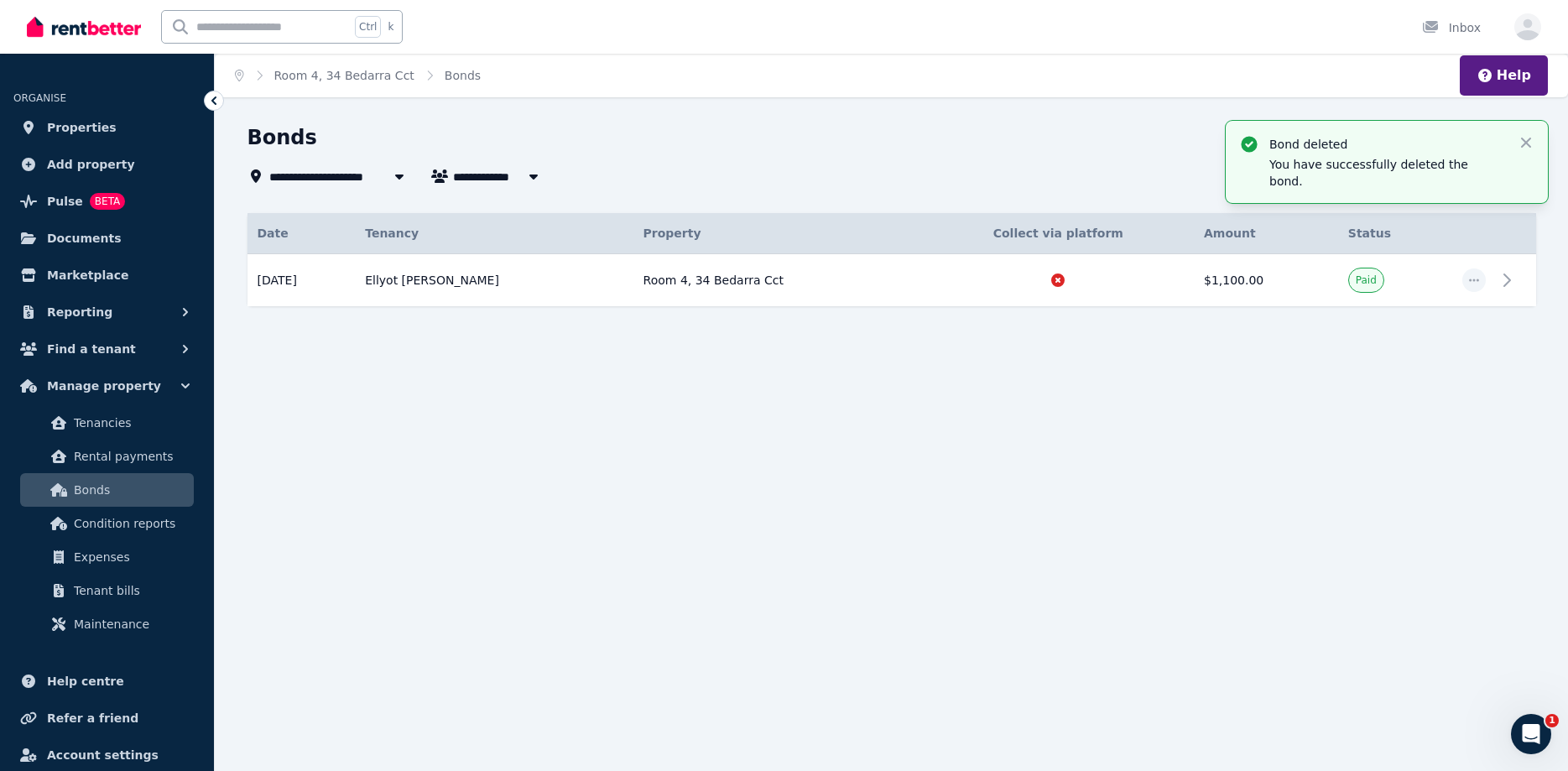
click at [972, 309] on div "Date Details Tenancy Property Collect via platform Amount Status [DATE] Propert…" at bounding box center [892, 275] width 1289 height 124
click at [1467, 270] on div at bounding box center [1474, 280] width 24 height 24
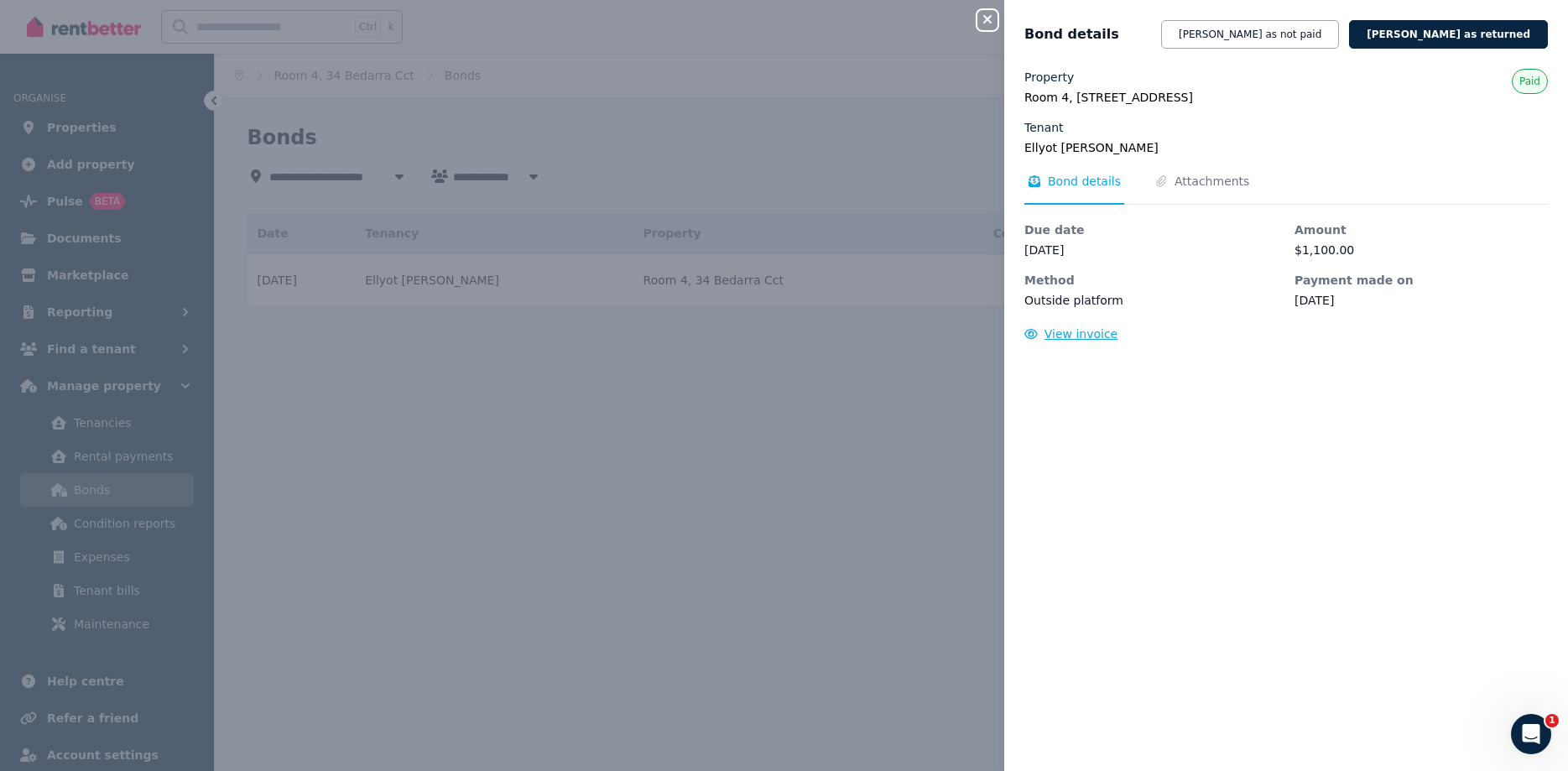
click at [1085, 338] on span "View invoice" at bounding box center [1081, 334] width 74 height 14
click at [1177, 182] on span "Attachments" at bounding box center [1212, 181] width 75 height 16
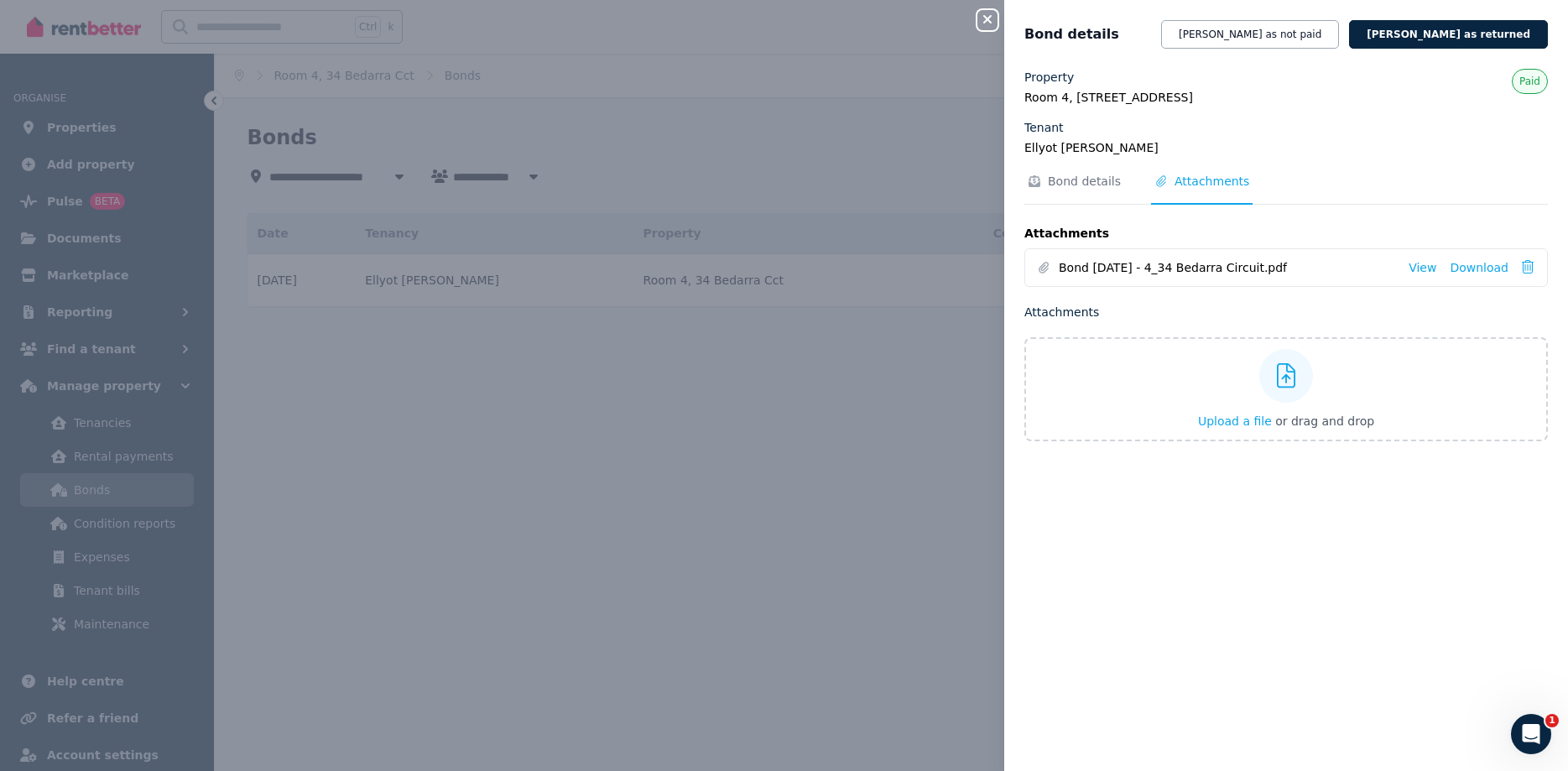
click at [707, 584] on div "Close panel Bond details [PERSON_NAME] as not paid [PERSON_NAME] as returned Pr…" at bounding box center [784, 385] width 1568 height 771
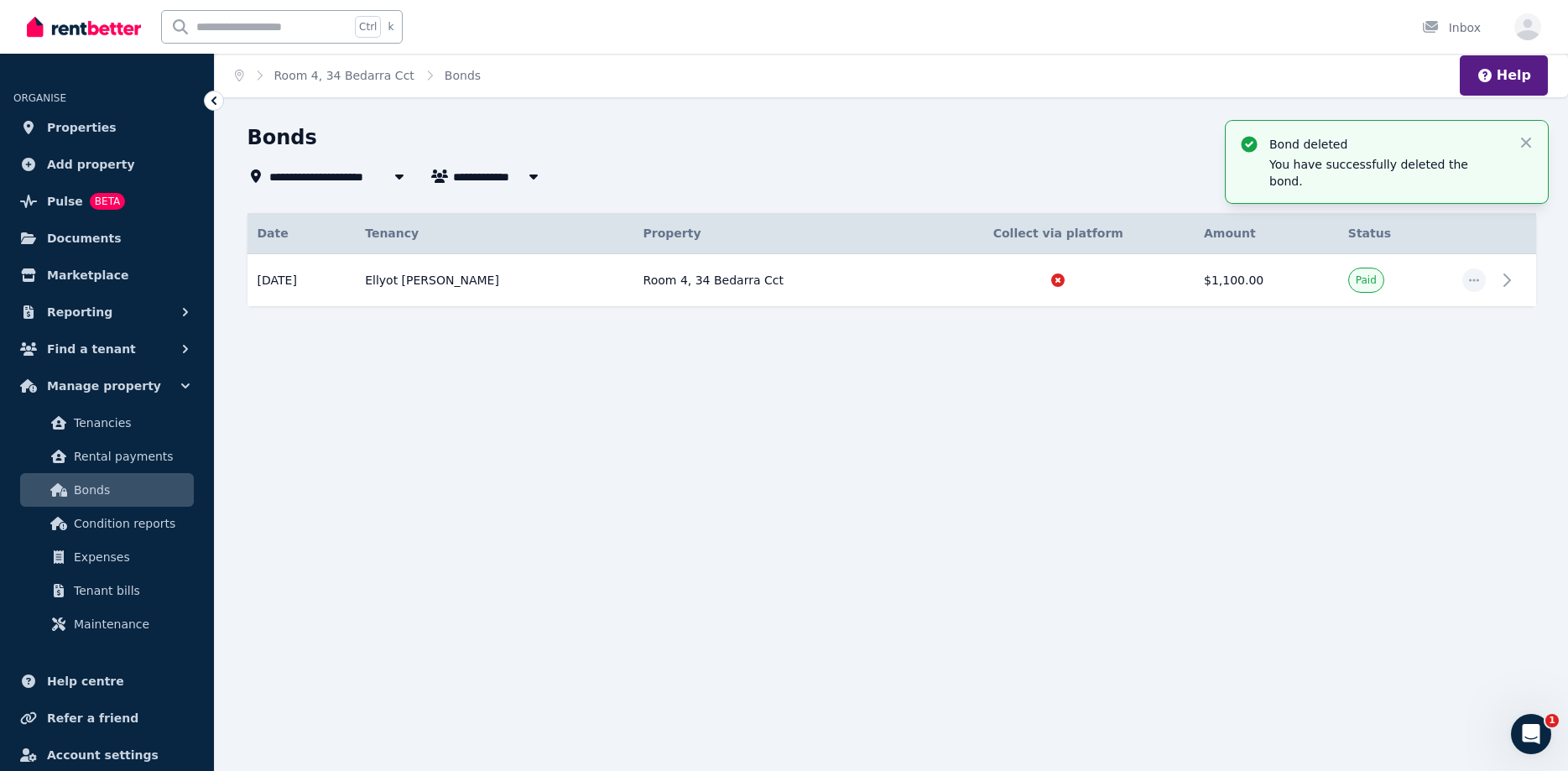
click at [348, 171] on span "Room 4, 34 Bedarra Cct" at bounding box center [351, 177] width 164 height 20
type input "**********"
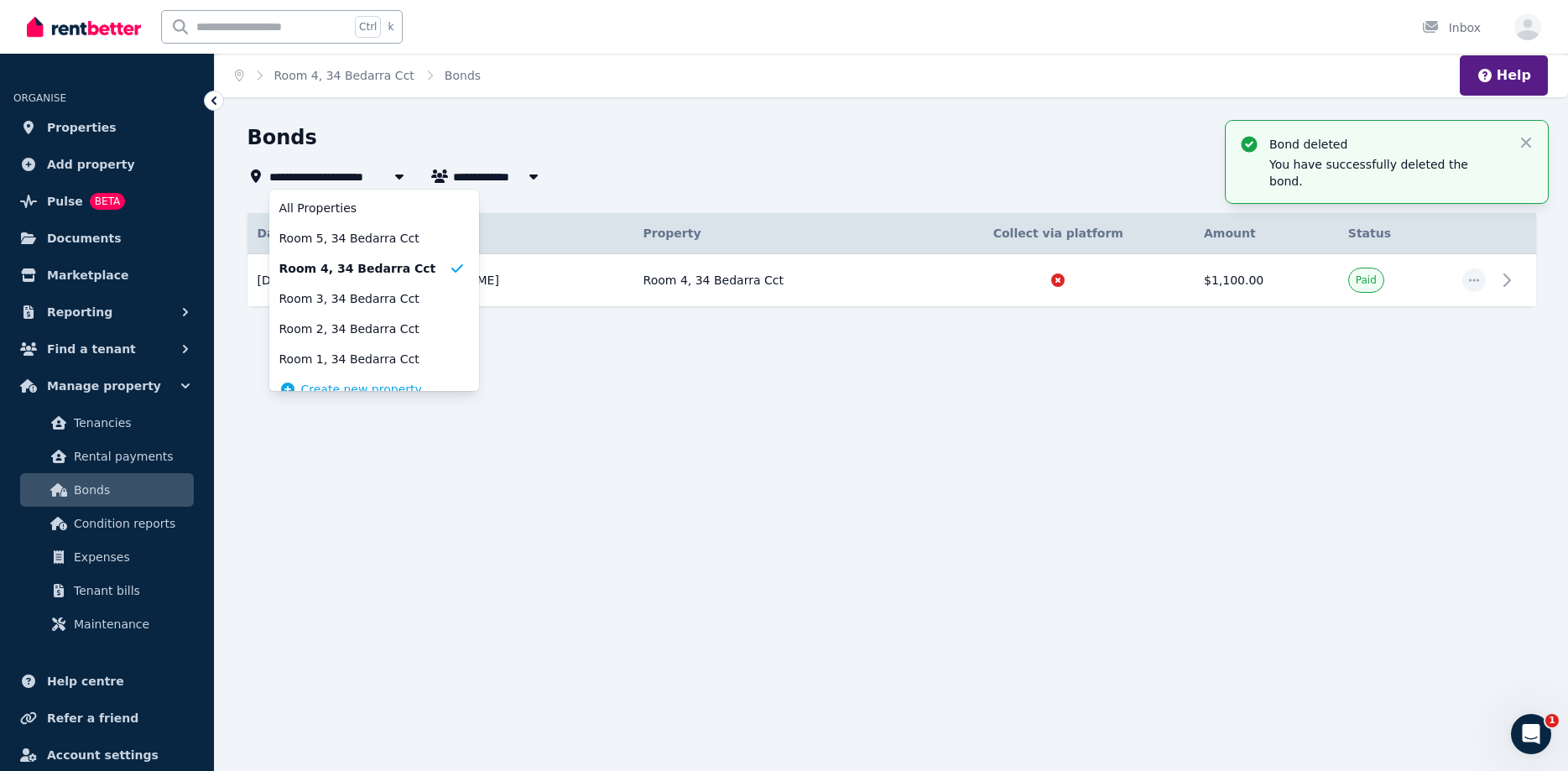
click at [938, 472] on div "**********" at bounding box center [784, 385] width 1568 height 771
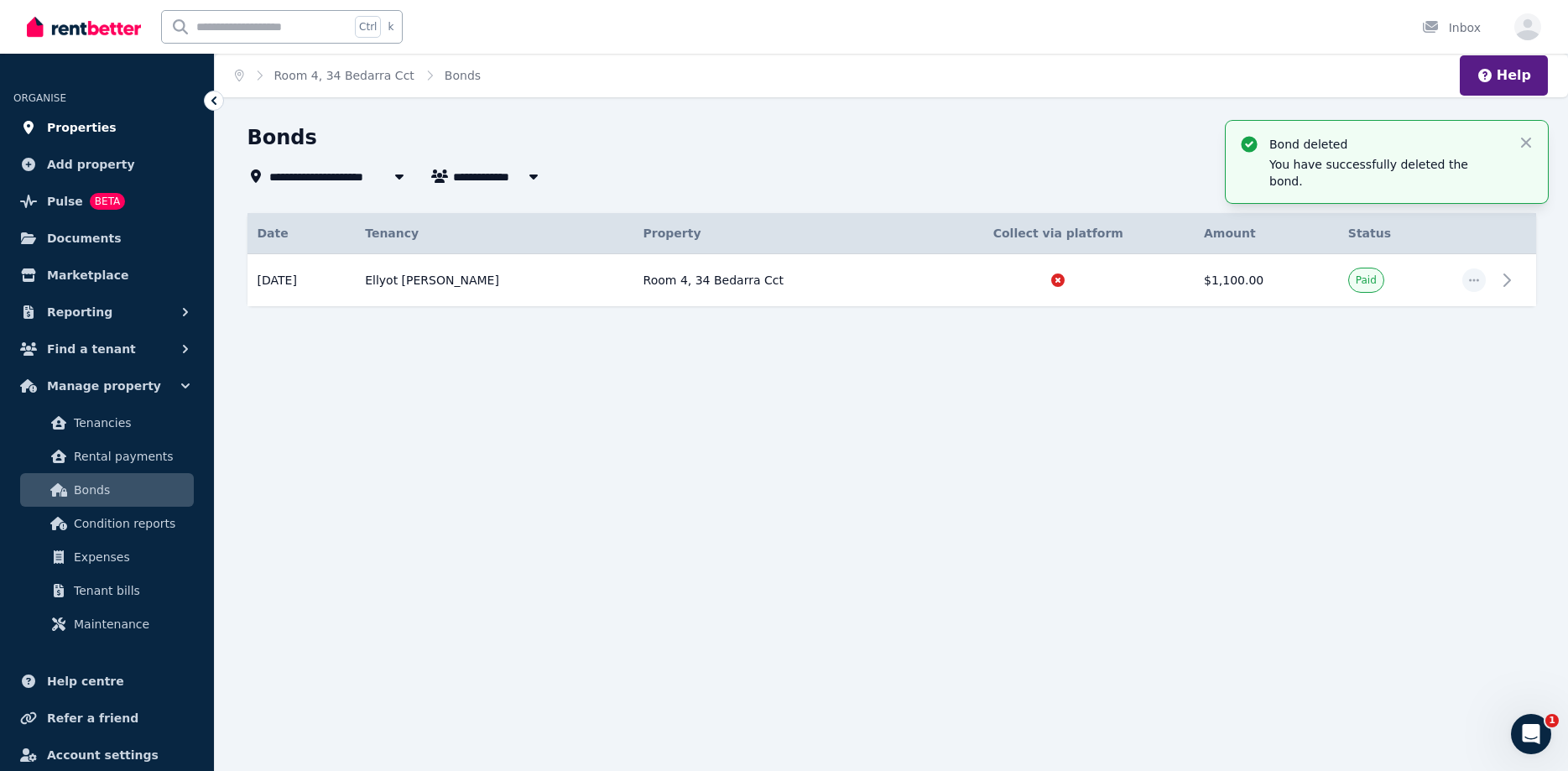
click at [68, 126] on span "Properties" at bounding box center [82, 127] width 70 height 20
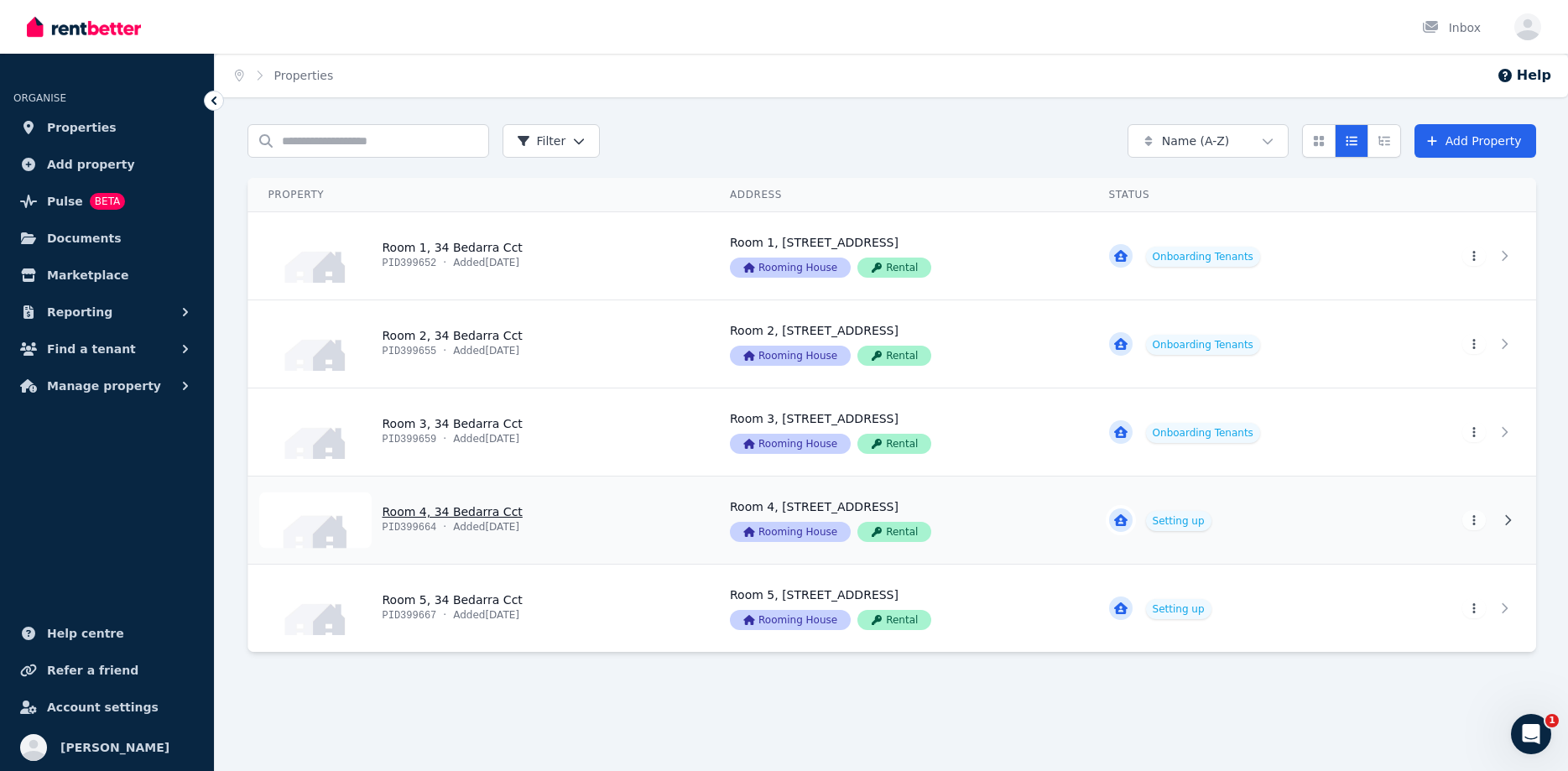
click at [519, 517] on link "View property details" at bounding box center [480, 521] width 462 height 87
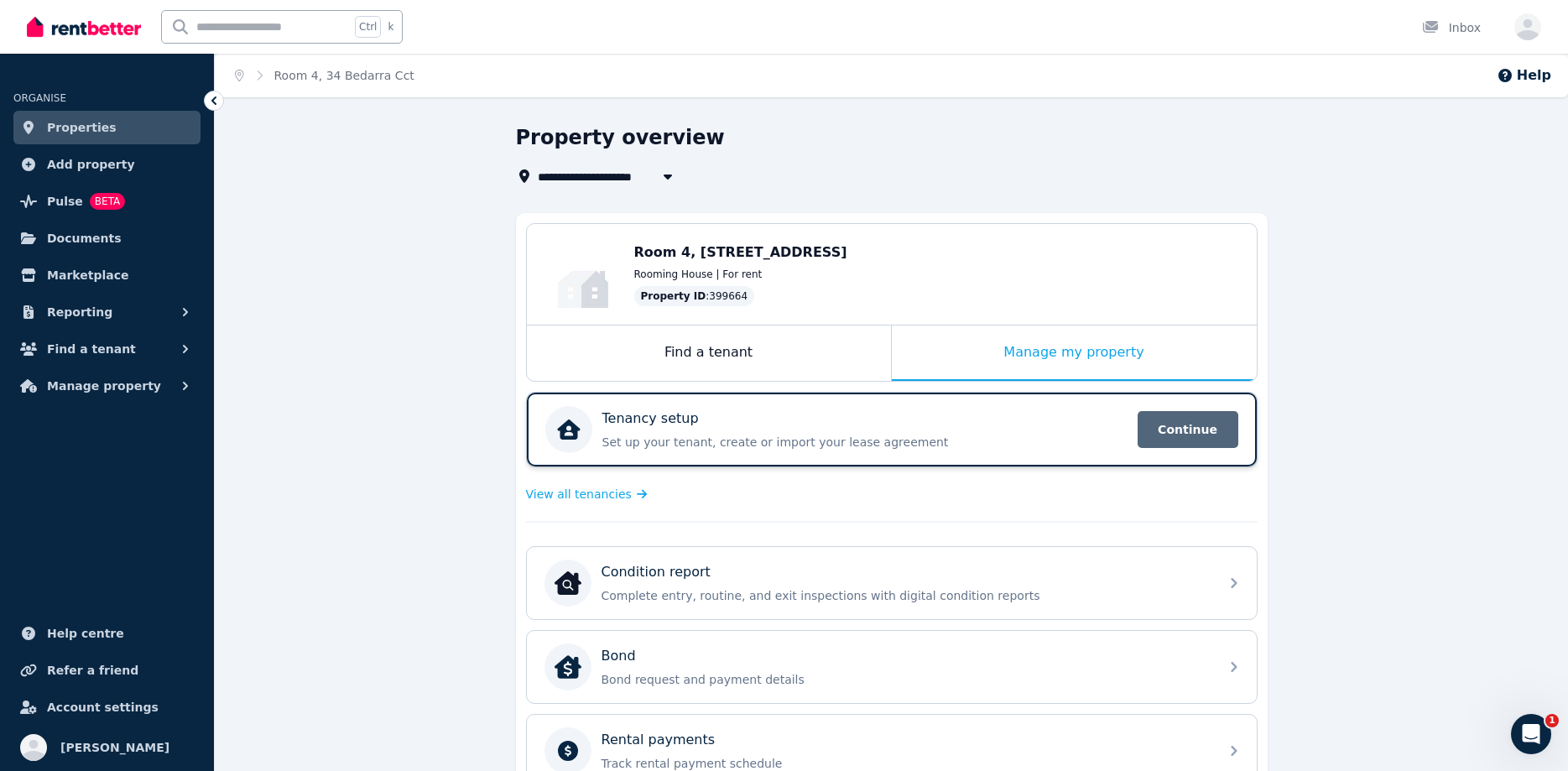
click at [1195, 423] on span "Continue" at bounding box center [1188, 430] width 101 height 37
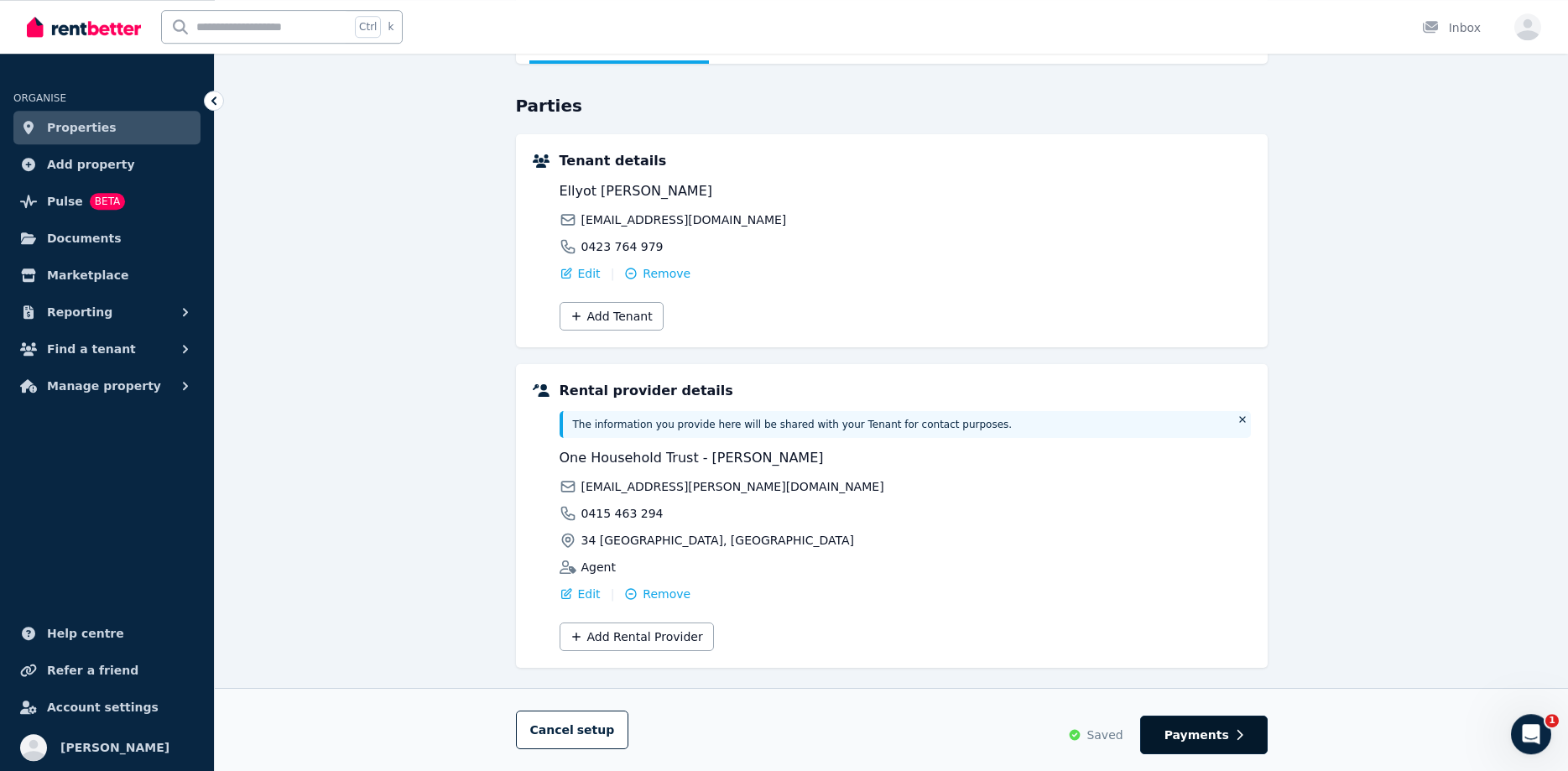
scroll to position [155, 0]
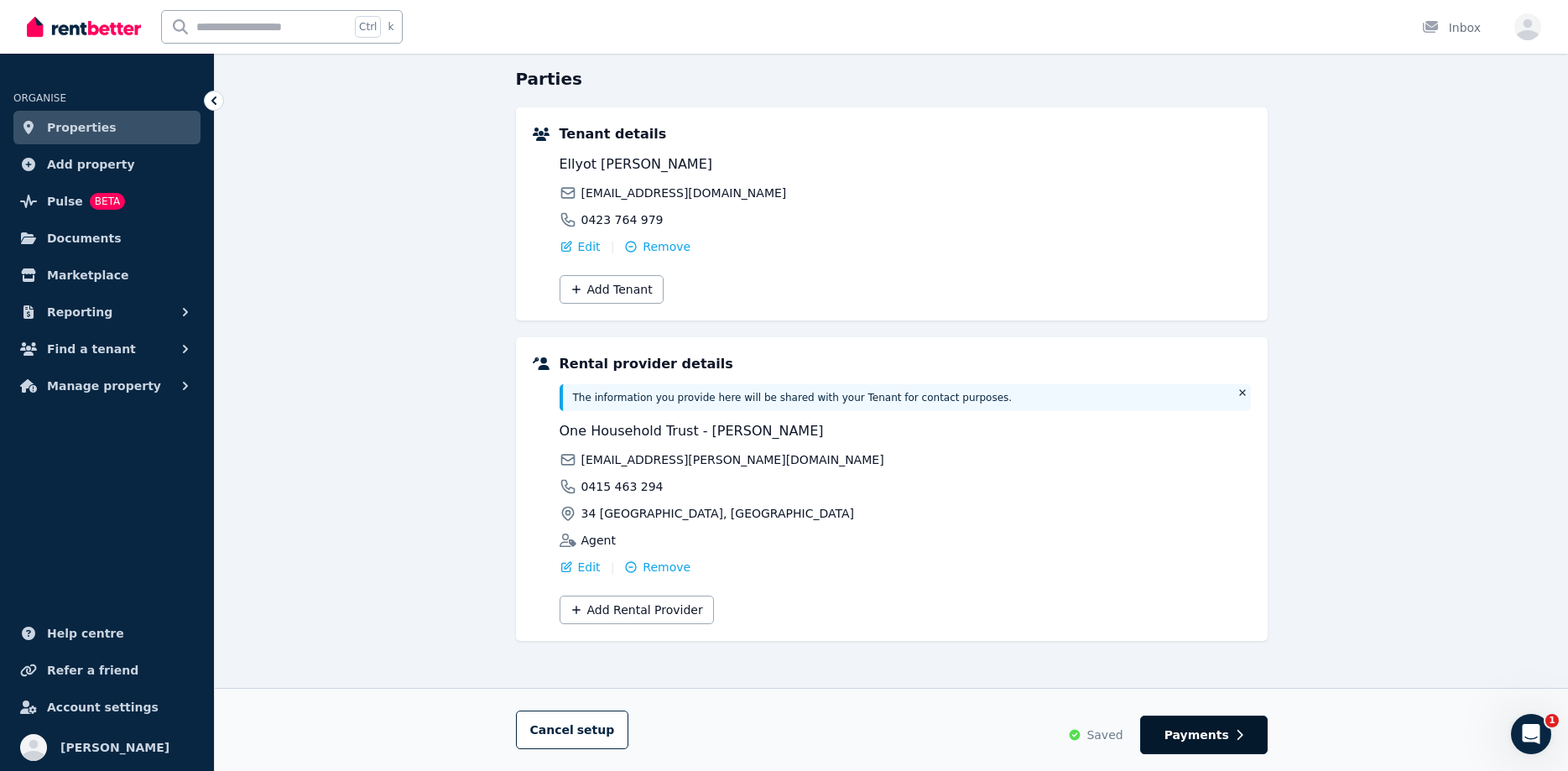
click at [1209, 739] on span "Payments" at bounding box center [1196, 735] width 65 height 16
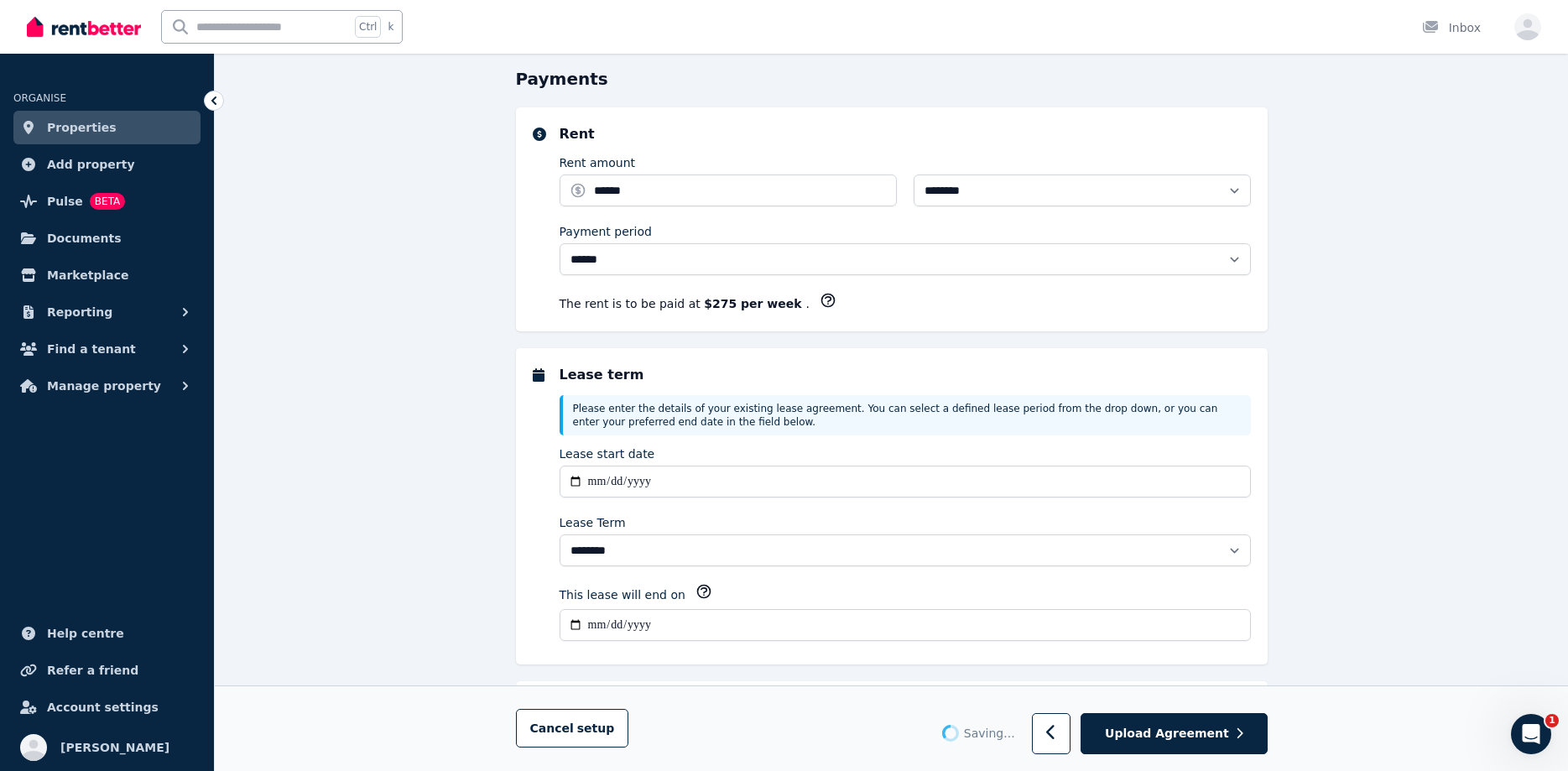
scroll to position [0, 0]
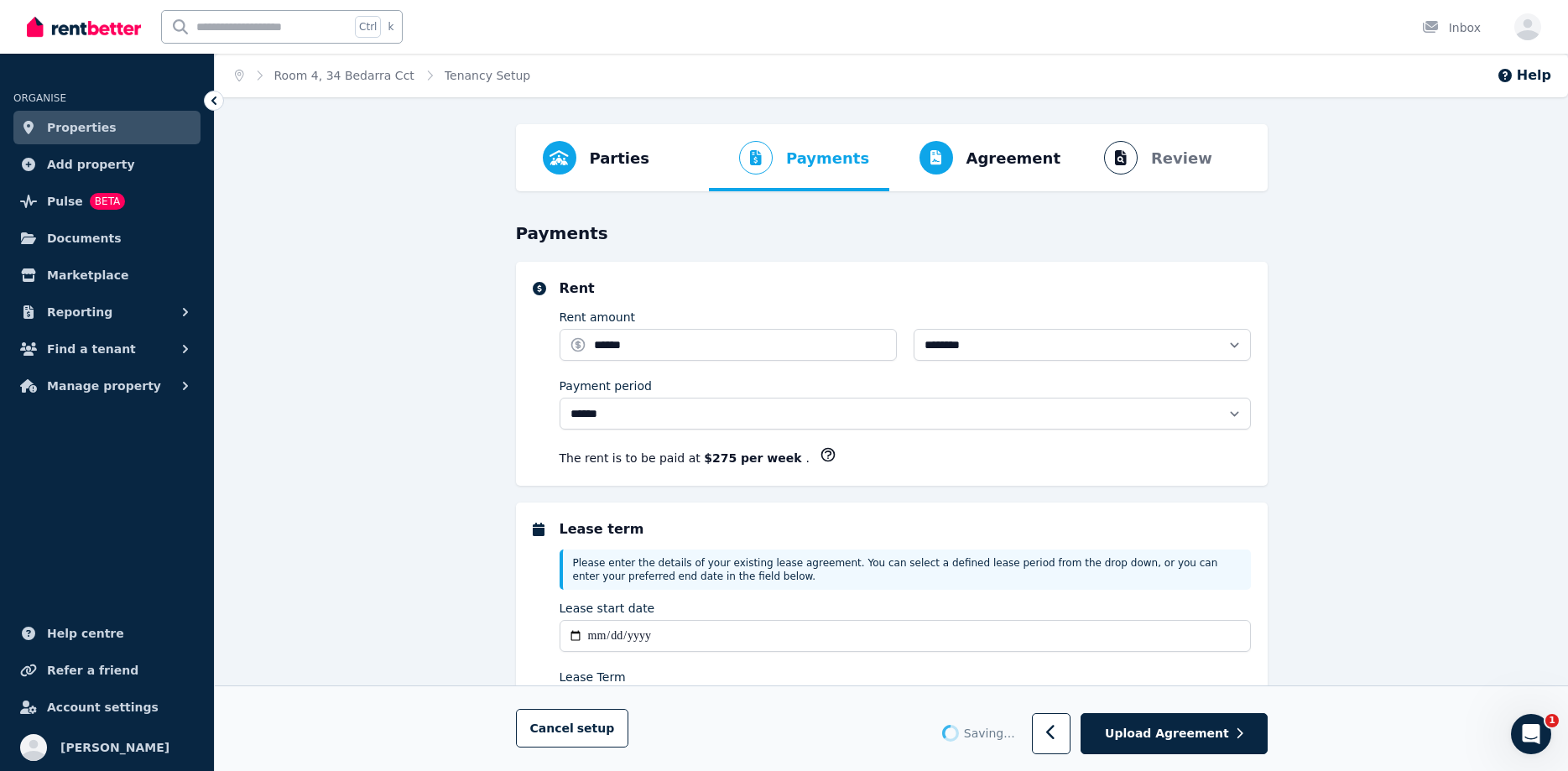
select select "**********"
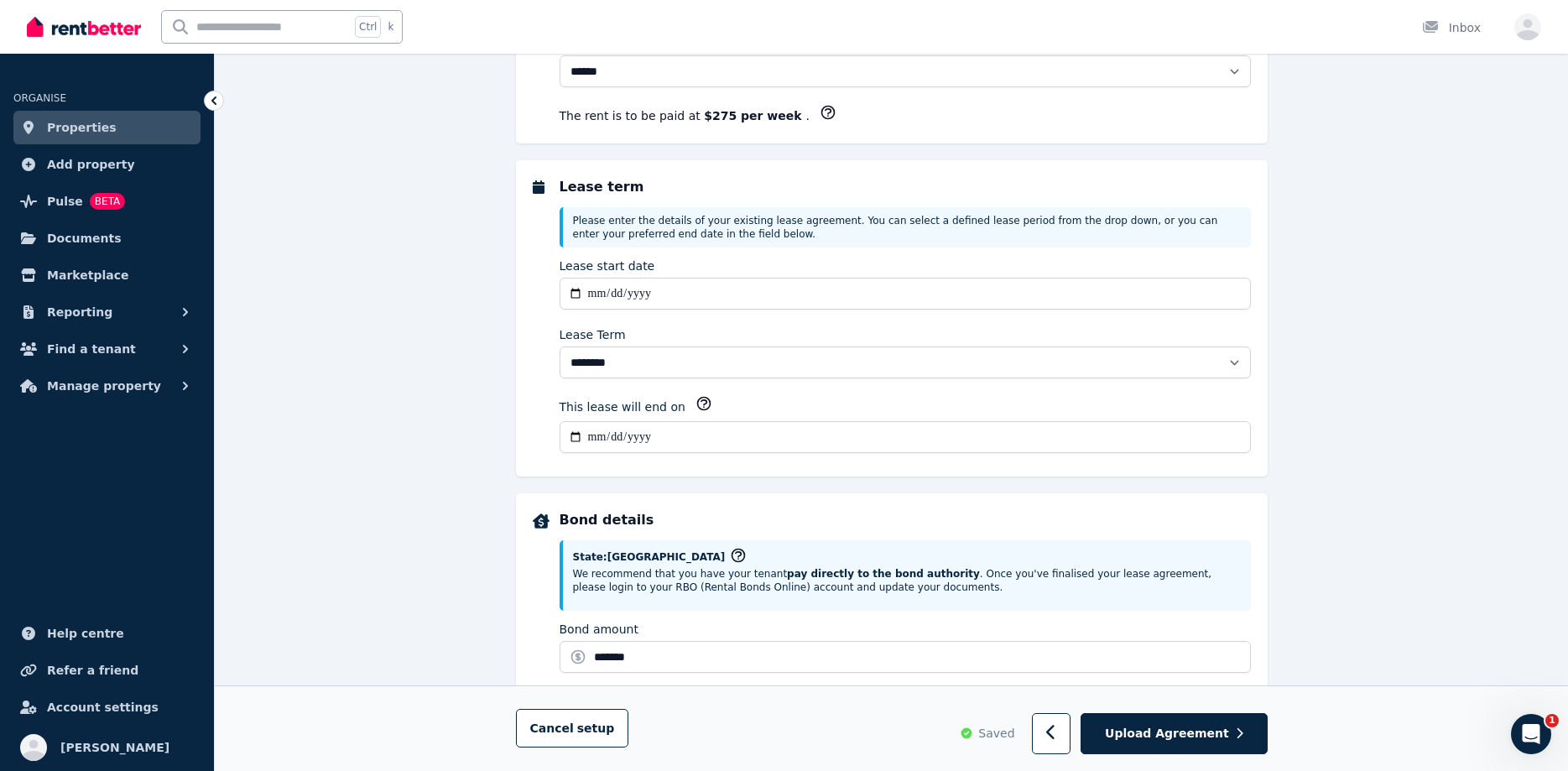
scroll to position [685, 0]
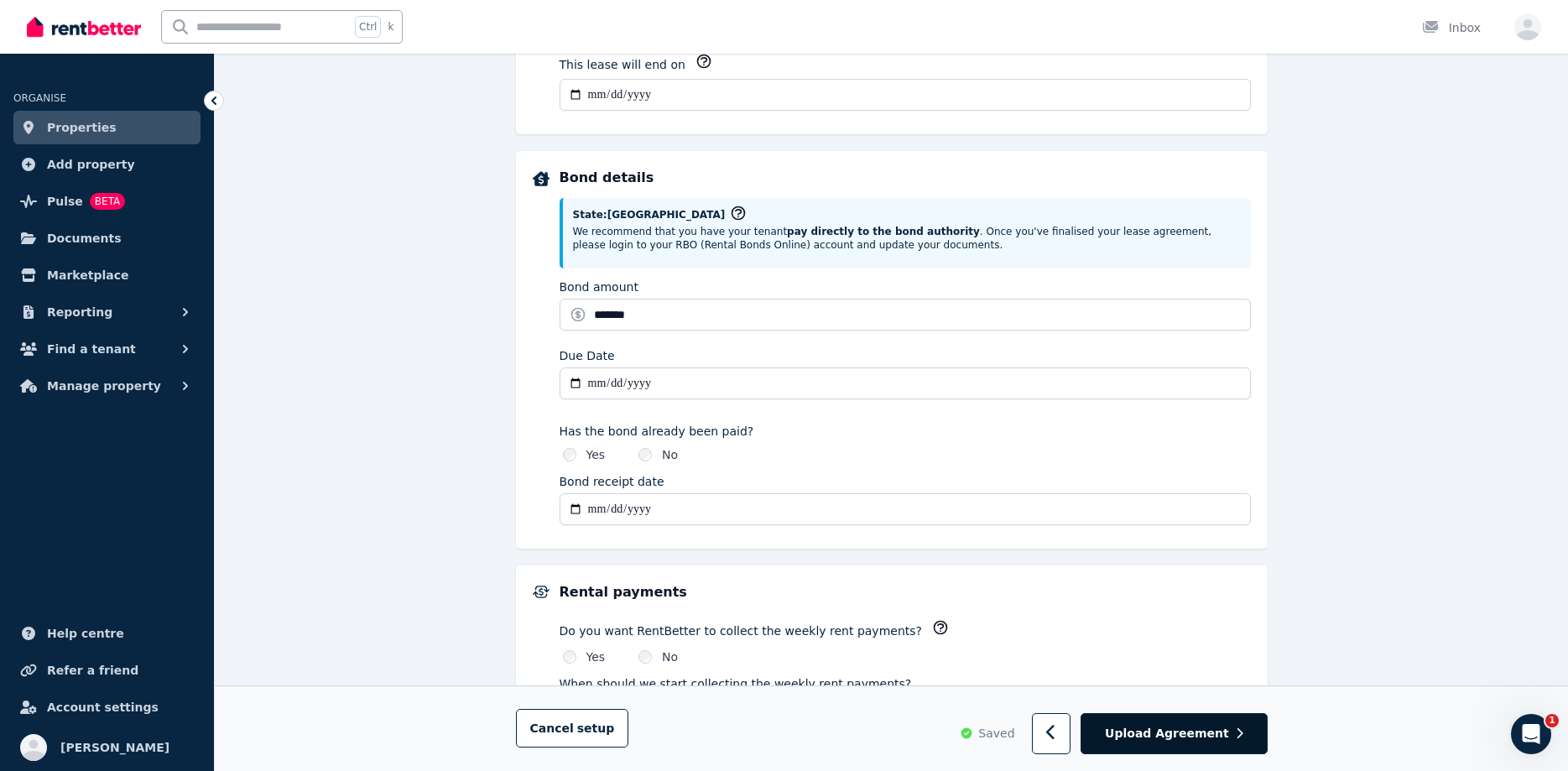
click at [1195, 733] on span "Upload Agreement" at bounding box center [1167, 734] width 124 height 16
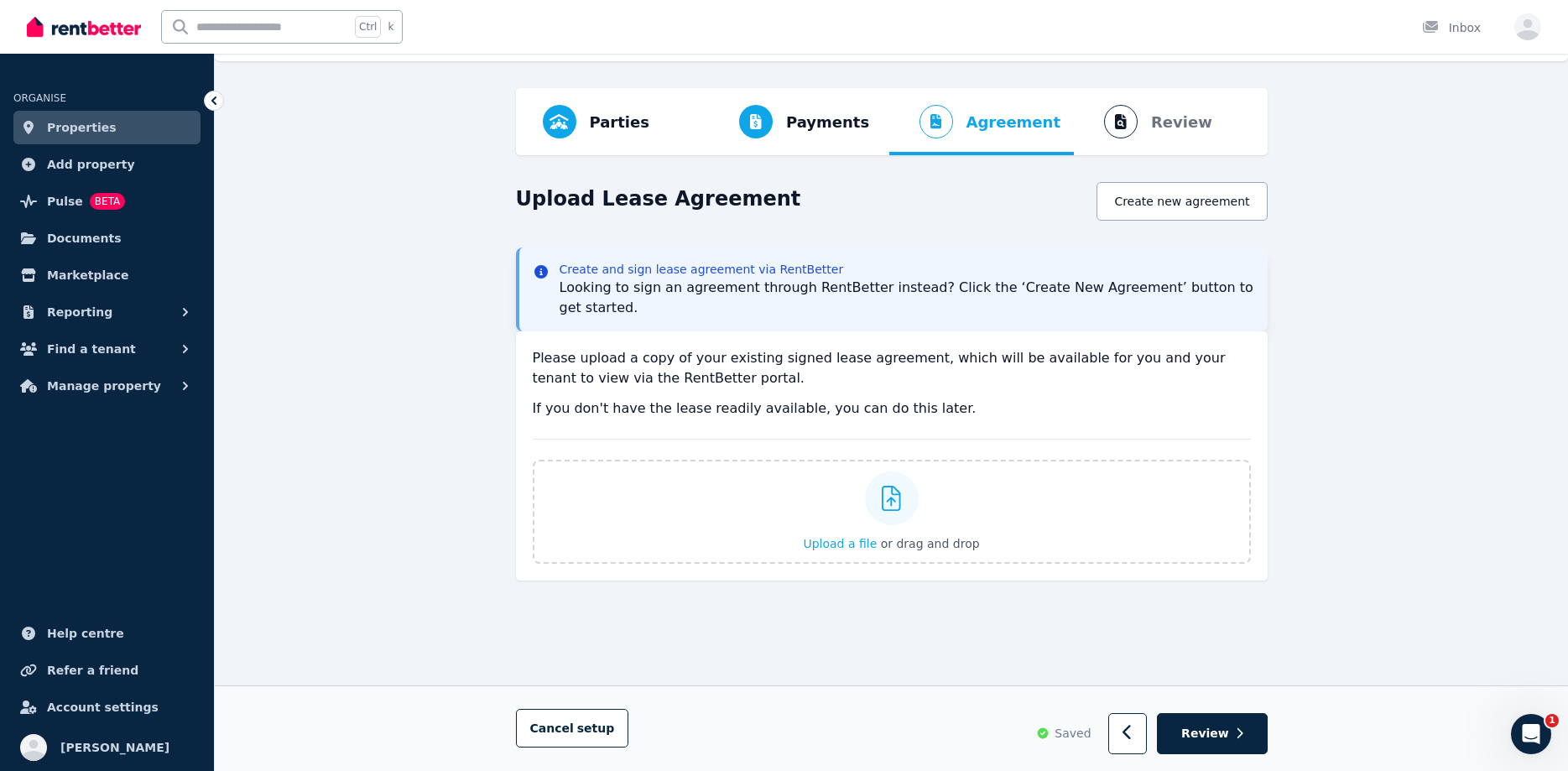
scroll to position [0, 0]
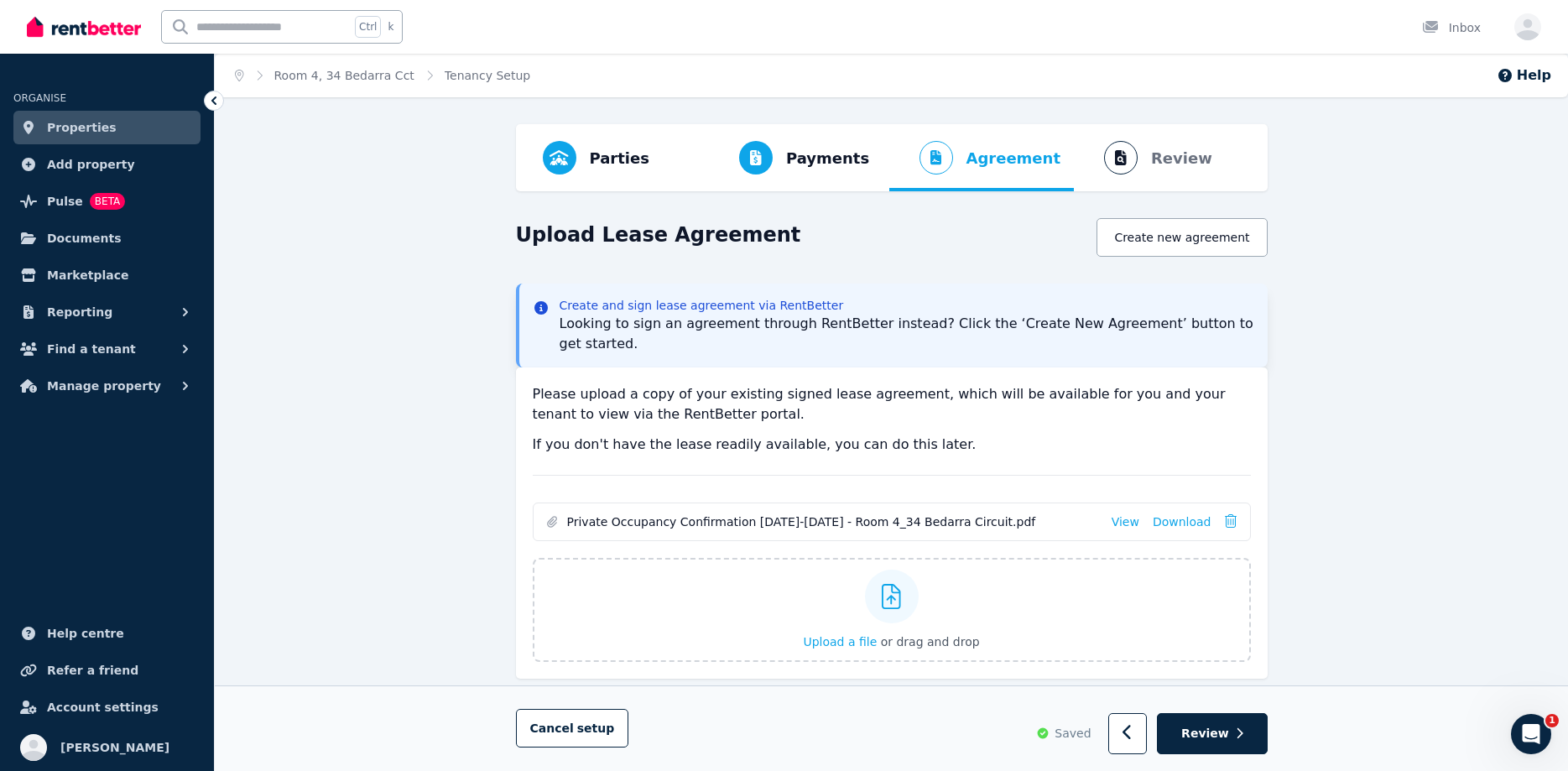
click at [1195, 733] on span "Review" at bounding box center [1205, 734] width 48 height 16
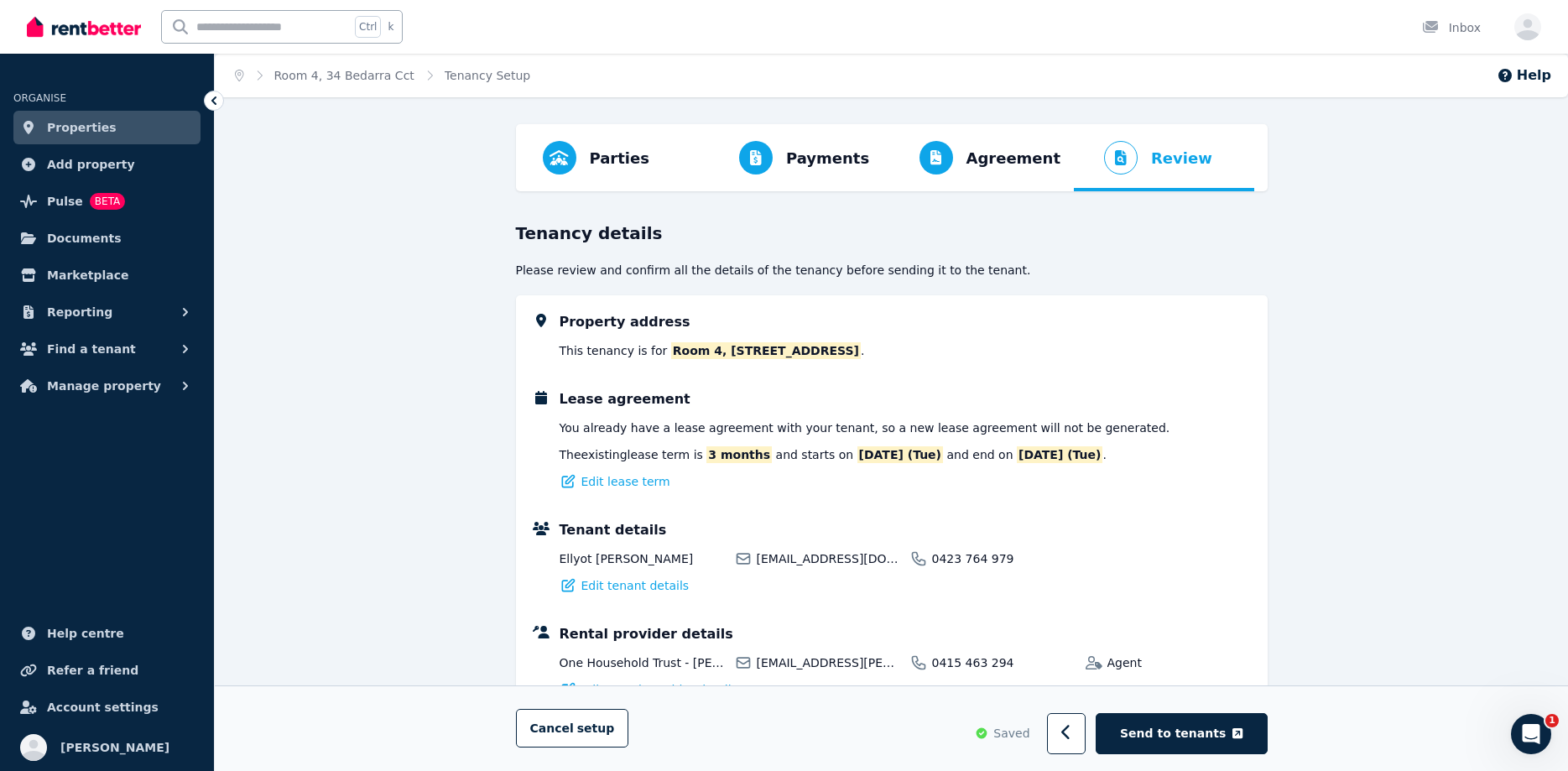
click at [1195, 733] on span "Send to tenants" at bounding box center [1173, 734] width 106 height 16
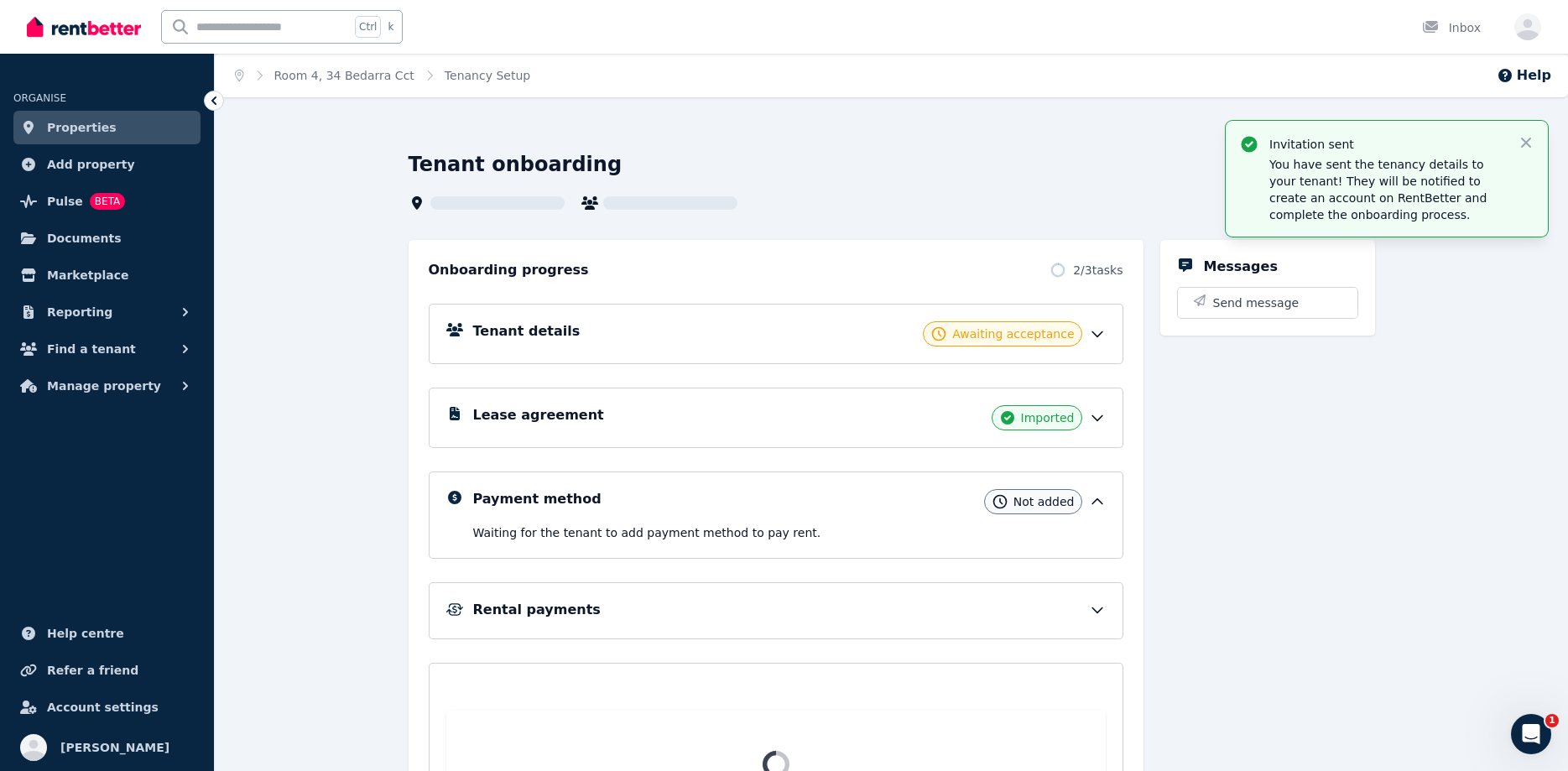
click at [1195, 733] on div "Messages Send message" at bounding box center [1268, 564] width 215 height 649
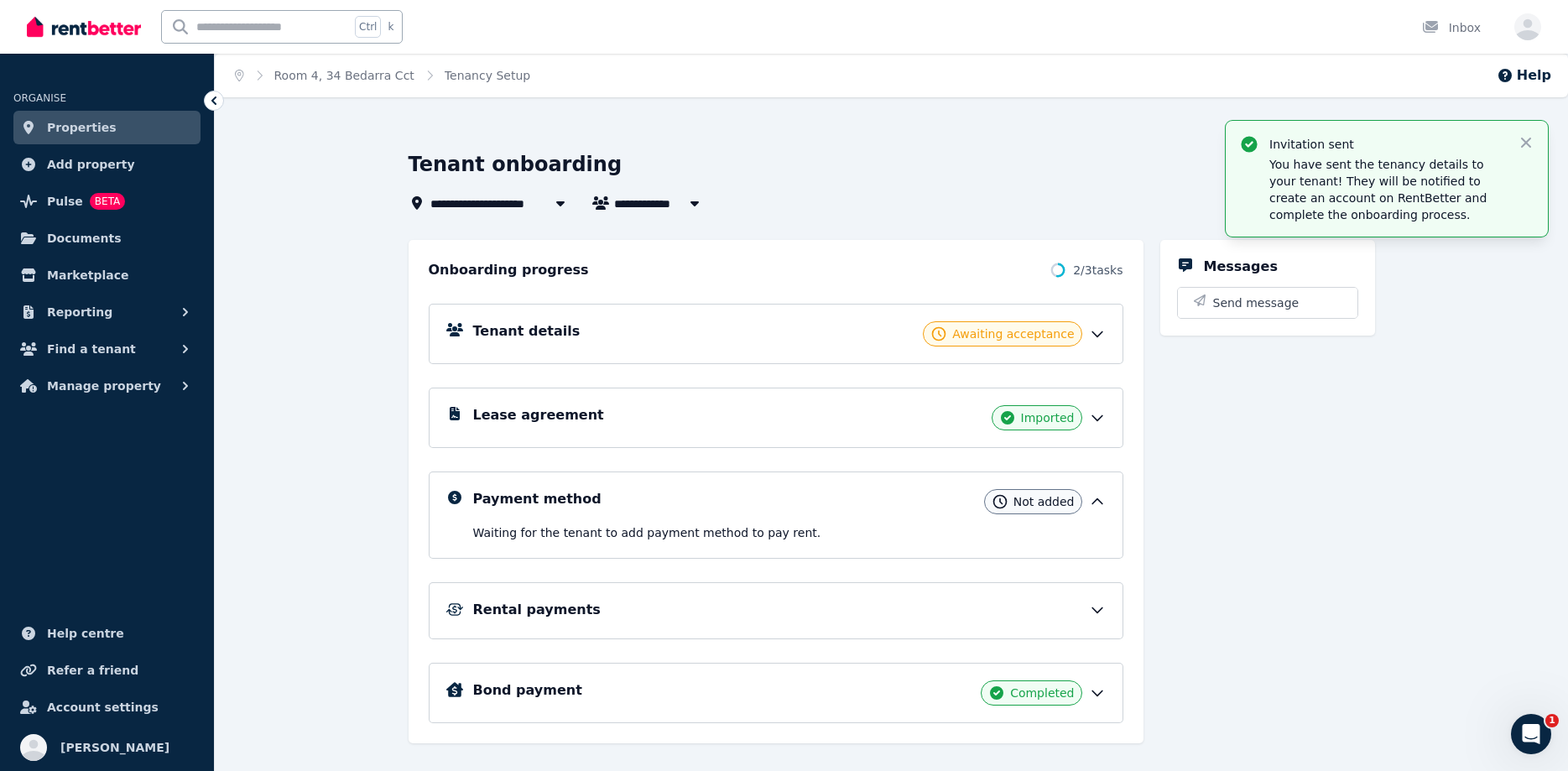
click at [76, 133] on span "Properties" at bounding box center [82, 127] width 70 height 20
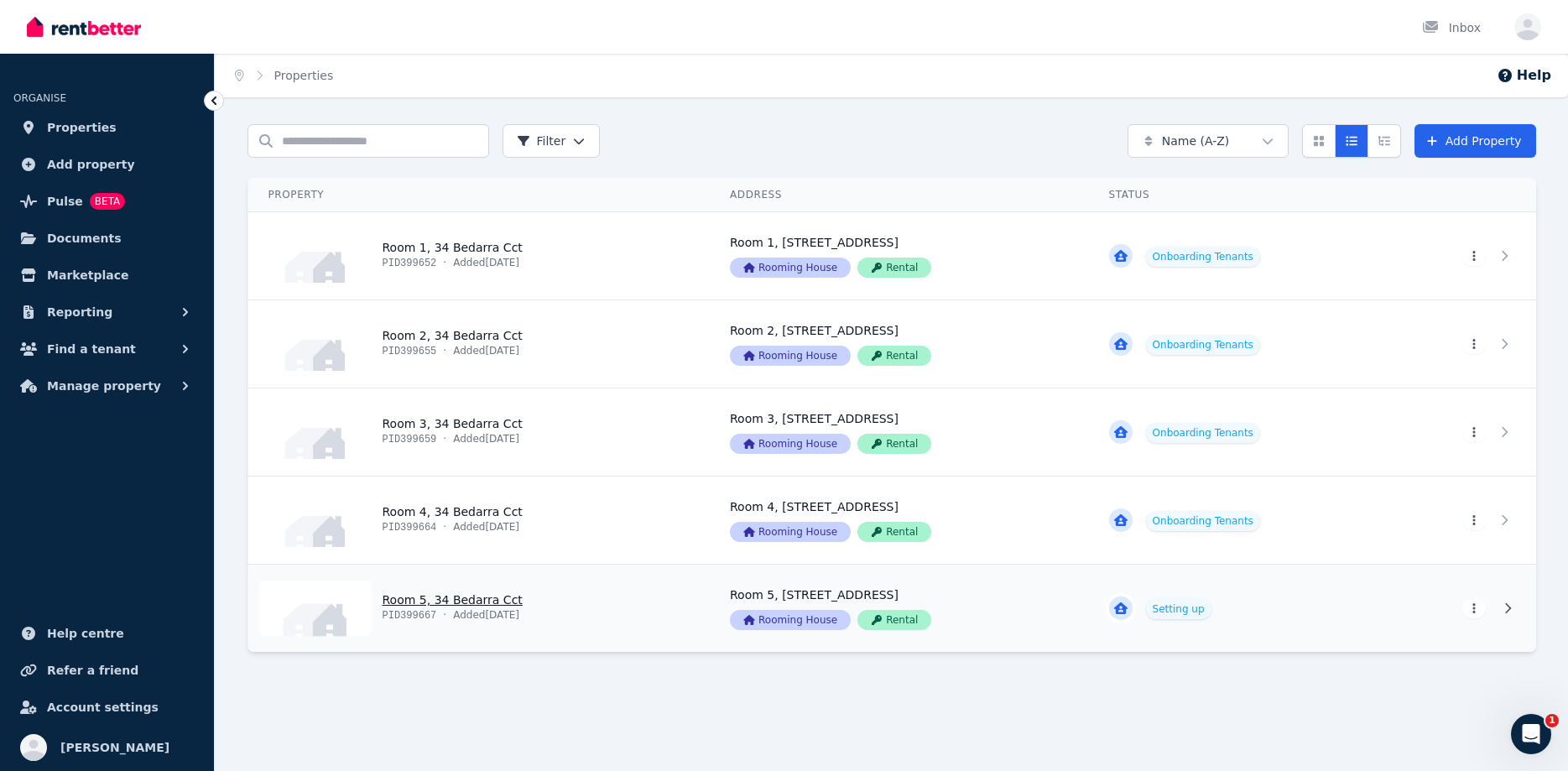
click at [612, 611] on link "View property details" at bounding box center [480, 608] width 462 height 87
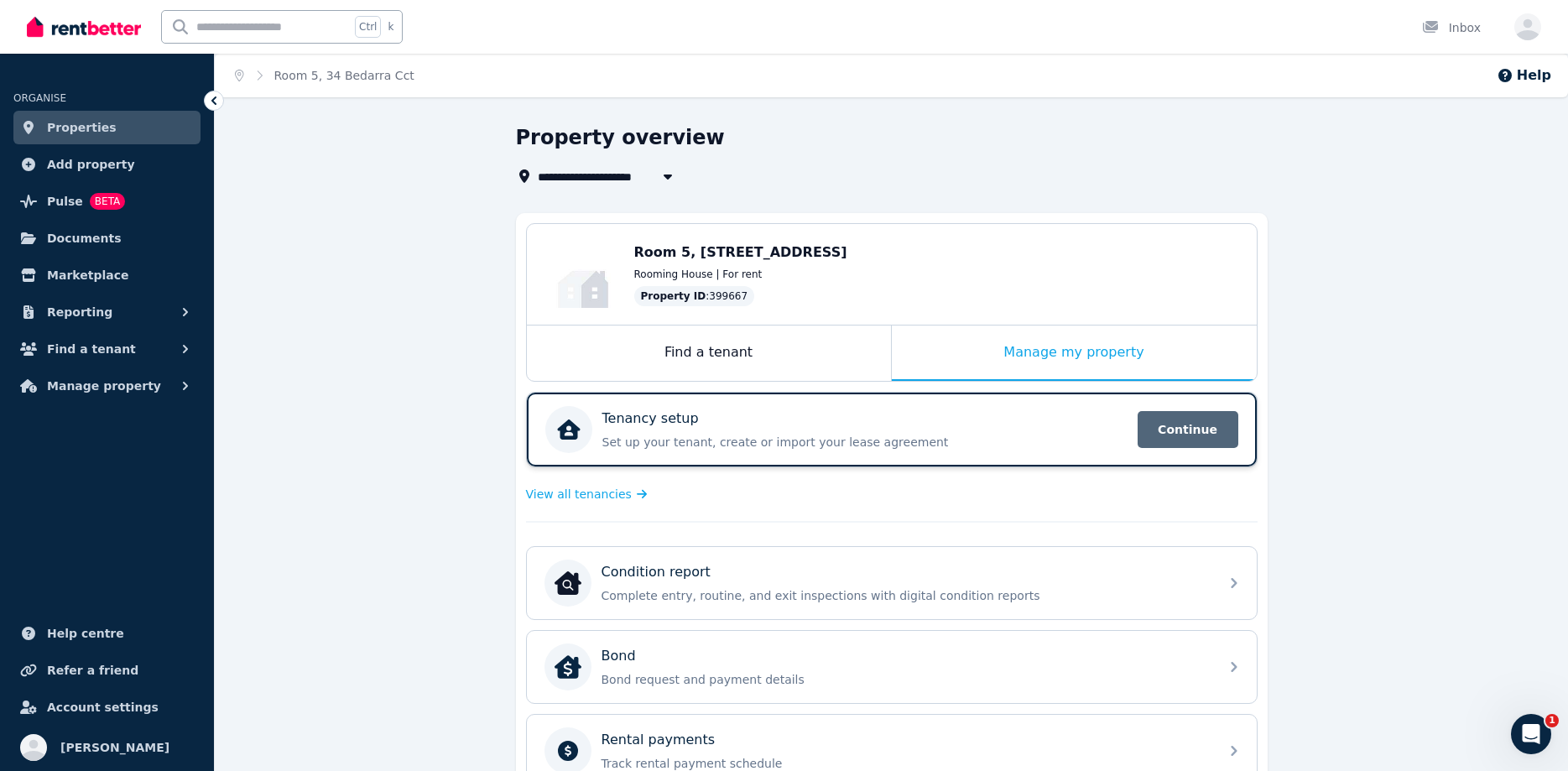
click at [1166, 424] on span "Continue" at bounding box center [1188, 430] width 101 height 37
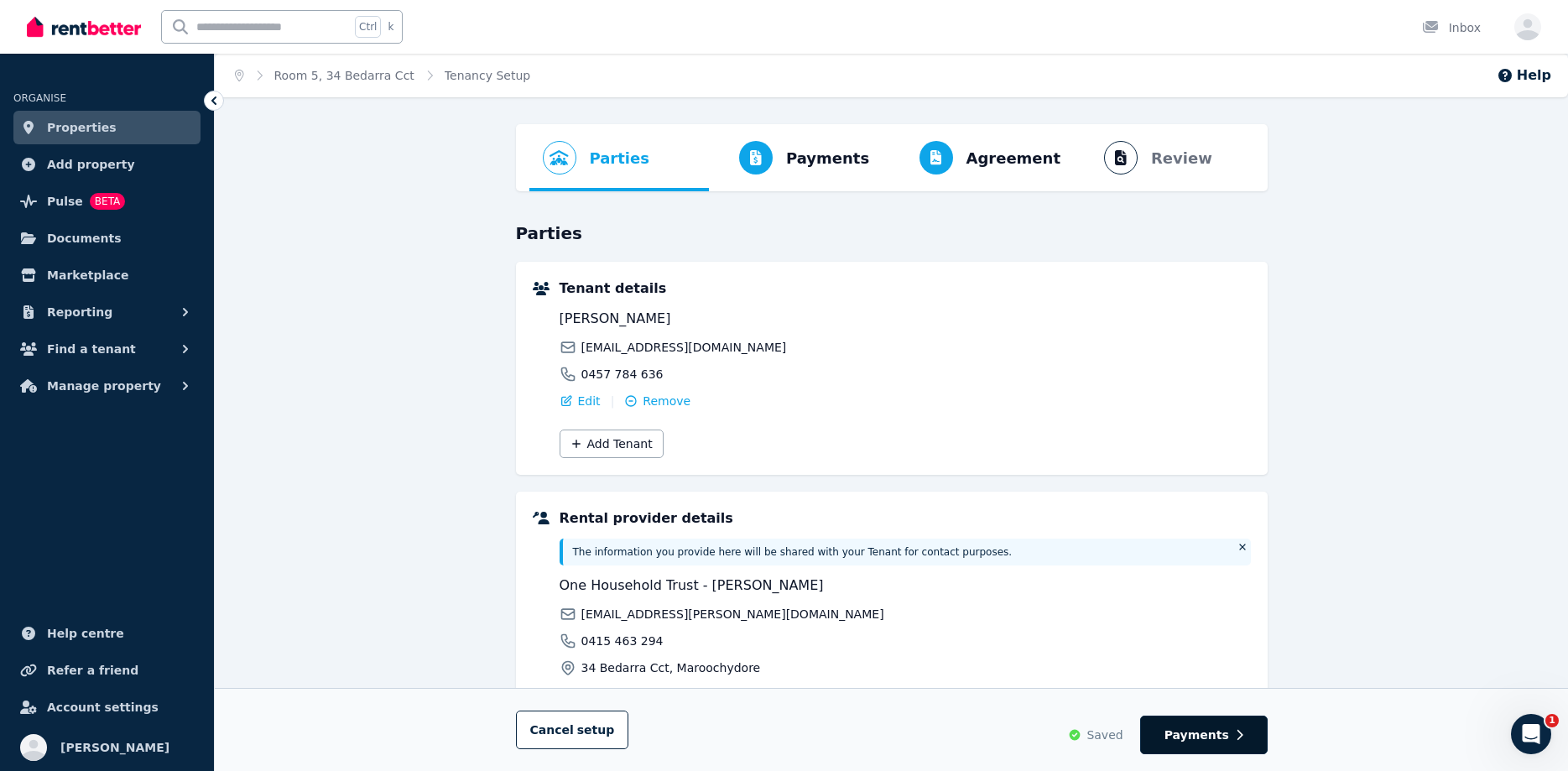
click at [1196, 735] on span "Payments" at bounding box center [1196, 735] width 65 height 16
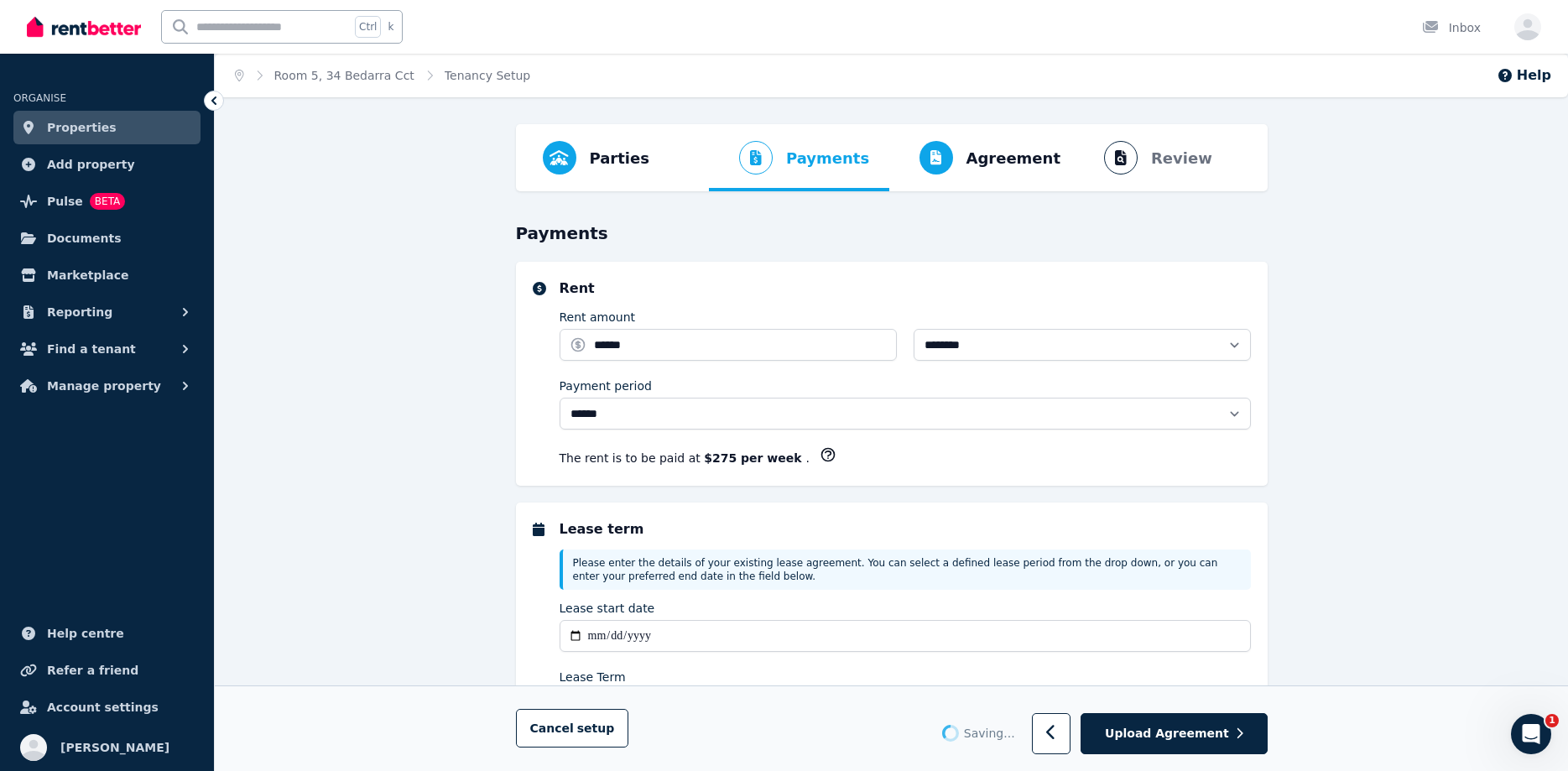
select select "**********"
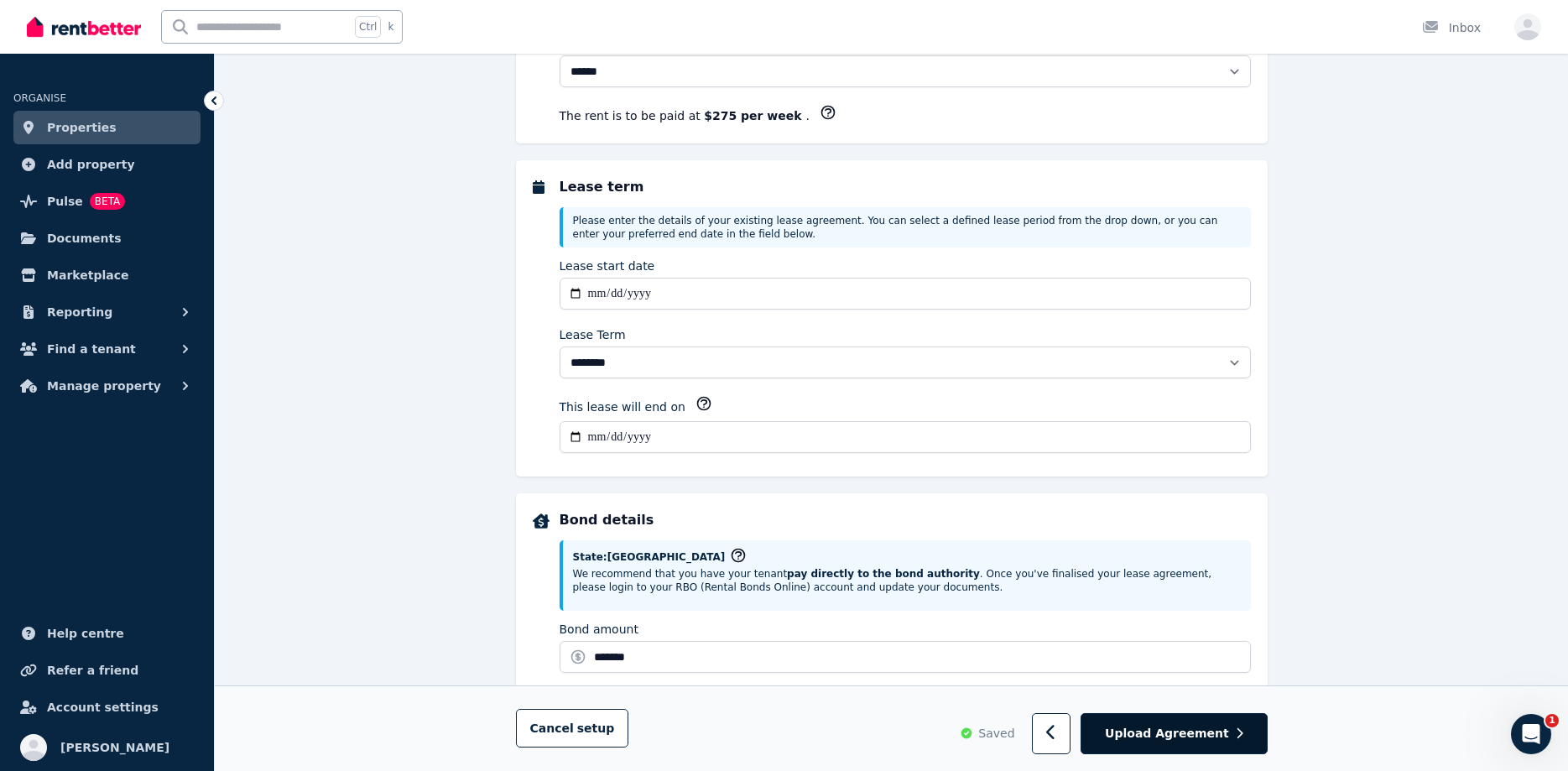
click at [1196, 731] on span "Upload Agreement" at bounding box center [1167, 734] width 124 height 16
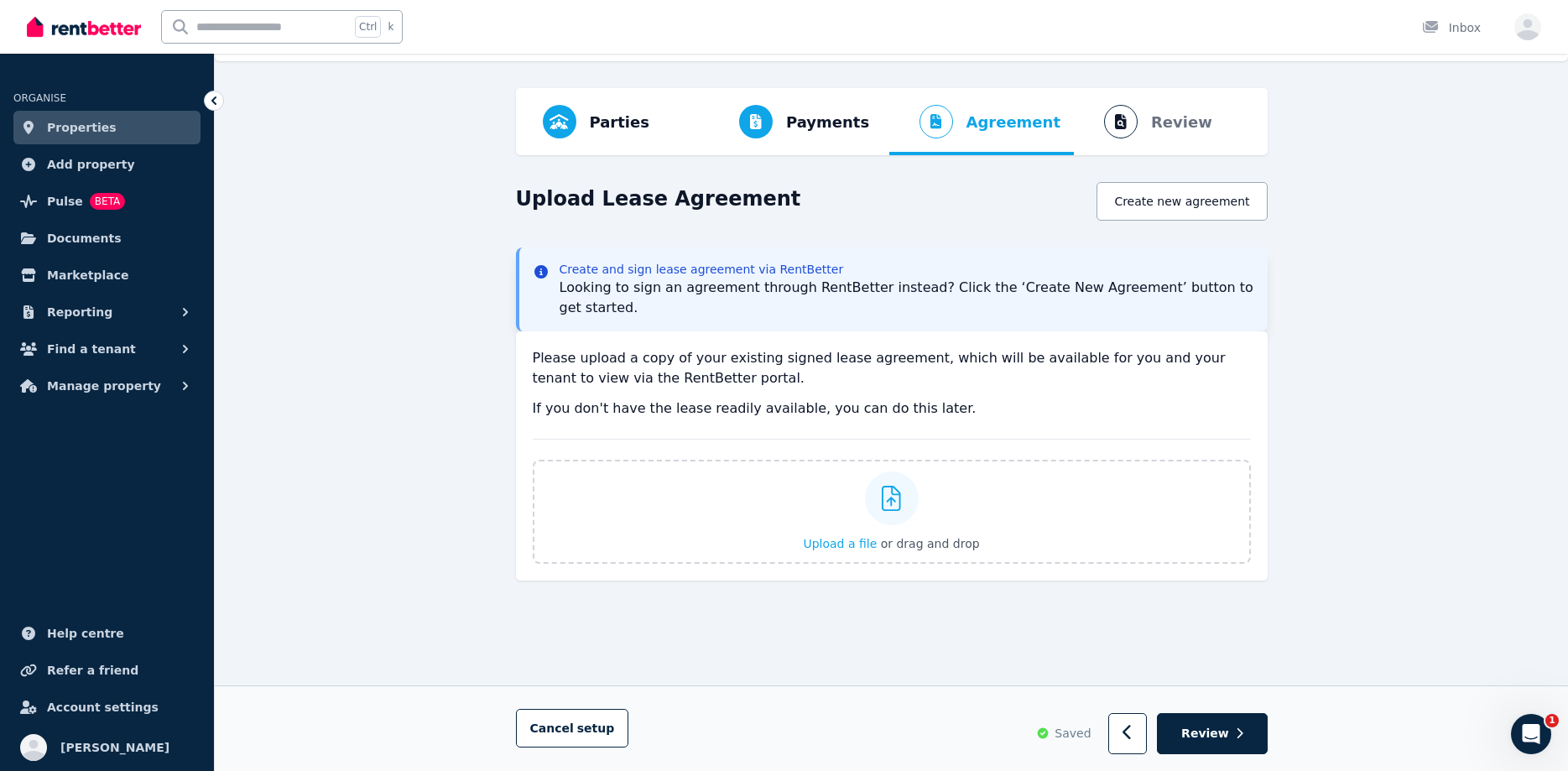
scroll to position [0, 0]
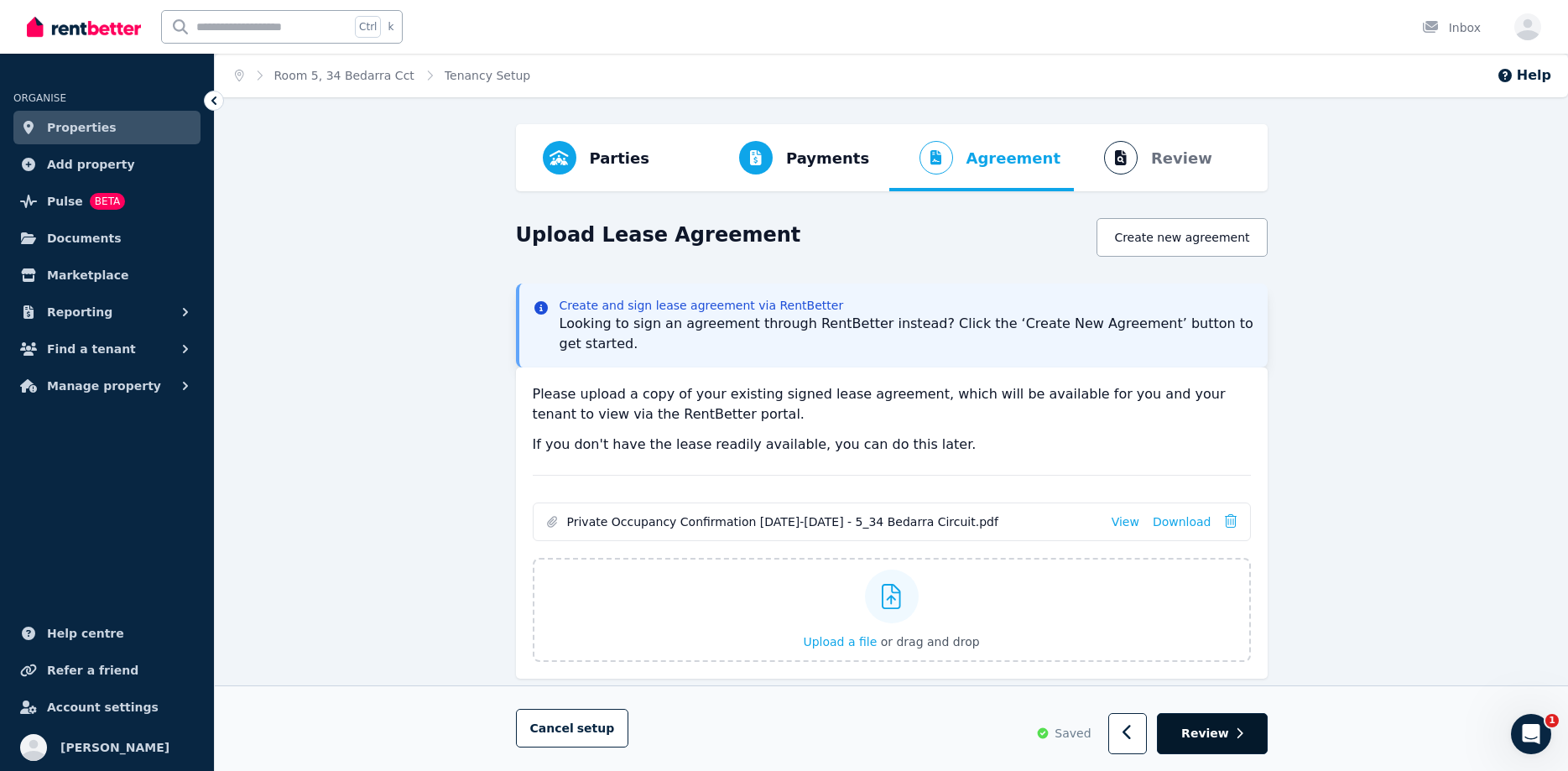
click at [1192, 741] on span "Review" at bounding box center [1205, 734] width 48 height 16
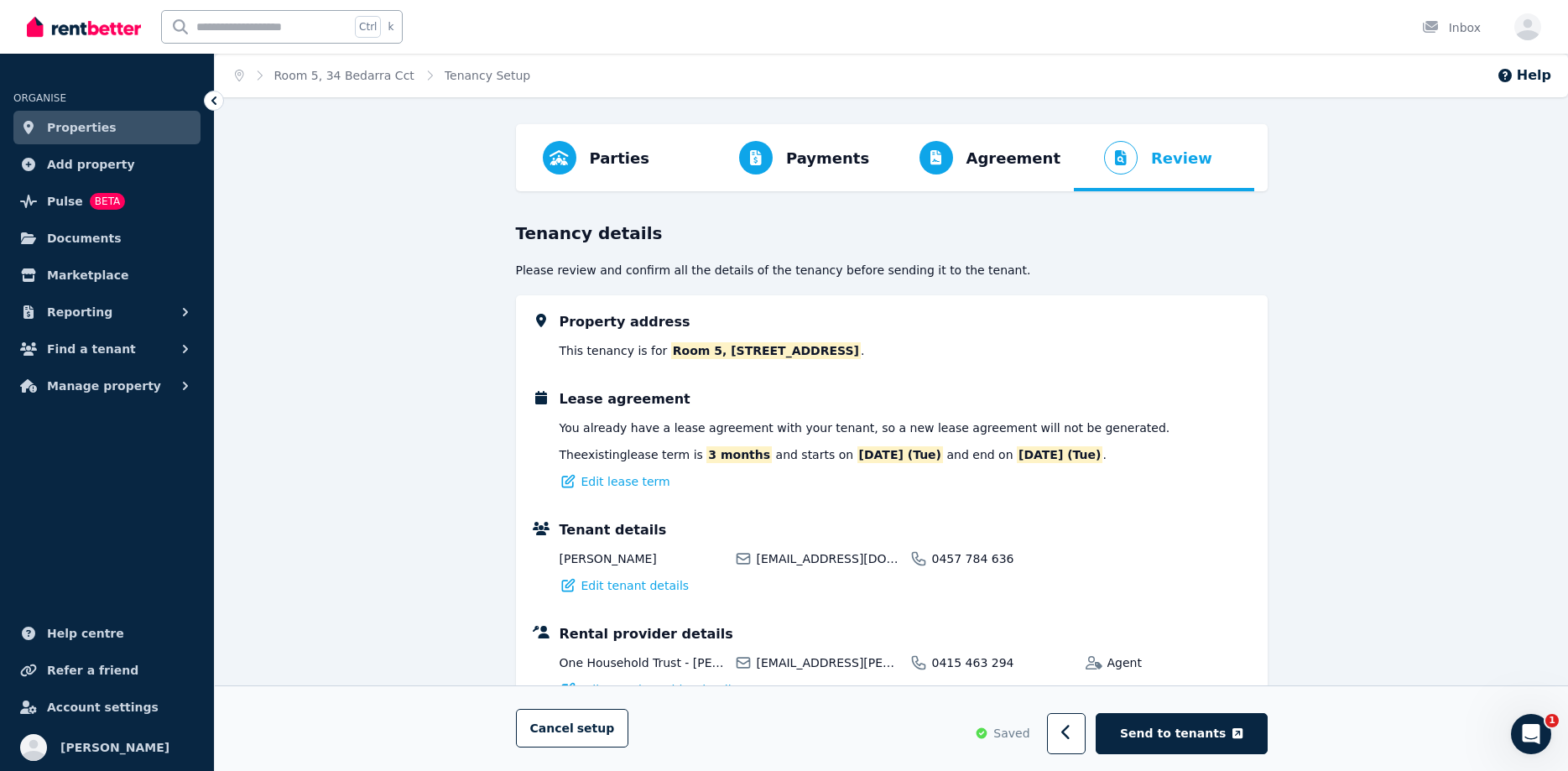
click at [1192, 741] on span "Send to tenants" at bounding box center [1173, 734] width 106 height 16
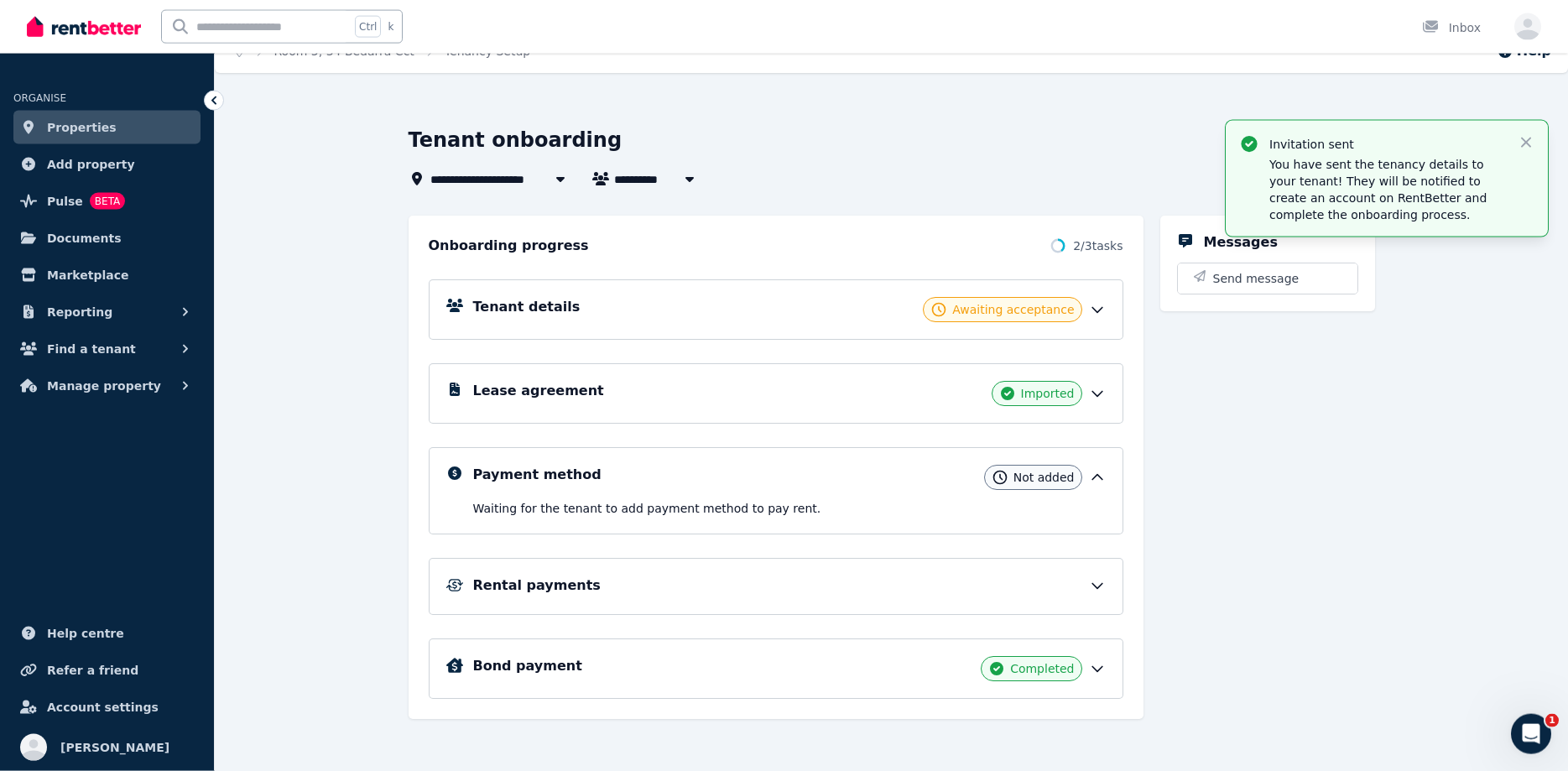
scroll to position [29, 0]
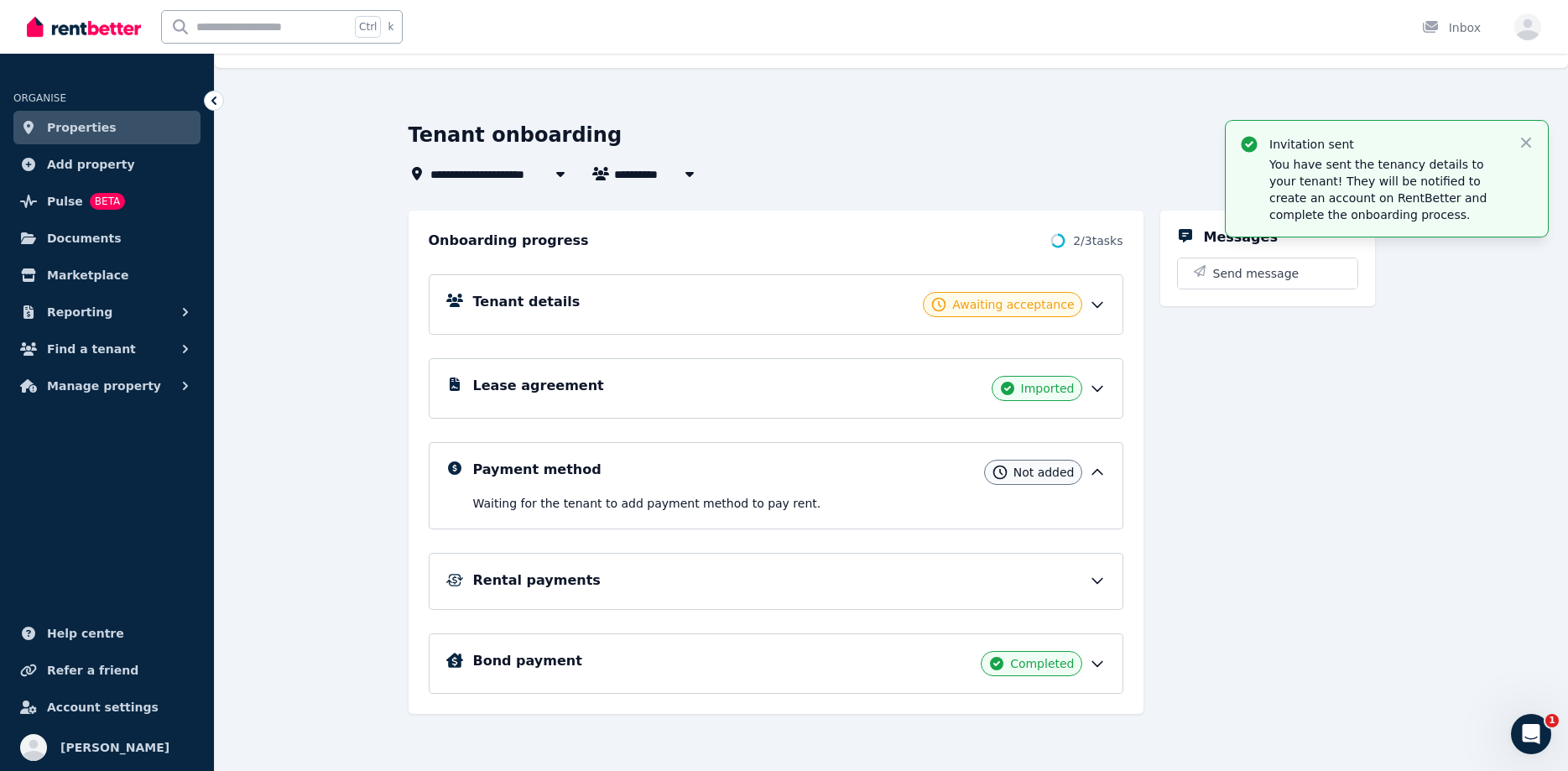
click at [109, 120] on link "Properties" at bounding box center [107, 127] width 187 height 34
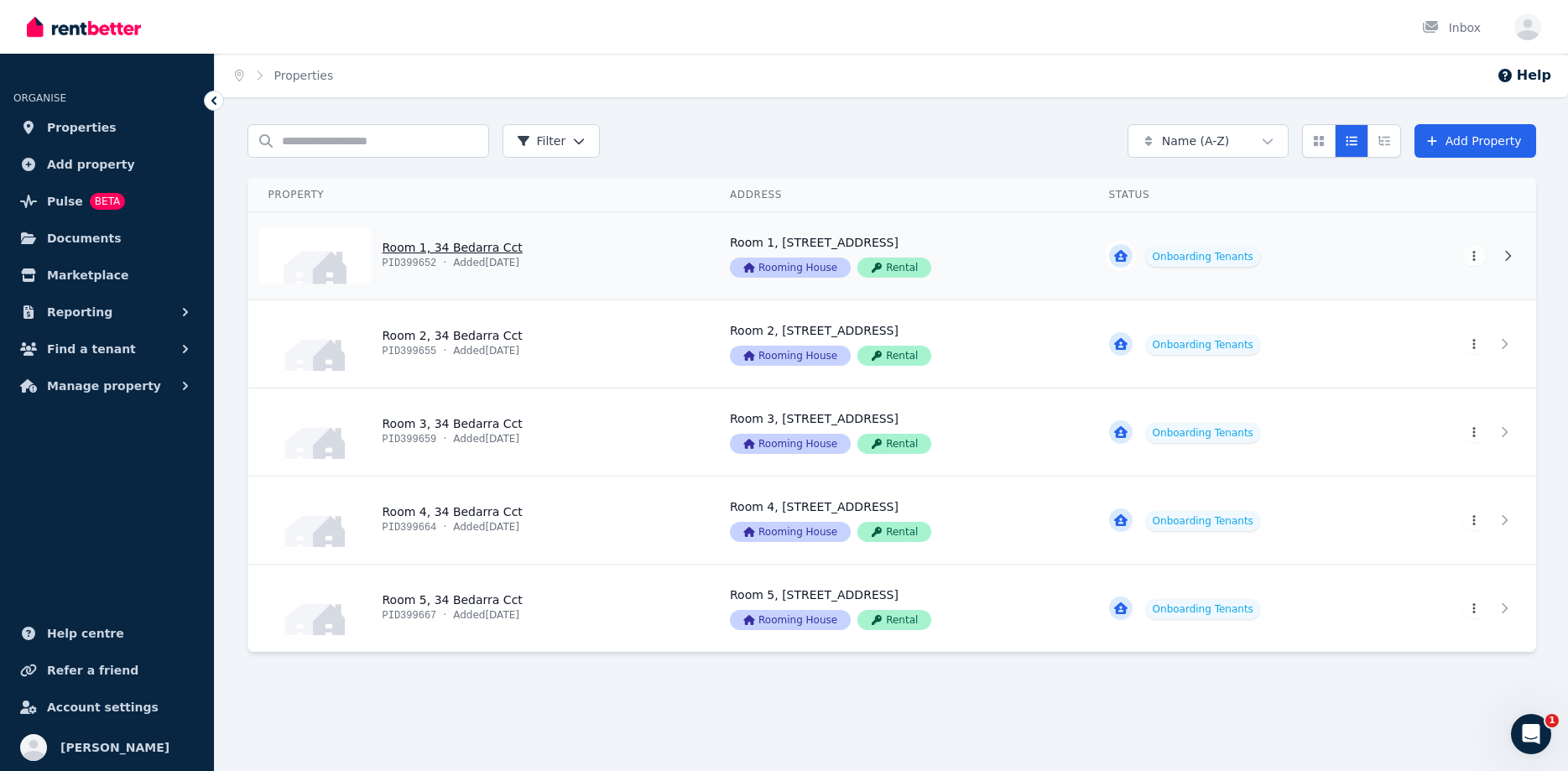
click at [1214, 252] on link "View property details" at bounding box center [1239, 256] width 300 height 87
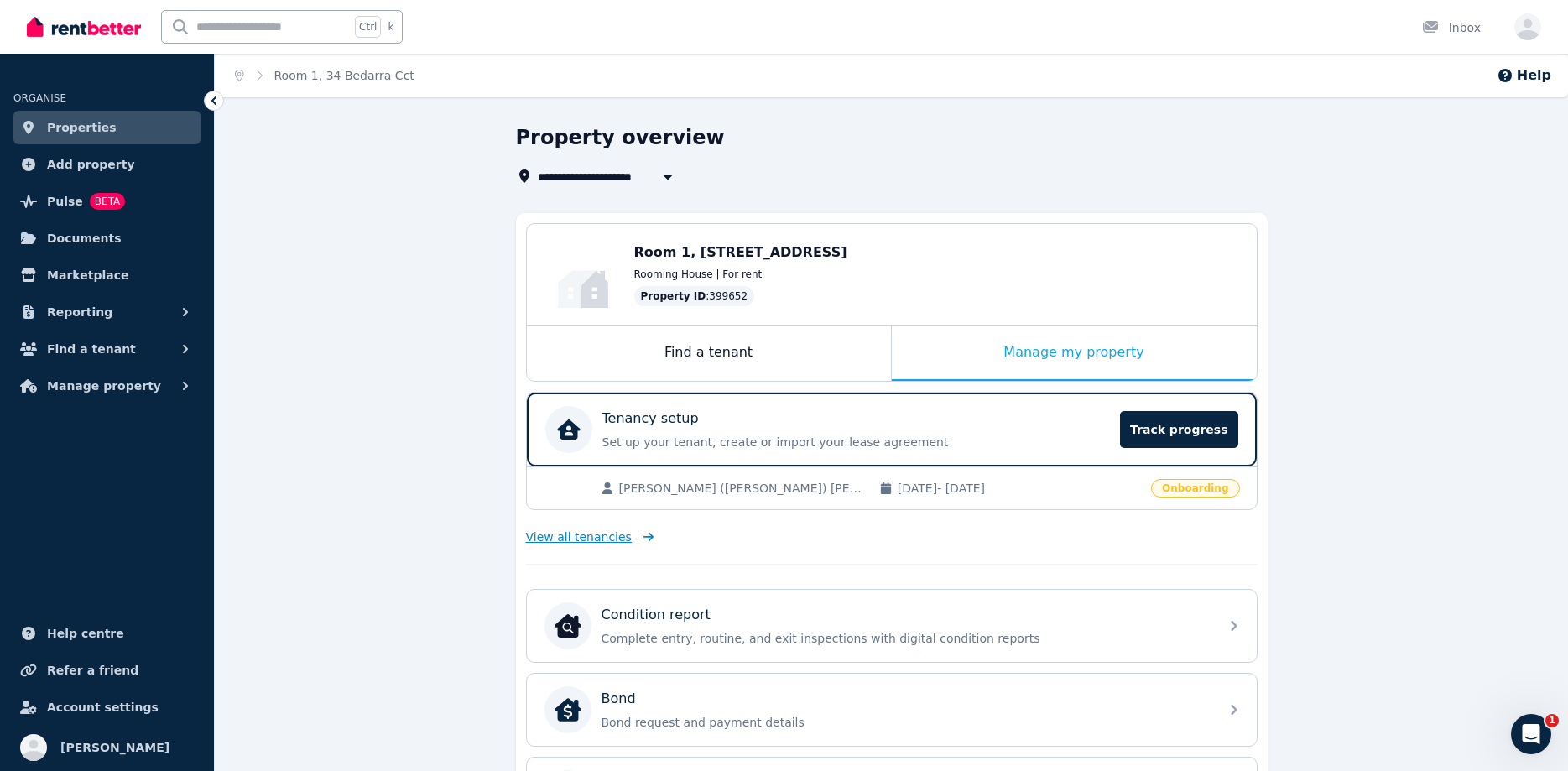
click at [602, 539] on span "View all tenancies" at bounding box center [579, 537] width 106 height 16
